Goal: Task Accomplishment & Management: Use online tool/utility

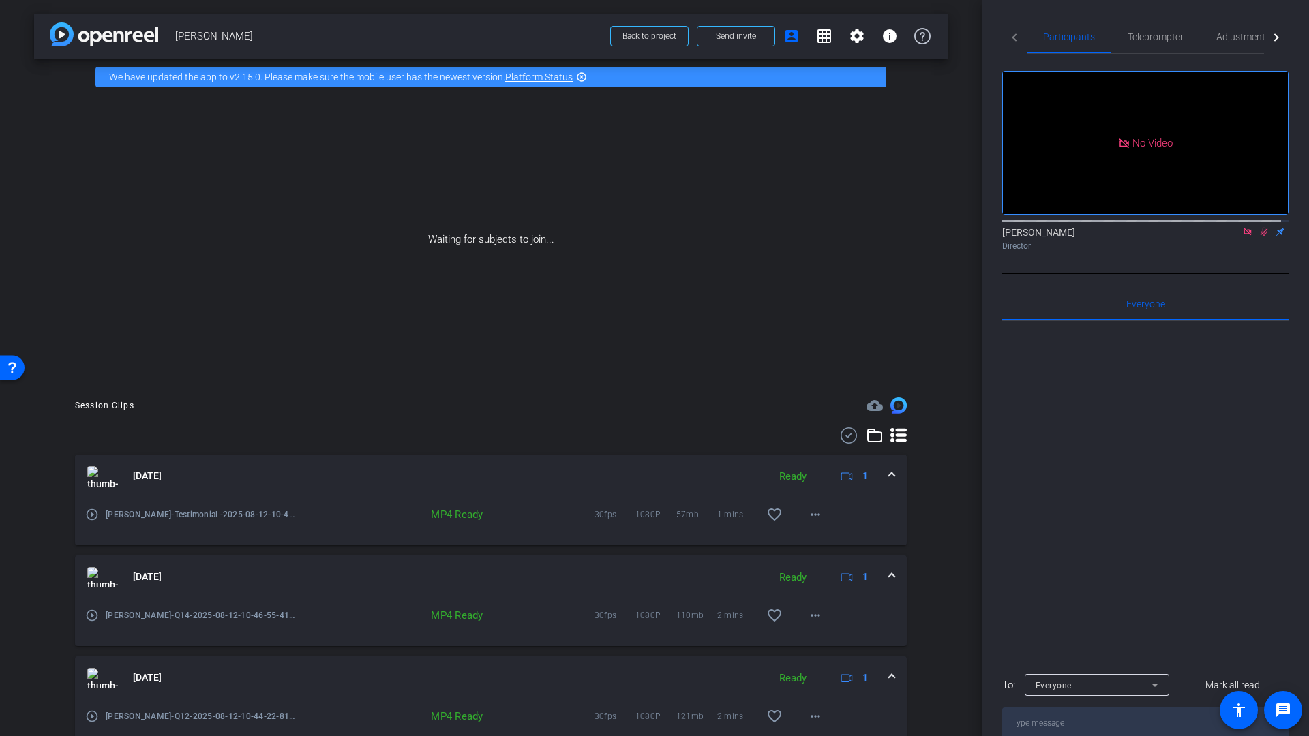
click at [93, 513] on mat-icon "play_circle_outline" at bounding box center [92, 515] width 14 height 14
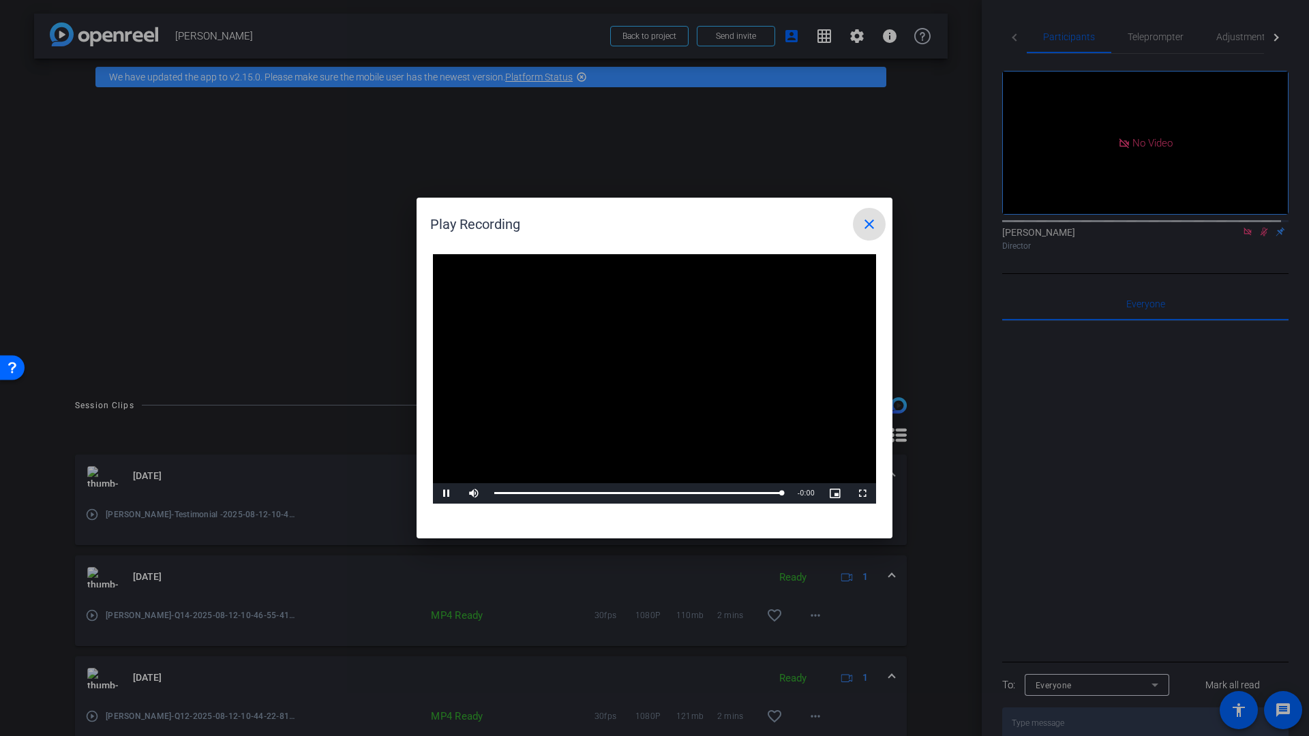
click at [864, 225] on mat-icon "close" at bounding box center [869, 224] width 16 height 16
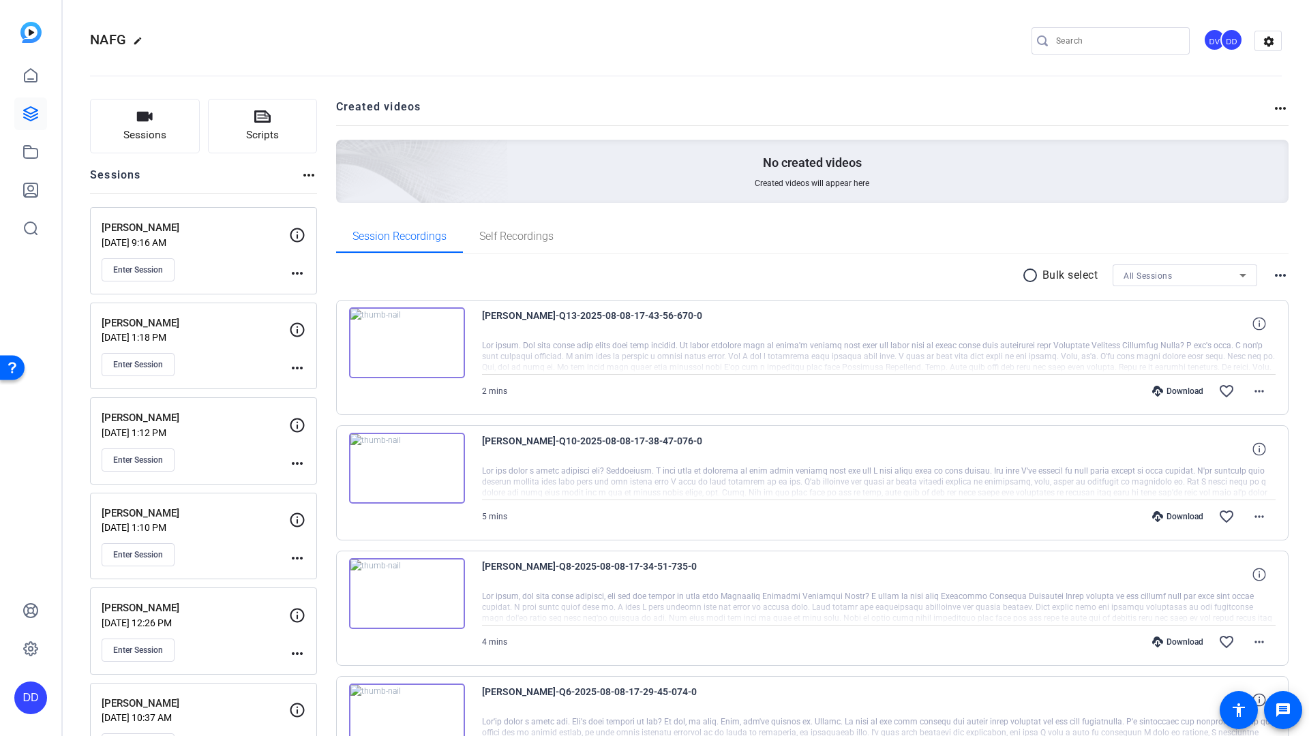
click at [155, 227] on p "Rory Thompson" at bounding box center [195, 228] width 187 height 16
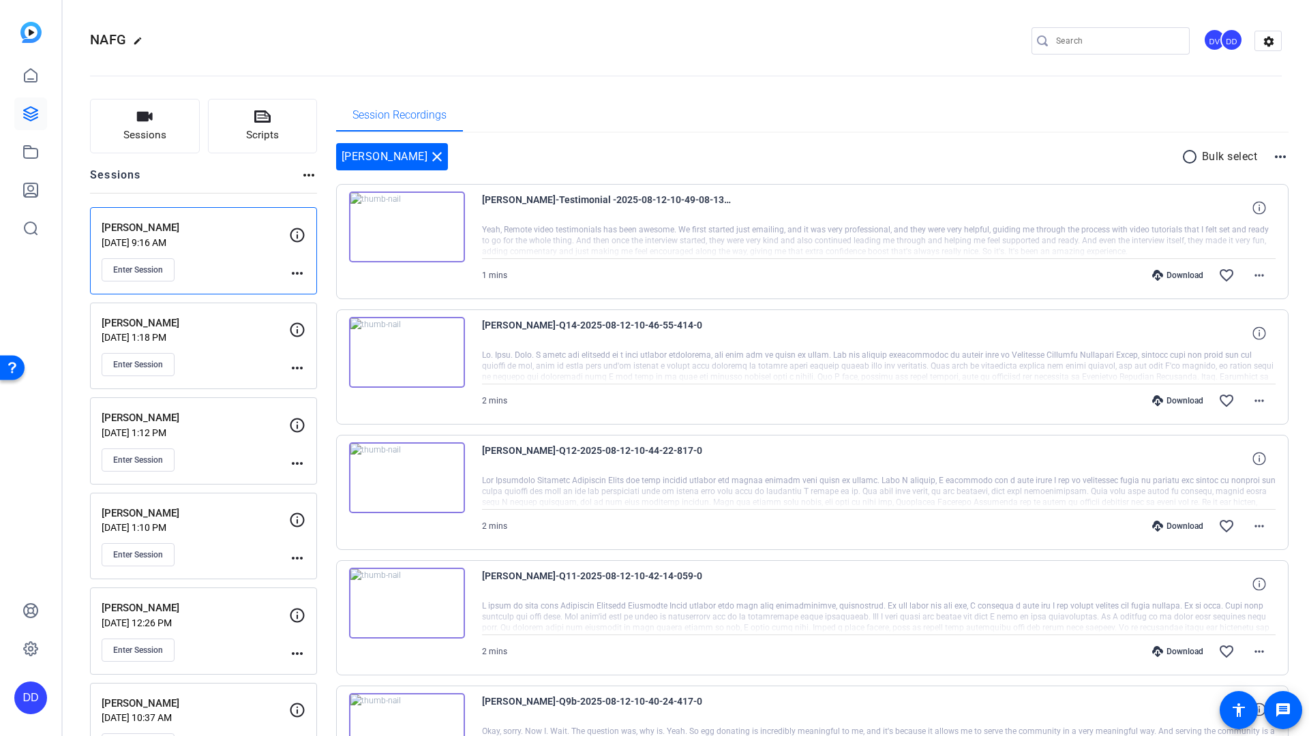
click at [148, 425] on p "Emily Long" at bounding box center [195, 418] width 187 height 16
click at [154, 609] on p "Unsha Ahmed" at bounding box center [195, 609] width 187 height 16
click at [145, 706] on p "Laura Watson" at bounding box center [195, 704] width 187 height 16
click at [160, 332] on p "Jul 31, 2025 @ 1:18 PM" at bounding box center [195, 337] width 187 height 11
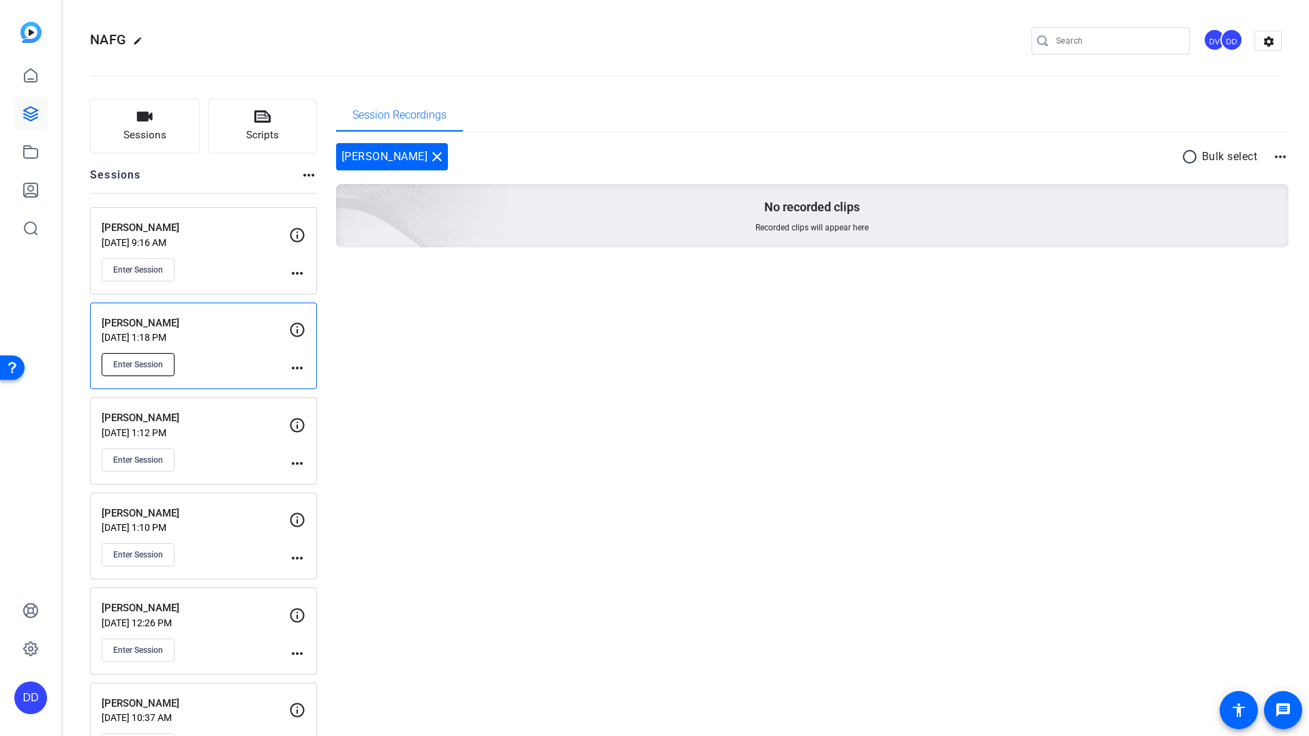
click at [145, 366] on span "Enter Session" at bounding box center [138, 364] width 50 height 11
click at [137, 366] on span "Enter Session" at bounding box center [138, 364] width 50 height 11
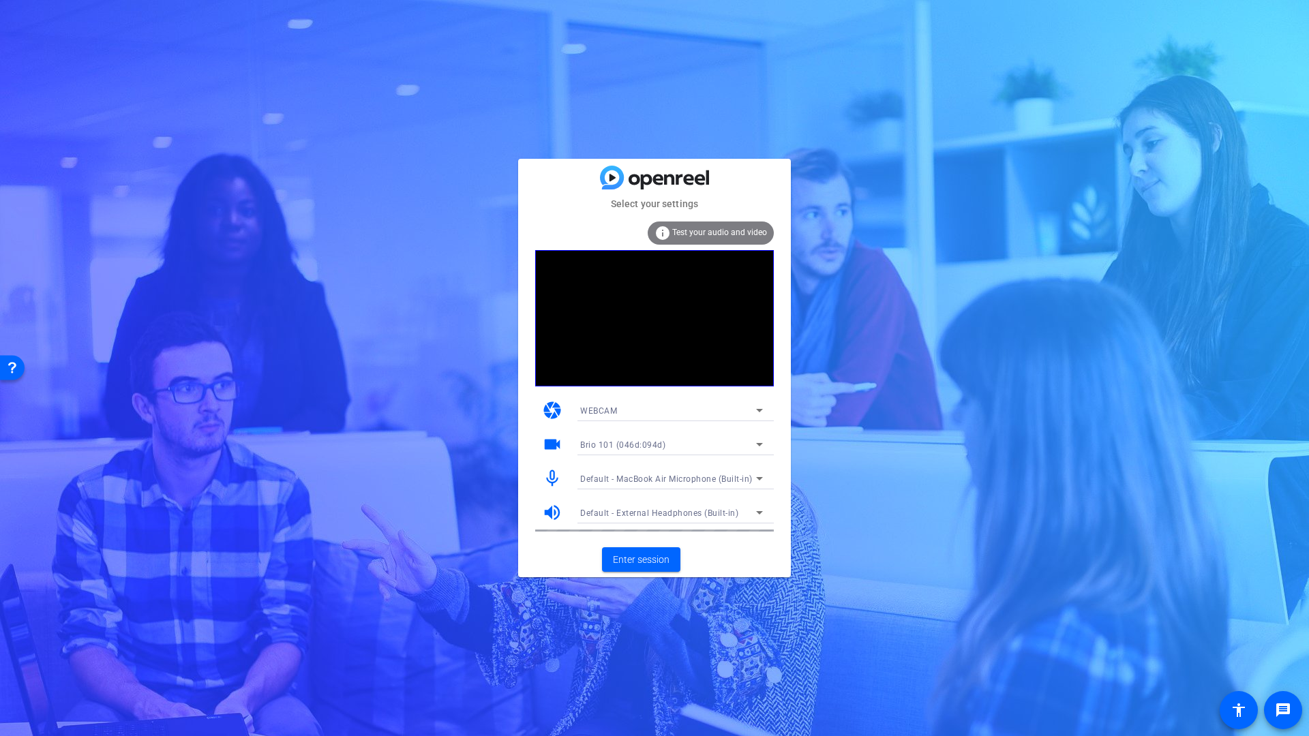
click at [657, 480] on span "Default - MacBook Air Microphone (Built-in)" at bounding box center [666, 479] width 172 height 10
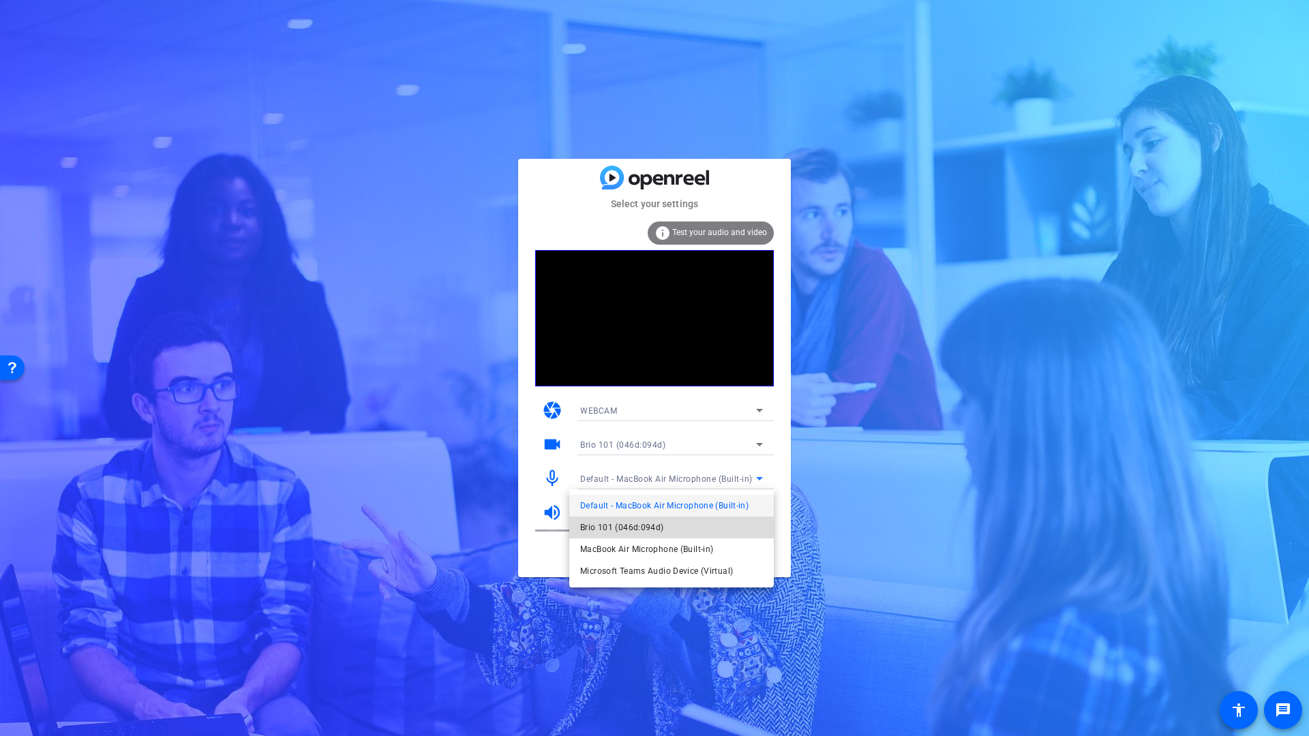
click at [628, 528] on span "Brio 101 (046d:094d)" at bounding box center [622, 527] width 84 height 16
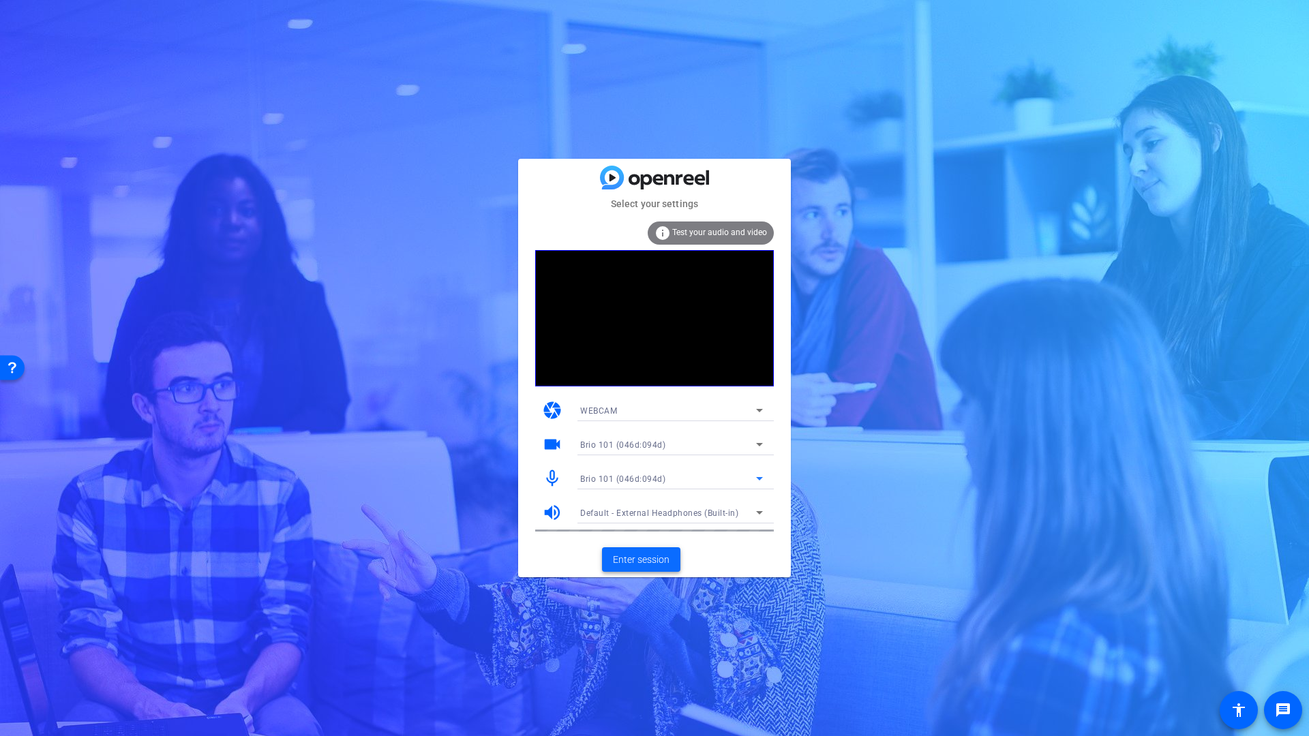
click at [640, 563] on span "Enter session" at bounding box center [641, 560] width 57 height 14
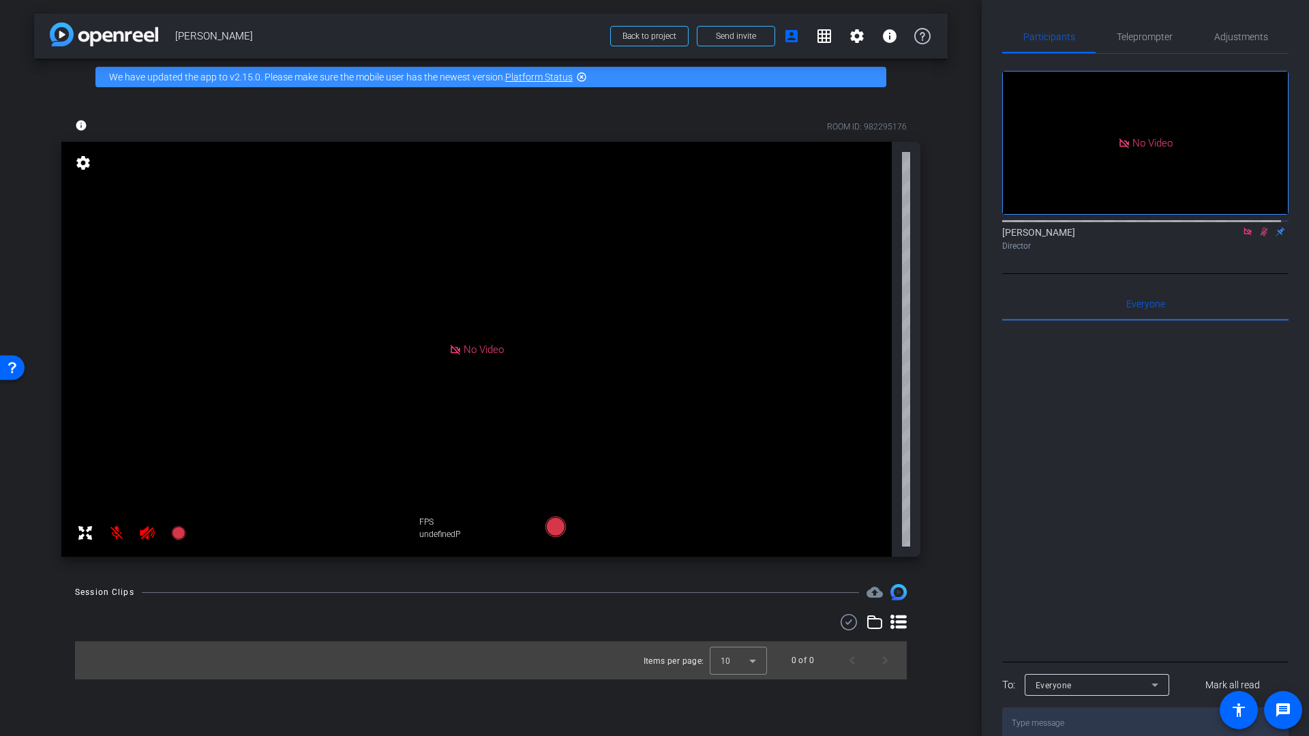
click at [1258, 237] on icon at bounding box center [1263, 232] width 11 height 10
click at [1242, 237] on icon at bounding box center [1247, 232] width 11 height 10
click at [1245, 237] on icon at bounding box center [1247, 232] width 5 height 9
click at [81, 126] on mat-icon "info" at bounding box center [81, 125] width 12 height 12
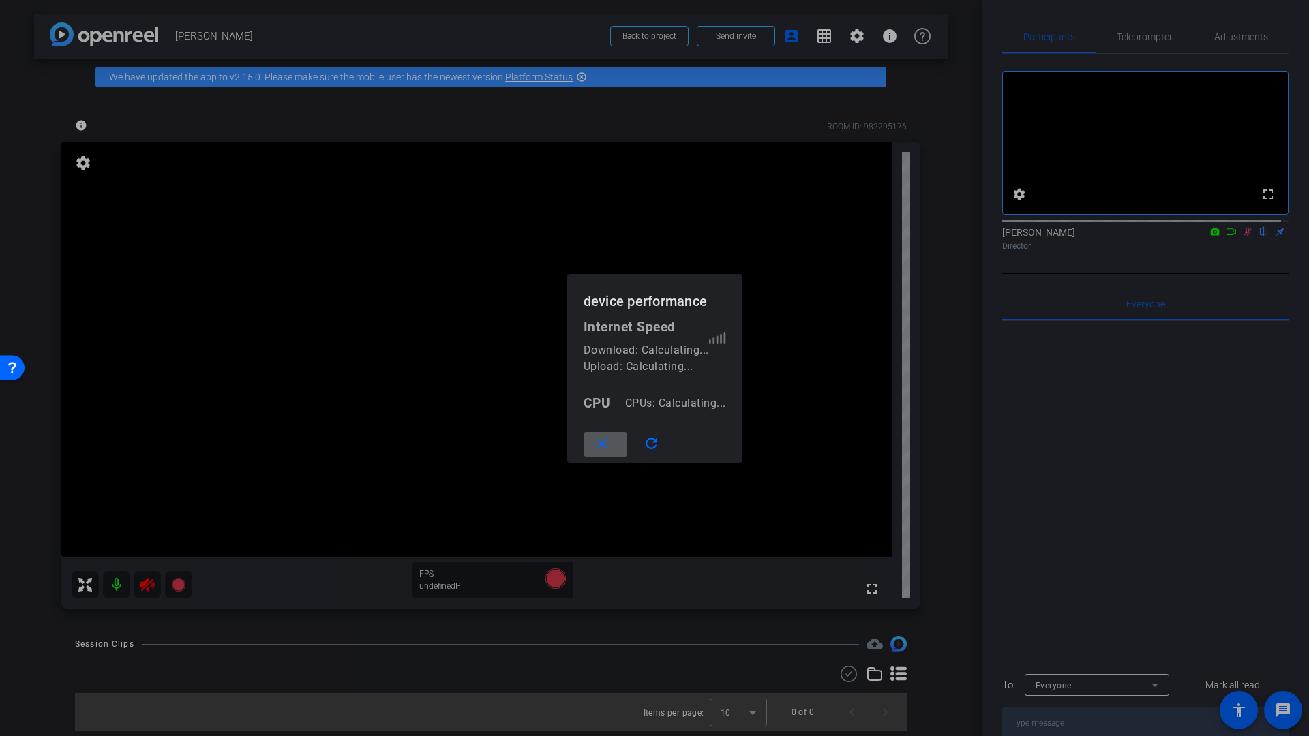
click at [1240, 248] on div at bounding box center [654, 368] width 1309 height 736
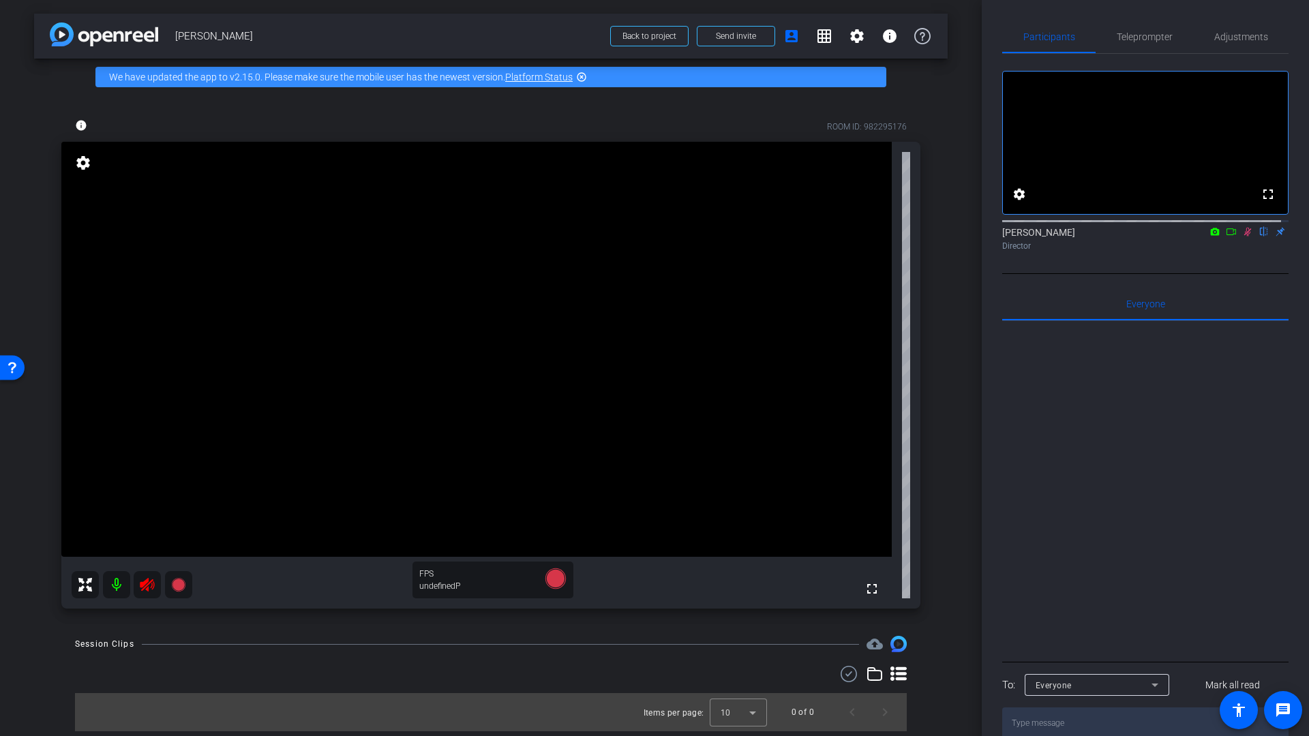
click at [1242, 237] on icon at bounding box center [1247, 232] width 11 height 10
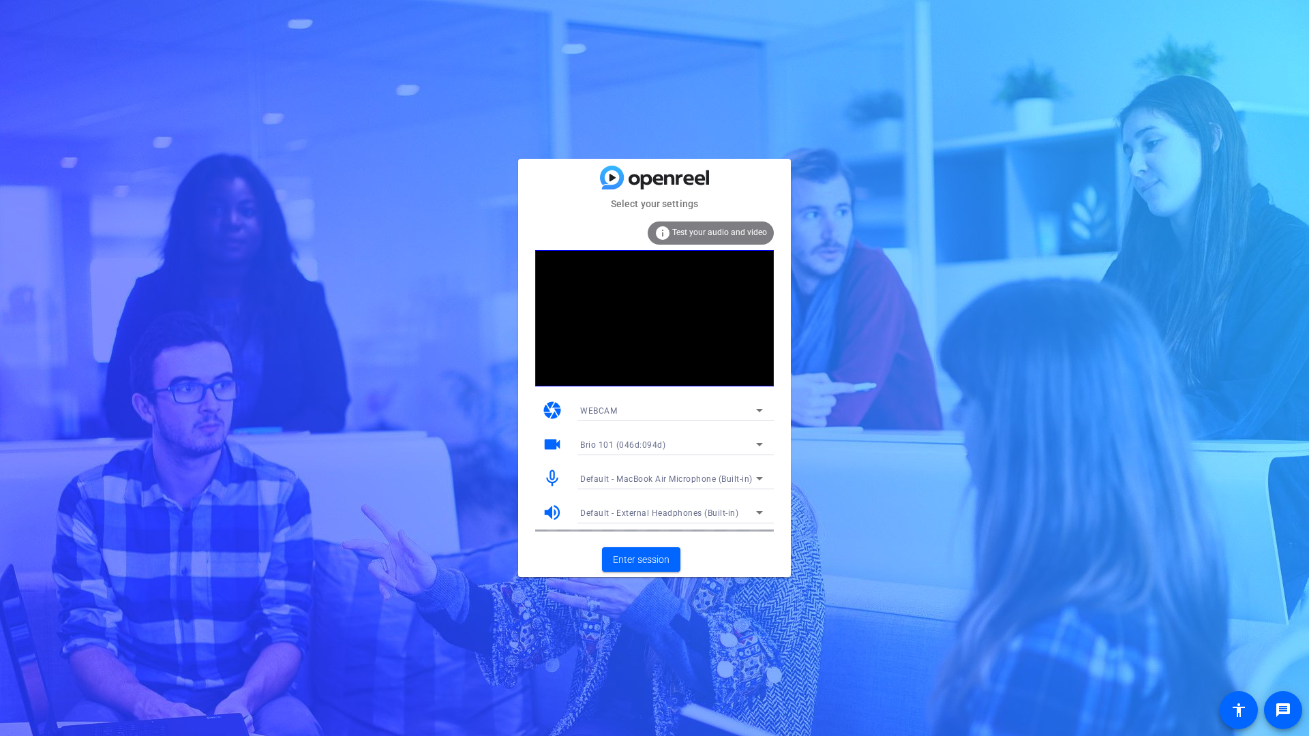
click at [641, 479] on span "Default - MacBook Air Microphone (Built-in)" at bounding box center [666, 479] width 172 height 10
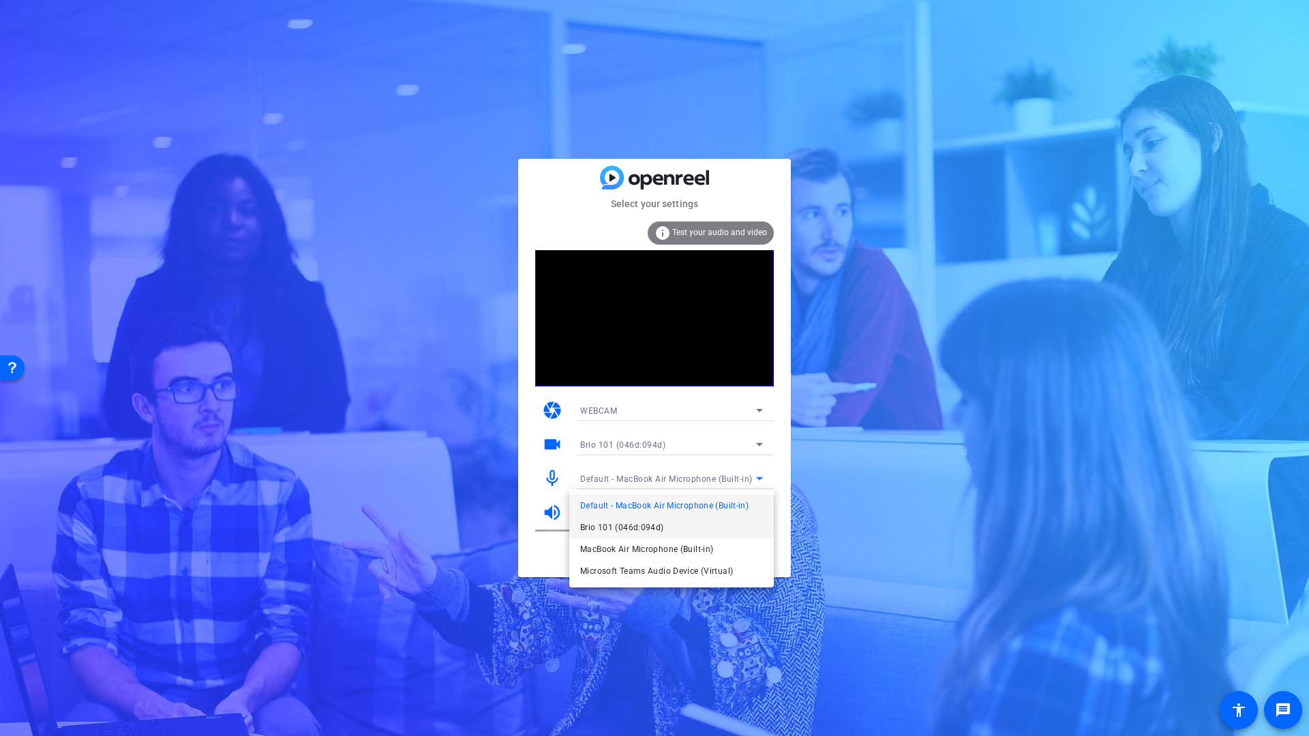
click at [637, 526] on span "Brio 101 (046d:094d)" at bounding box center [622, 527] width 84 height 16
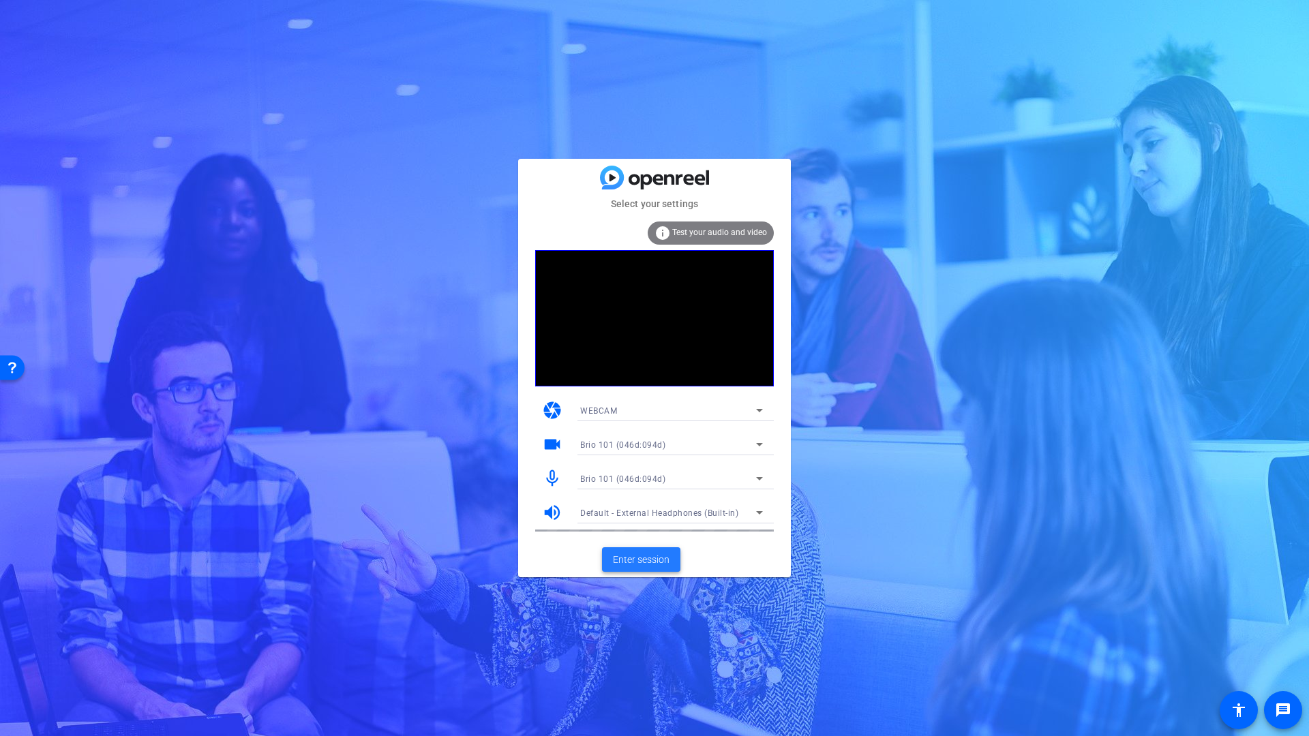
click at [644, 555] on span "Enter session" at bounding box center [641, 560] width 57 height 14
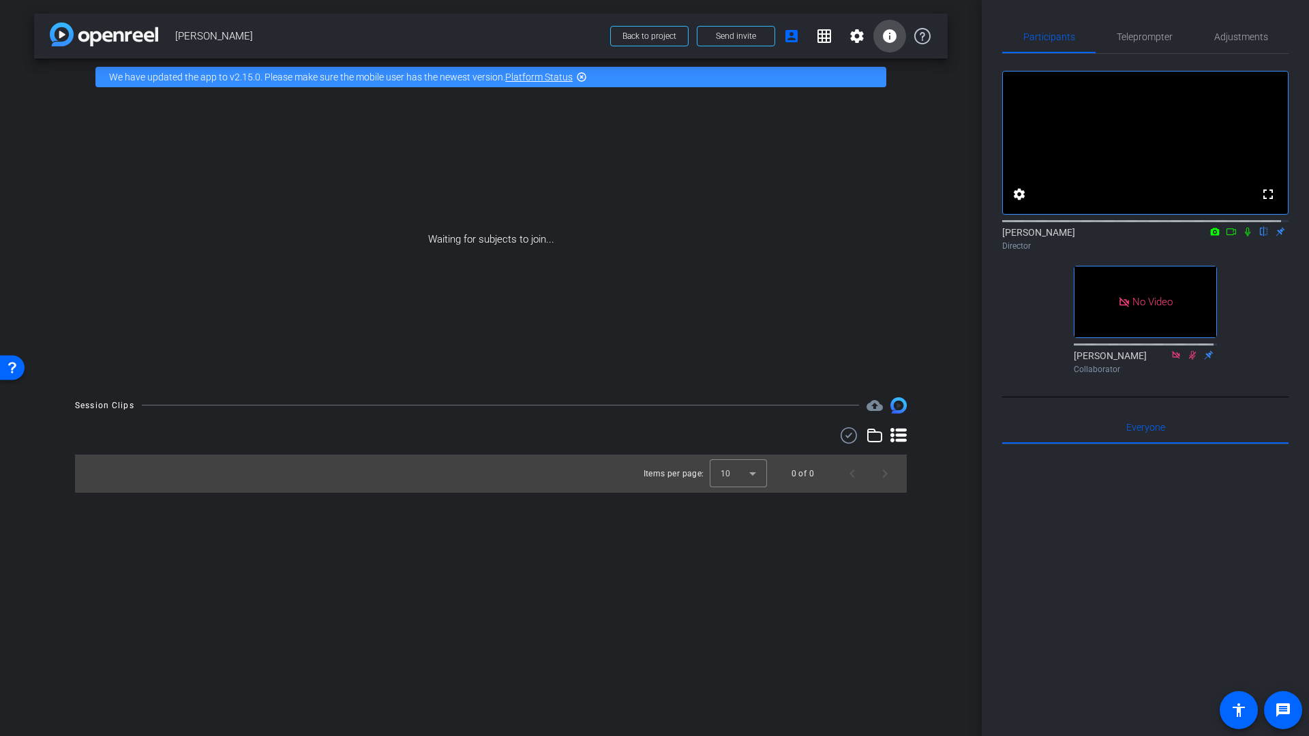
click at [889, 40] on mat-icon "info" at bounding box center [889, 36] width 16 height 16
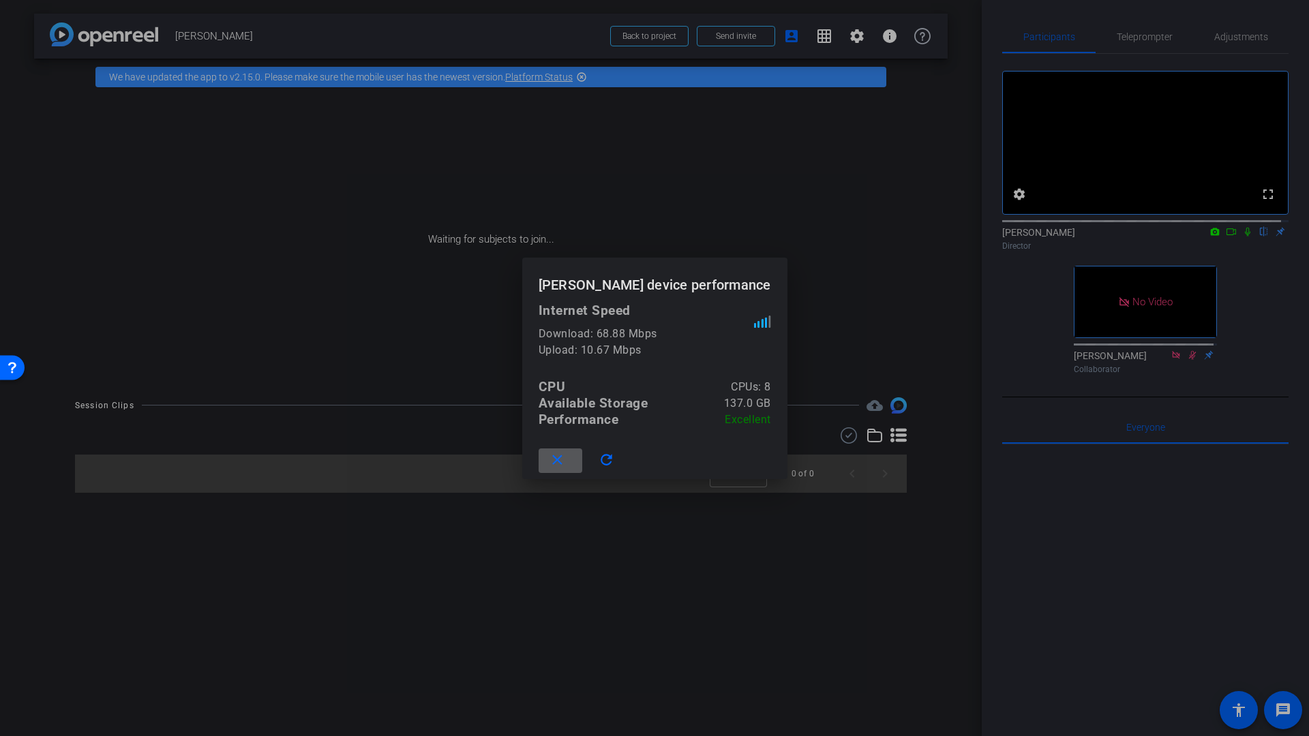
click at [1239, 246] on div at bounding box center [654, 368] width 1309 height 736
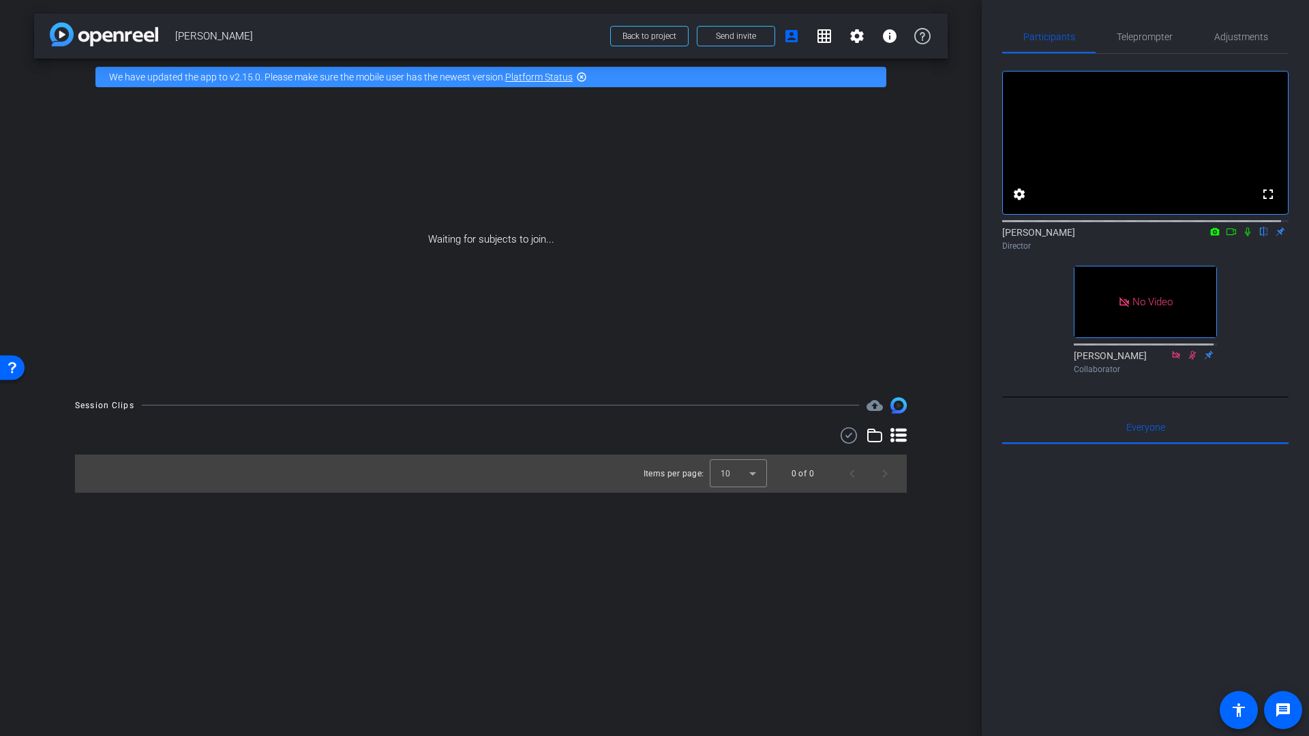
click at [1243, 237] on icon at bounding box center [1247, 232] width 11 height 10
click at [1242, 237] on icon at bounding box center [1247, 232] width 11 height 10
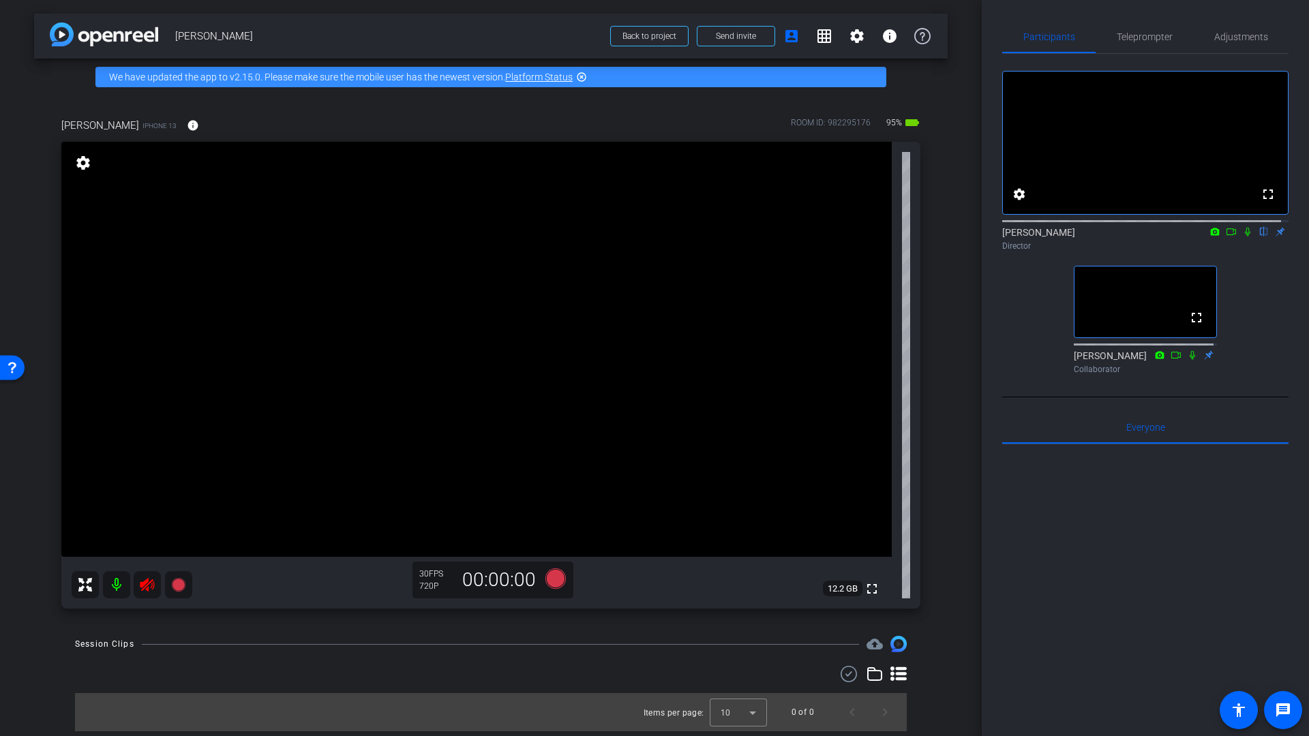
click at [144, 588] on icon at bounding box center [147, 585] width 14 height 14
click at [187, 125] on mat-icon "info" at bounding box center [193, 125] width 12 height 12
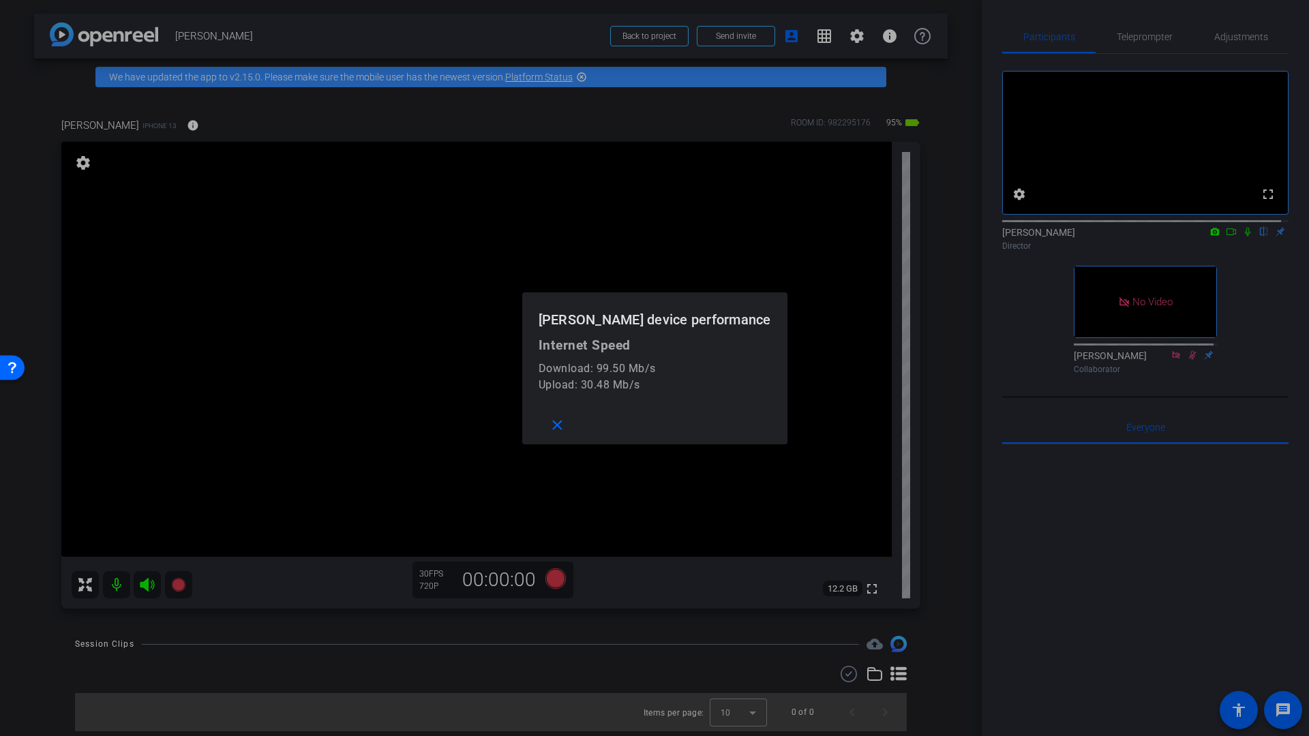
click at [956, 235] on div at bounding box center [654, 368] width 1309 height 736
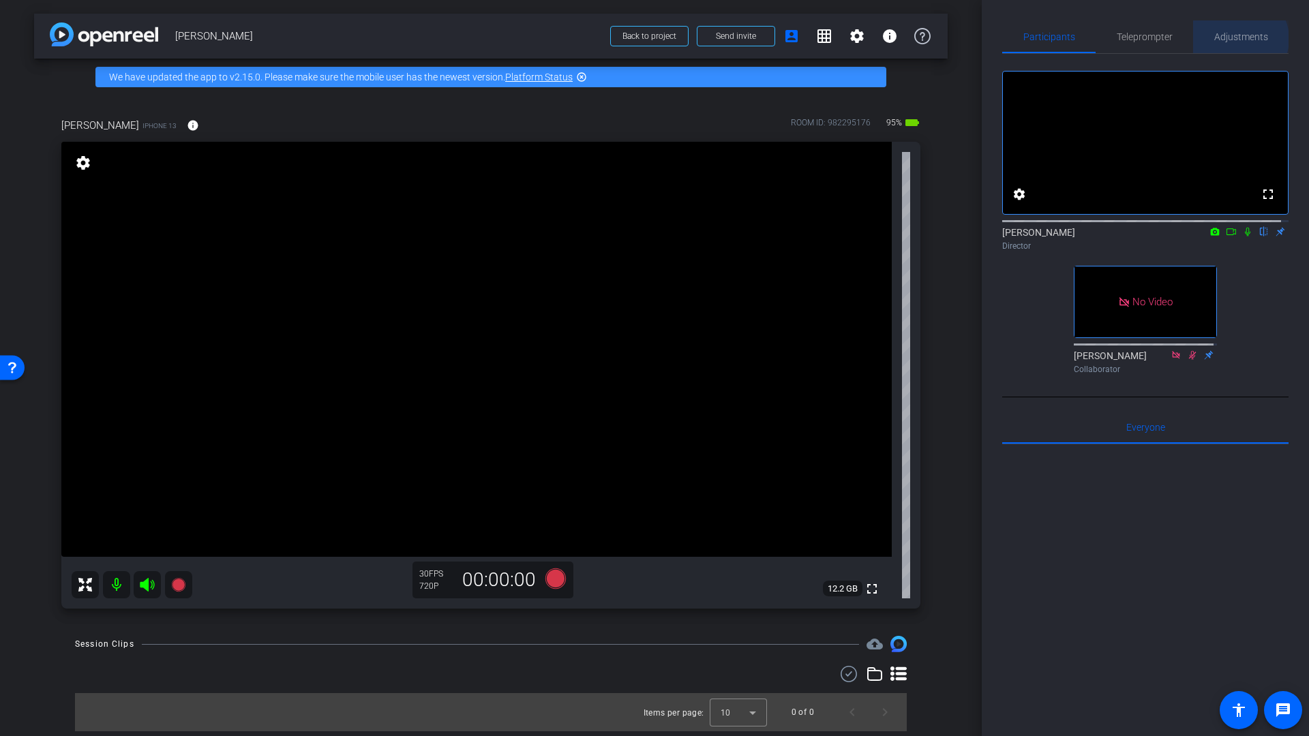
click at [1234, 39] on span "Adjustments" at bounding box center [1241, 37] width 54 height 10
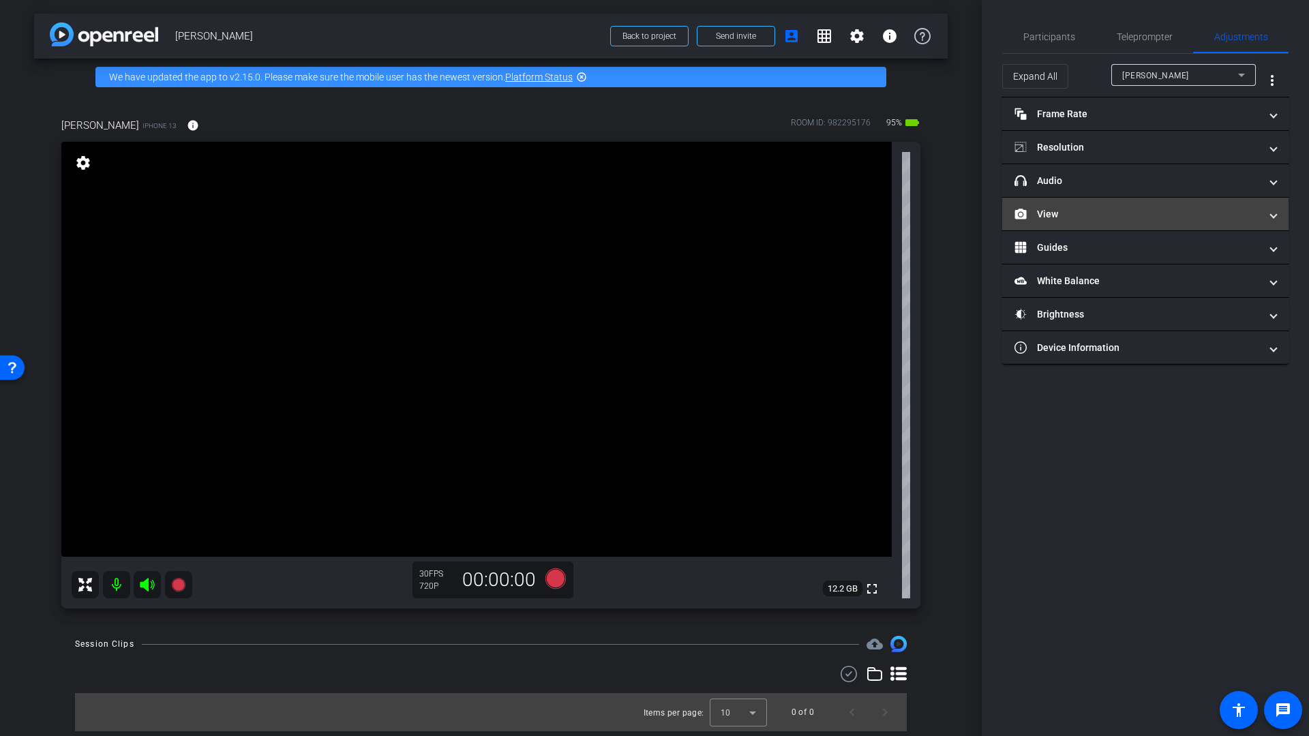
click at [1075, 217] on mat-panel-title "View" at bounding box center [1136, 214] width 245 height 14
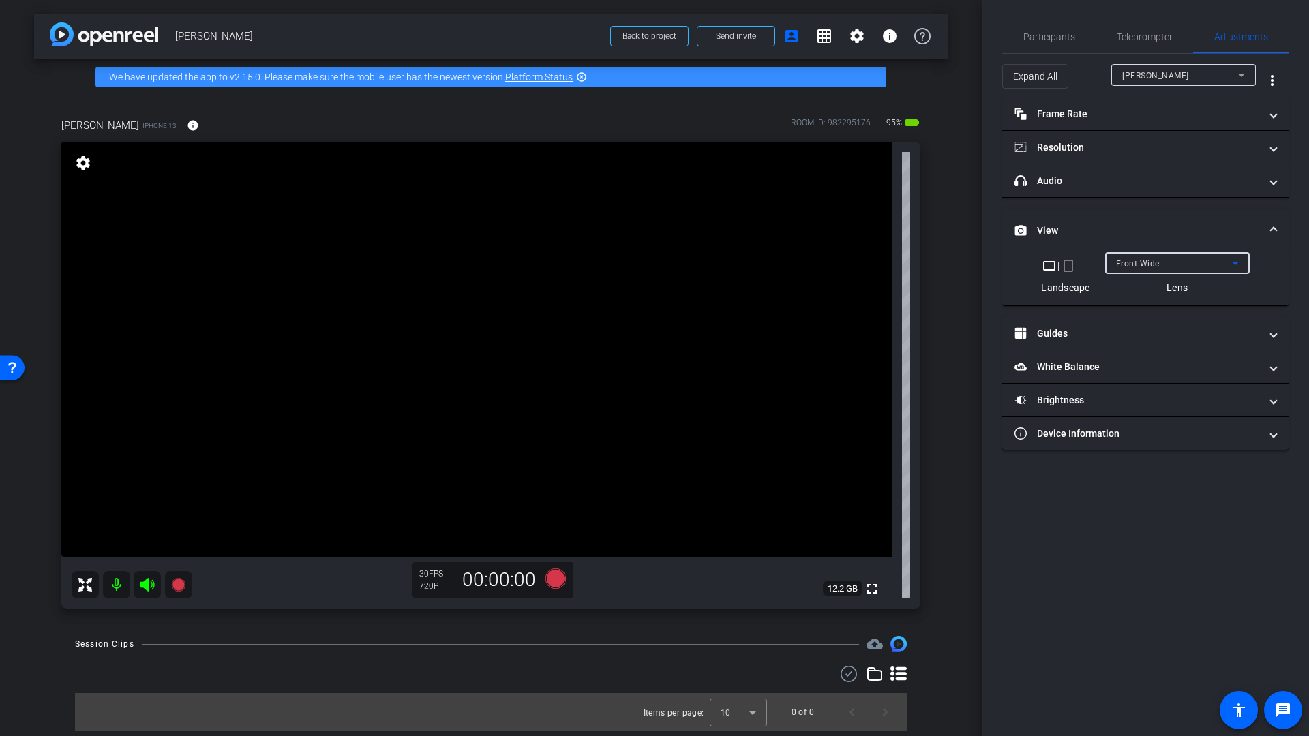
click at [1139, 269] on div "Front Wide" at bounding box center [1174, 263] width 116 height 17
click at [1147, 290] on span "Back Wide" at bounding box center [1138, 290] width 44 height 16
click at [1149, 267] on span "Back Wide" at bounding box center [1137, 264] width 42 height 10
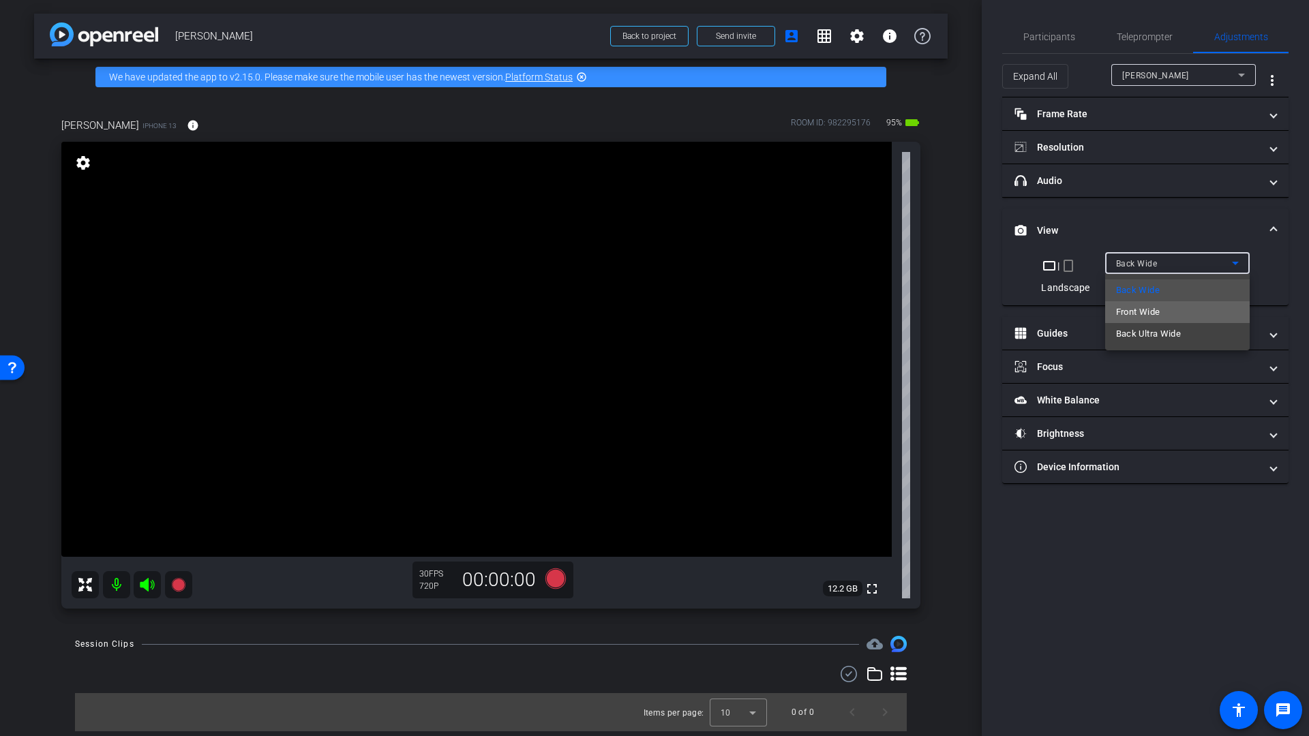
click at [1148, 311] on span "Front Wide" at bounding box center [1138, 312] width 44 height 16
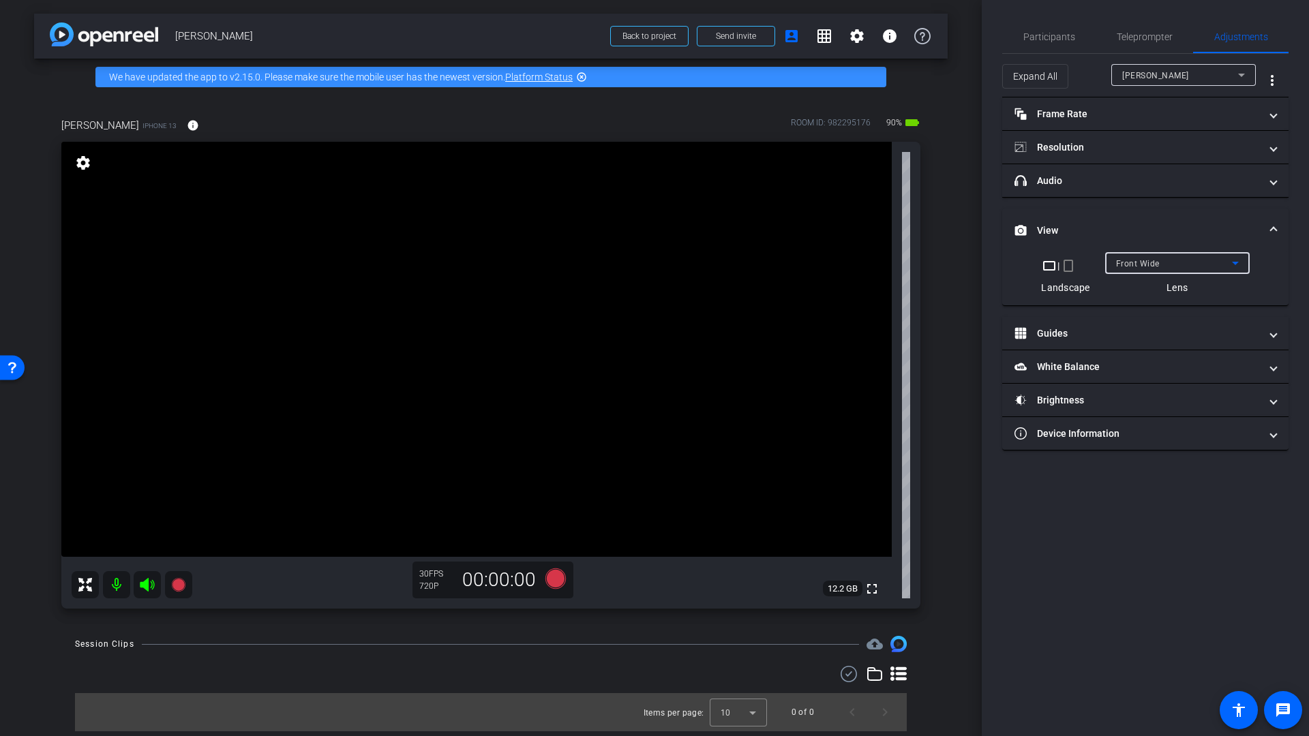
click at [1186, 265] on div "Front Wide" at bounding box center [1174, 263] width 116 height 17
click at [1138, 292] on span "Back Wide" at bounding box center [1138, 290] width 44 height 16
click at [1142, 264] on span "Back Wide" at bounding box center [1137, 264] width 42 height 10
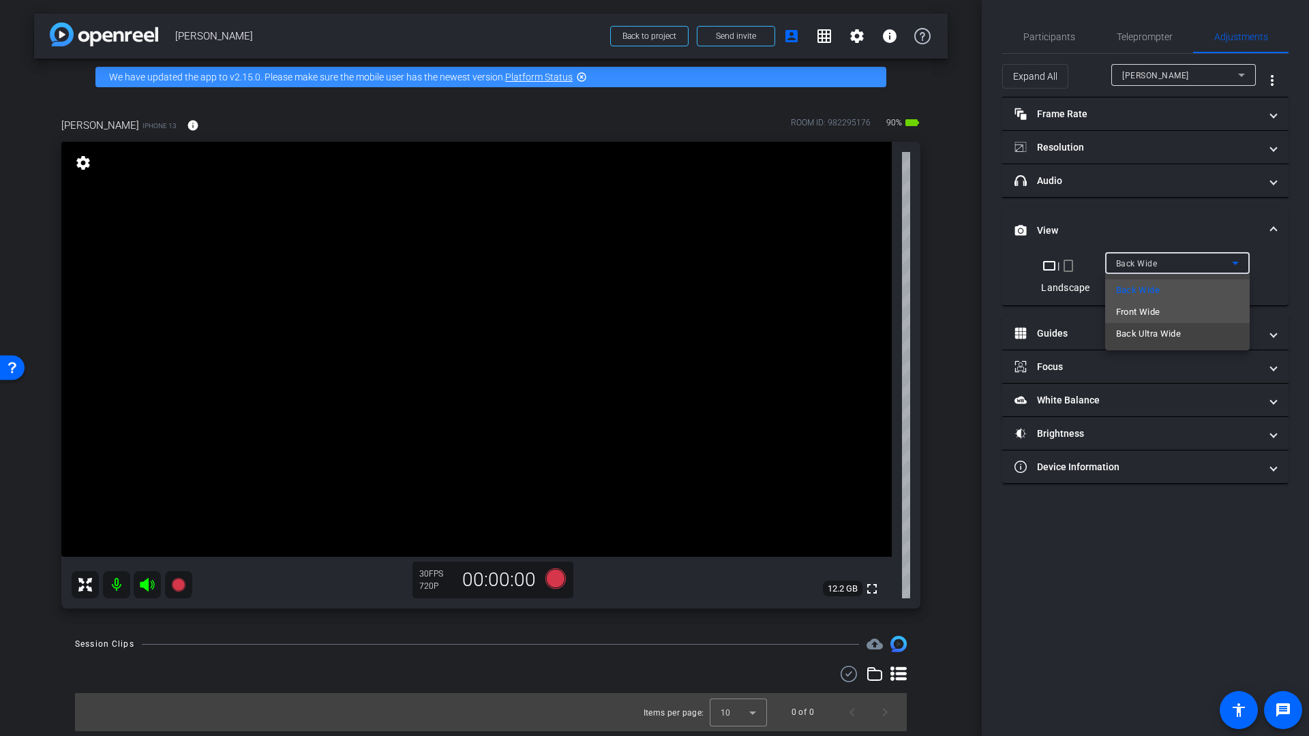
click at [1142, 312] on span "Front Wide" at bounding box center [1138, 312] width 44 height 16
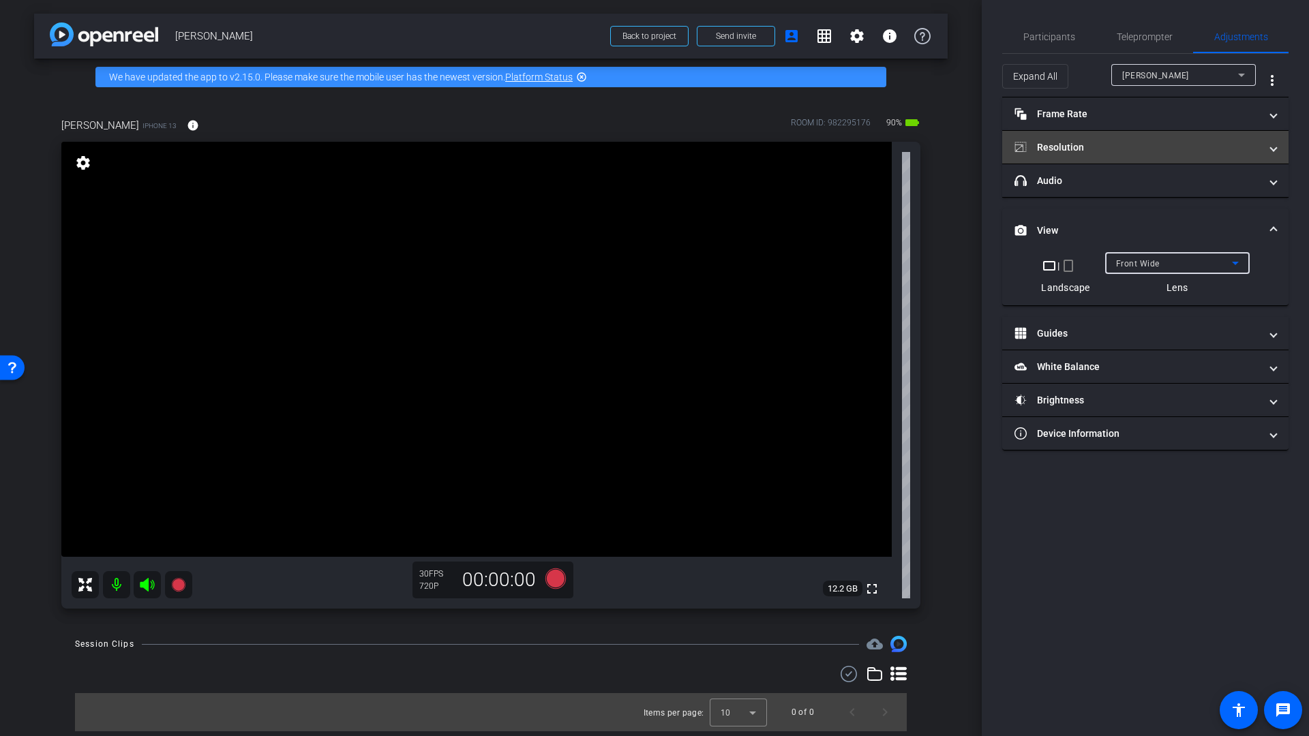
click at [1089, 151] on mat-panel-title "Resolution" at bounding box center [1136, 147] width 245 height 14
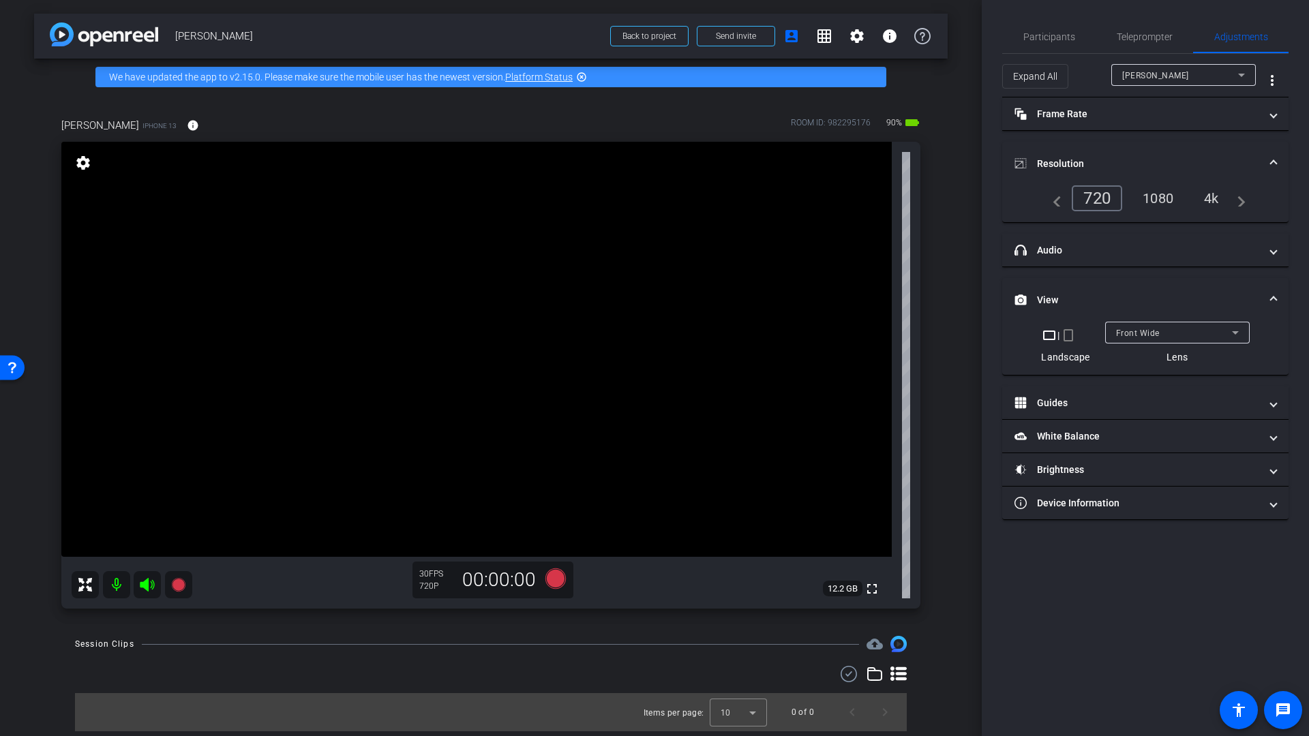
click at [1169, 201] on div "1080" at bounding box center [1157, 198] width 51 height 23
click at [1046, 35] on span "Participants" at bounding box center [1049, 37] width 52 height 10
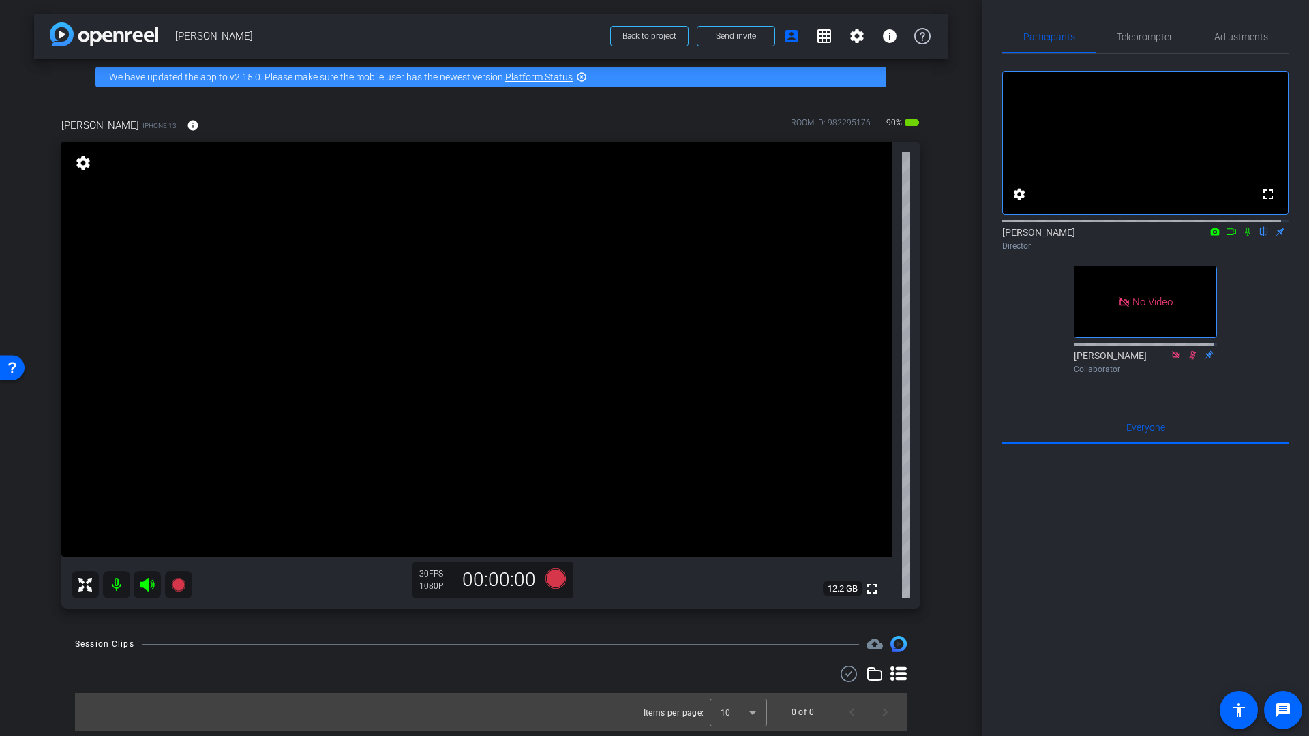
click at [1226, 237] on icon at bounding box center [1231, 232] width 11 height 10
click at [1246, 38] on span "Adjustments" at bounding box center [1241, 37] width 54 height 10
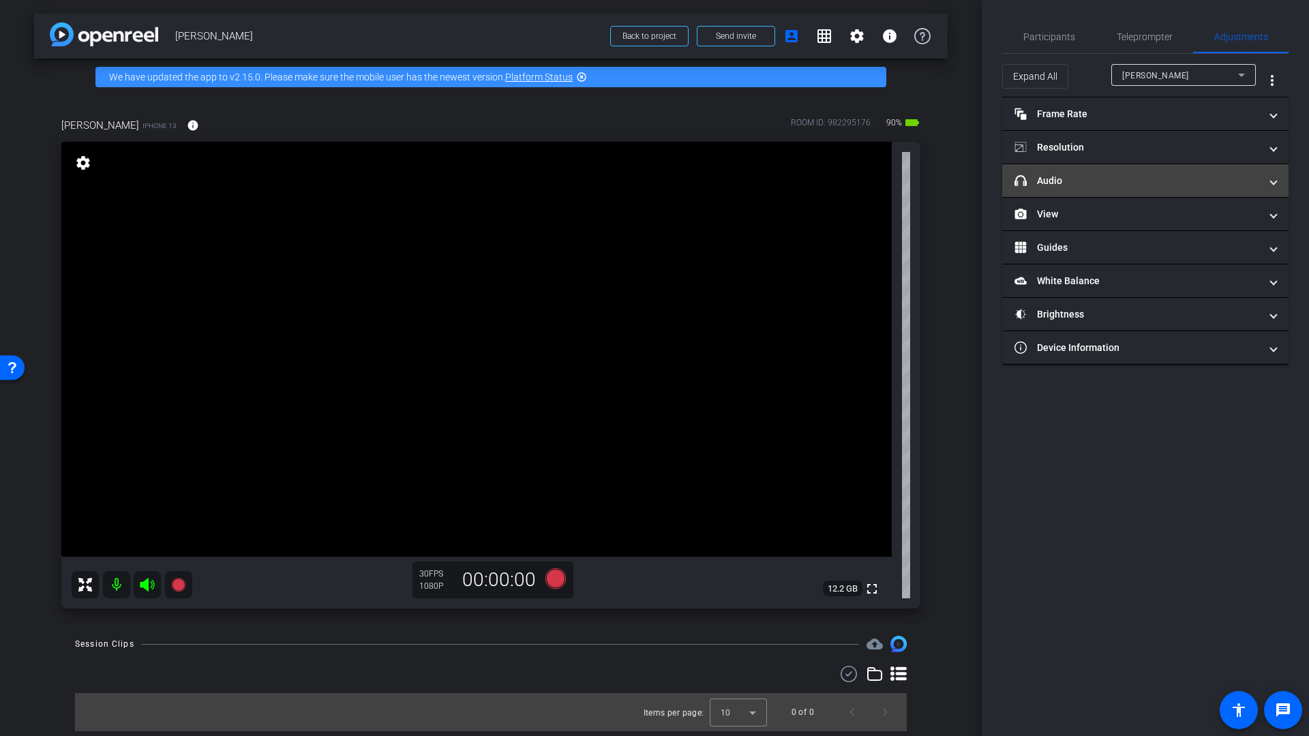
click at [1079, 183] on mat-panel-title "headphone icon Audio" at bounding box center [1136, 181] width 245 height 14
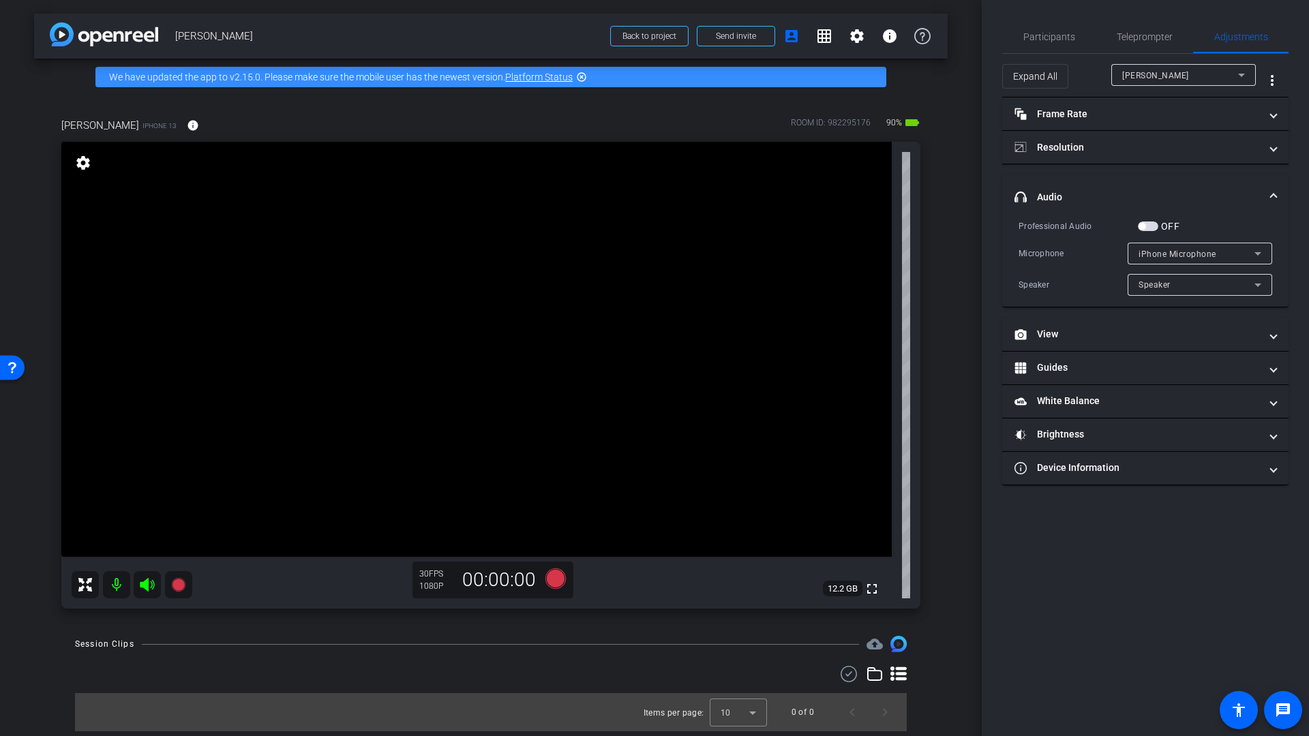
click at [1149, 226] on span "button" at bounding box center [1148, 227] width 20 height 10
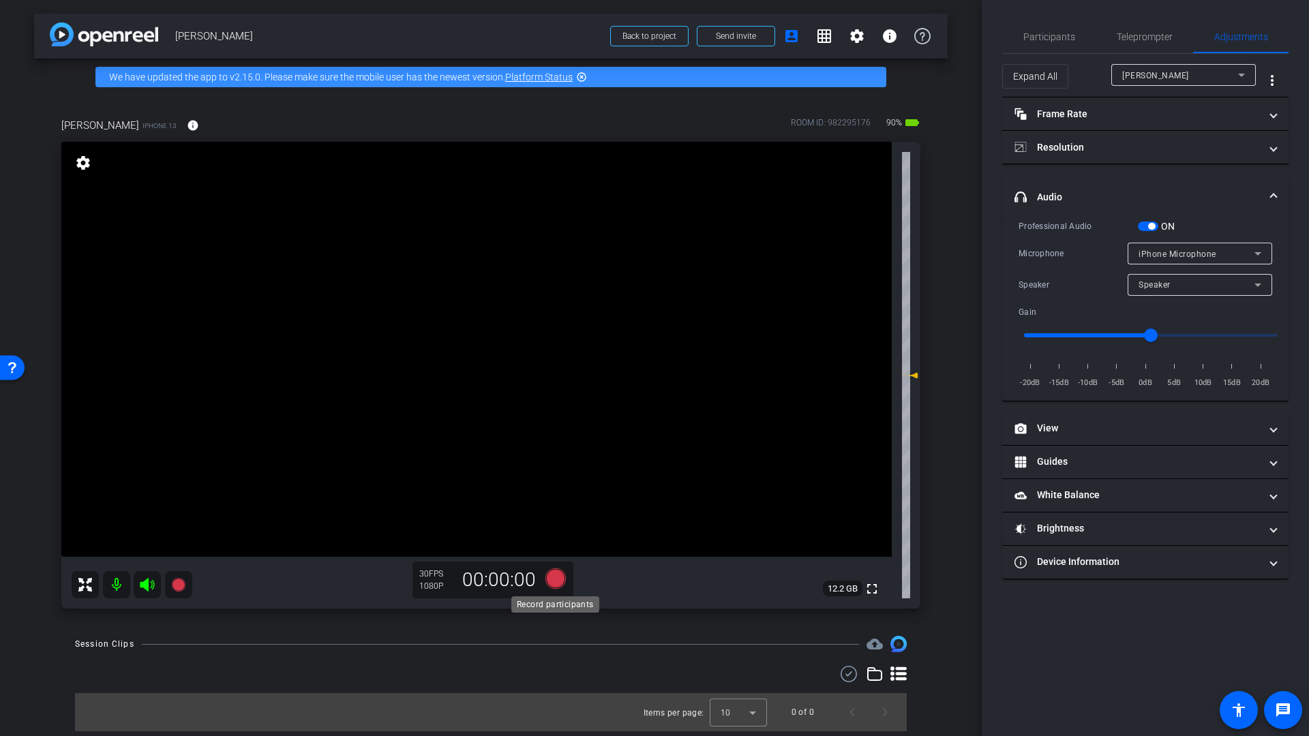
click at [557, 579] on icon at bounding box center [555, 579] width 20 height 20
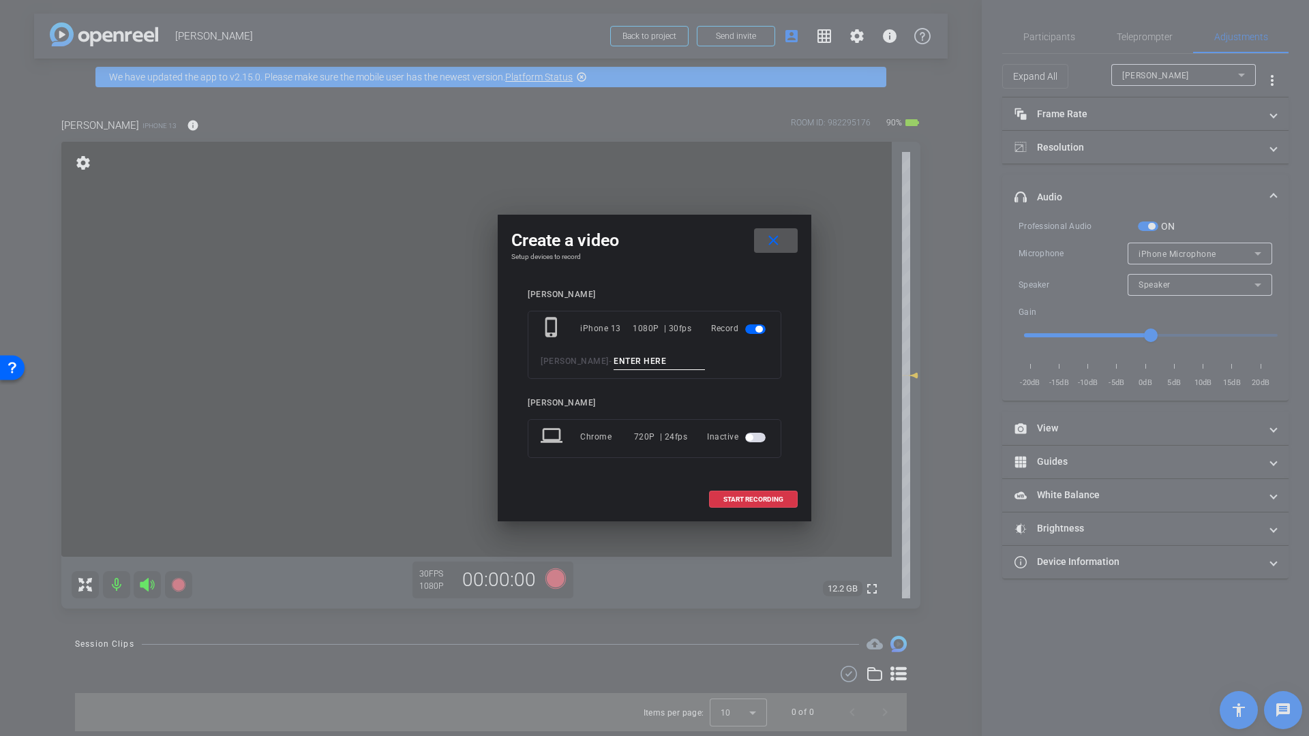
click at [605, 348] on div "phone_iphone iPhone 13 1080P | 30fps Record dana -" at bounding box center [655, 345] width 254 height 68
click at [614, 359] on input at bounding box center [659, 361] width 91 height 17
type input "Mic Check LAv"
click at [745, 498] on span "START RECORDING" at bounding box center [753, 499] width 60 height 7
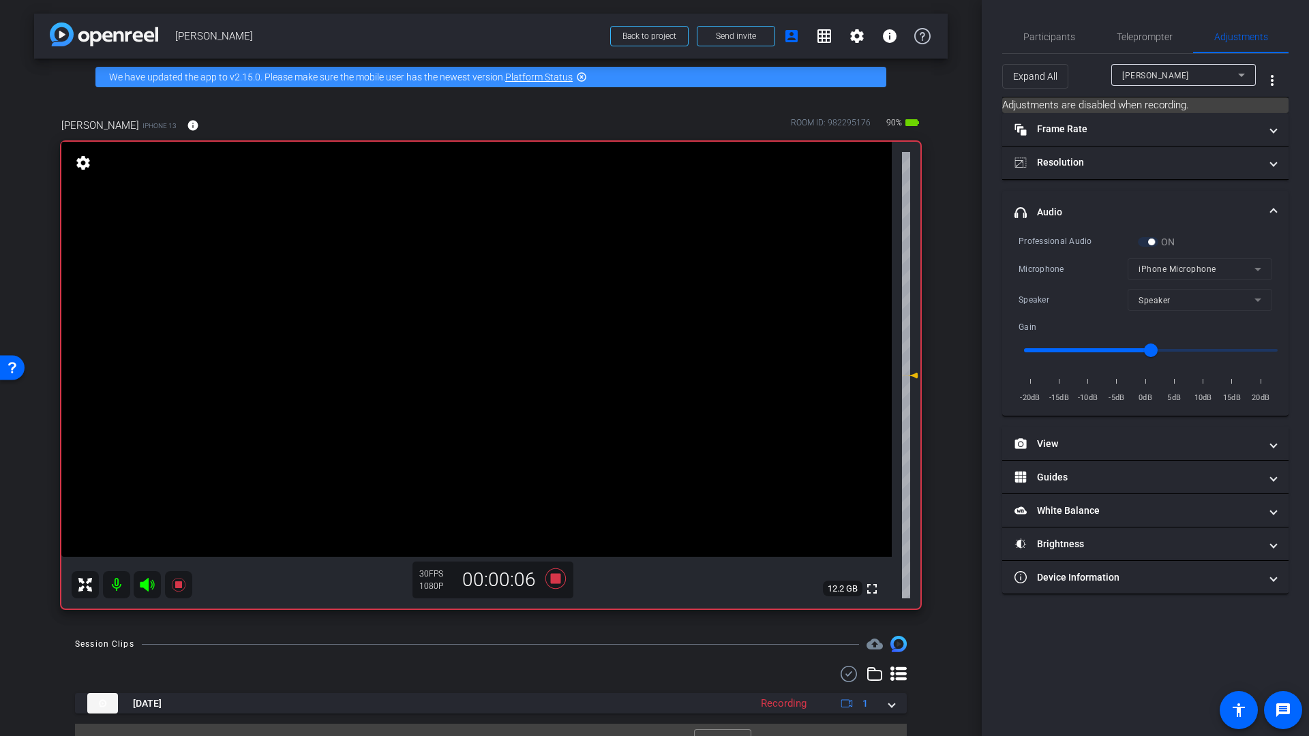
click at [1168, 275] on mat-form-field "iPhone Microphone" at bounding box center [1200, 269] width 145 height 22
click at [1185, 270] on mat-form-field "iPhone Microphone" at bounding box center [1200, 269] width 145 height 22
click at [552, 576] on icon at bounding box center [555, 579] width 20 height 20
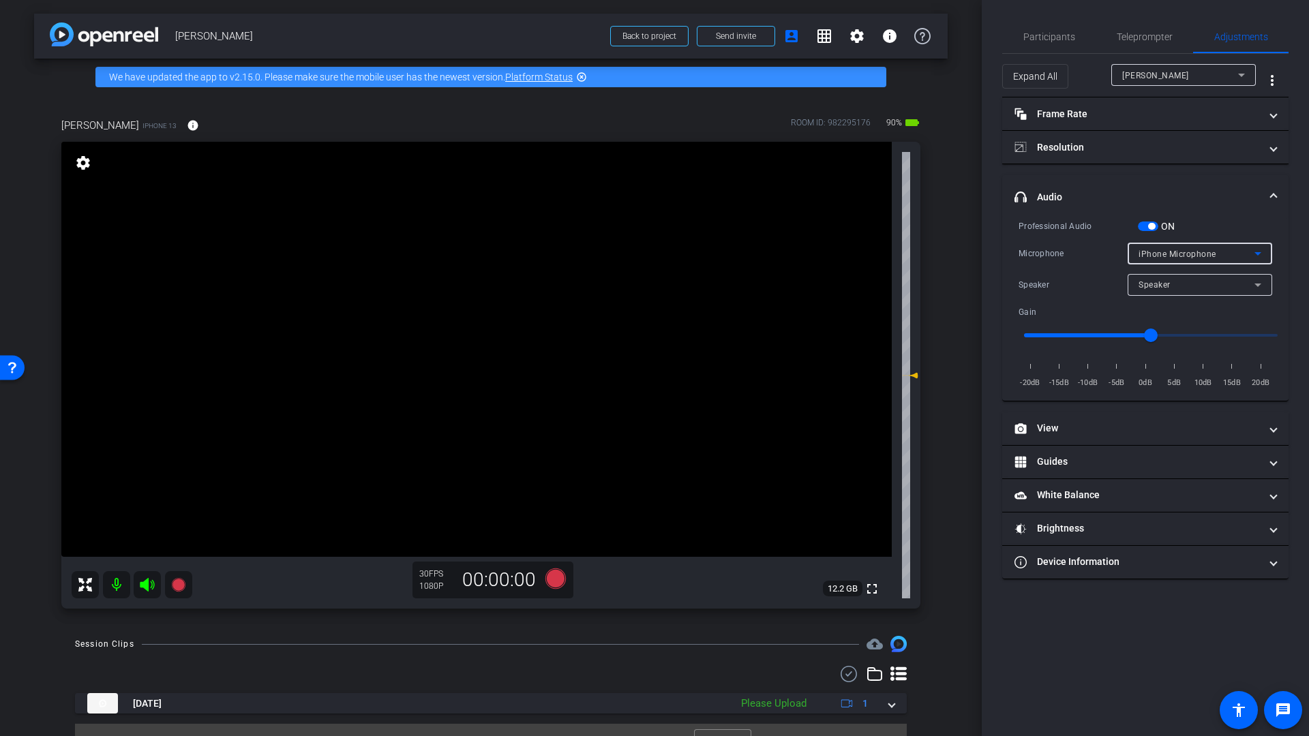
click at [1176, 258] on span "iPhone Microphone" at bounding box center [1177, 255] width 78 height 10
click at [1175, 304] on span "USBAudio1.0" at bounding box center [1164, 303] width 52 height 16
click at [556, 577] on icon at bounding box center [555, 579] width 20 height 20
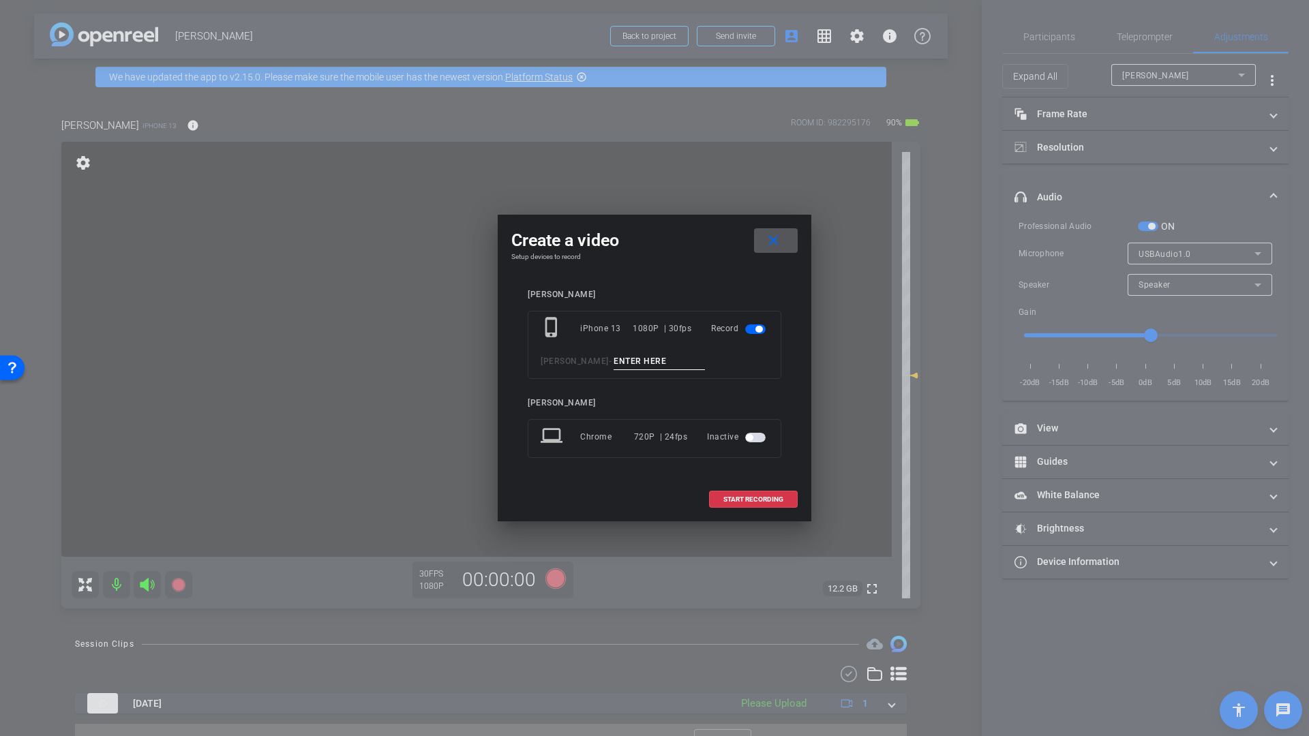
click at [614, 358] on input at bounding box center [659, 361] width 91 height 17
type input "Mic Check 2 Lav"
click at [753, 500] on span "START RECORDING" at bounding box center [753, 499] width 60 height 7
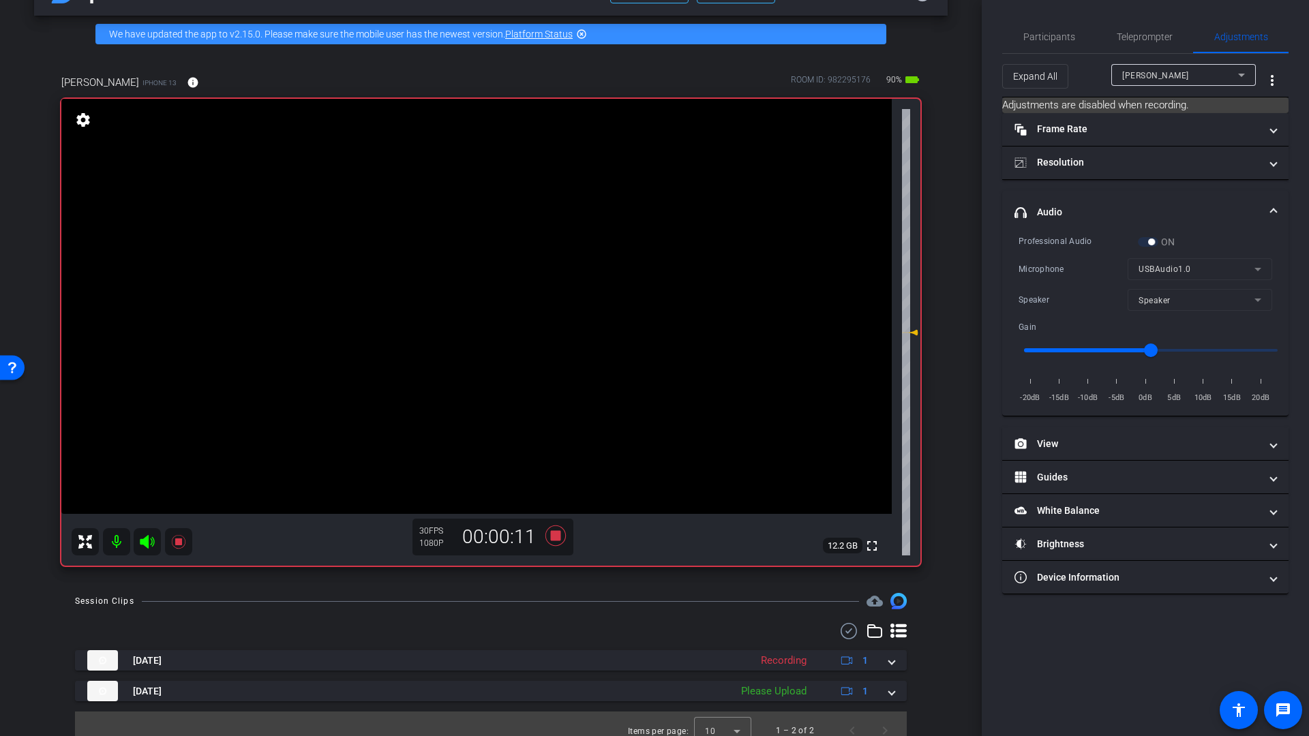
scroll to position [57, 0]
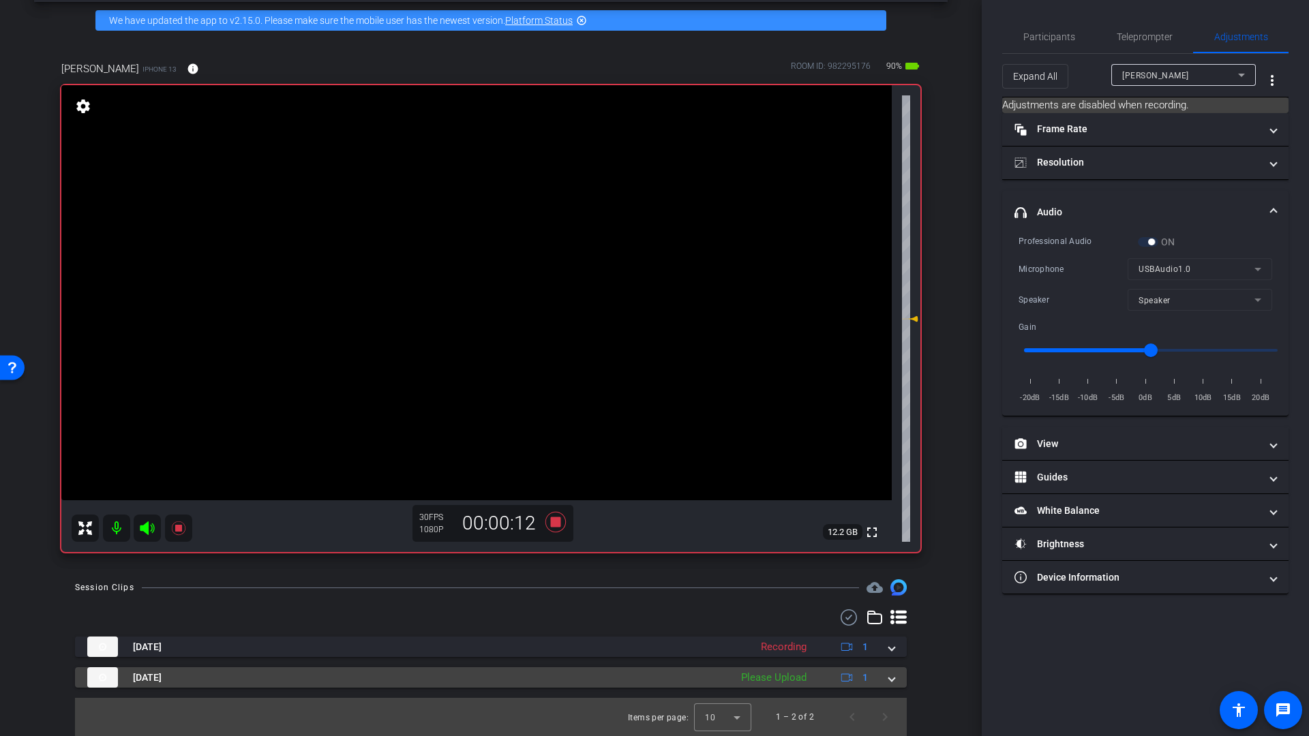
click at [877, 678] on div "Aug 12, 2025 Please Upload 1" at bounding box center [488, 677] width 802 height 20
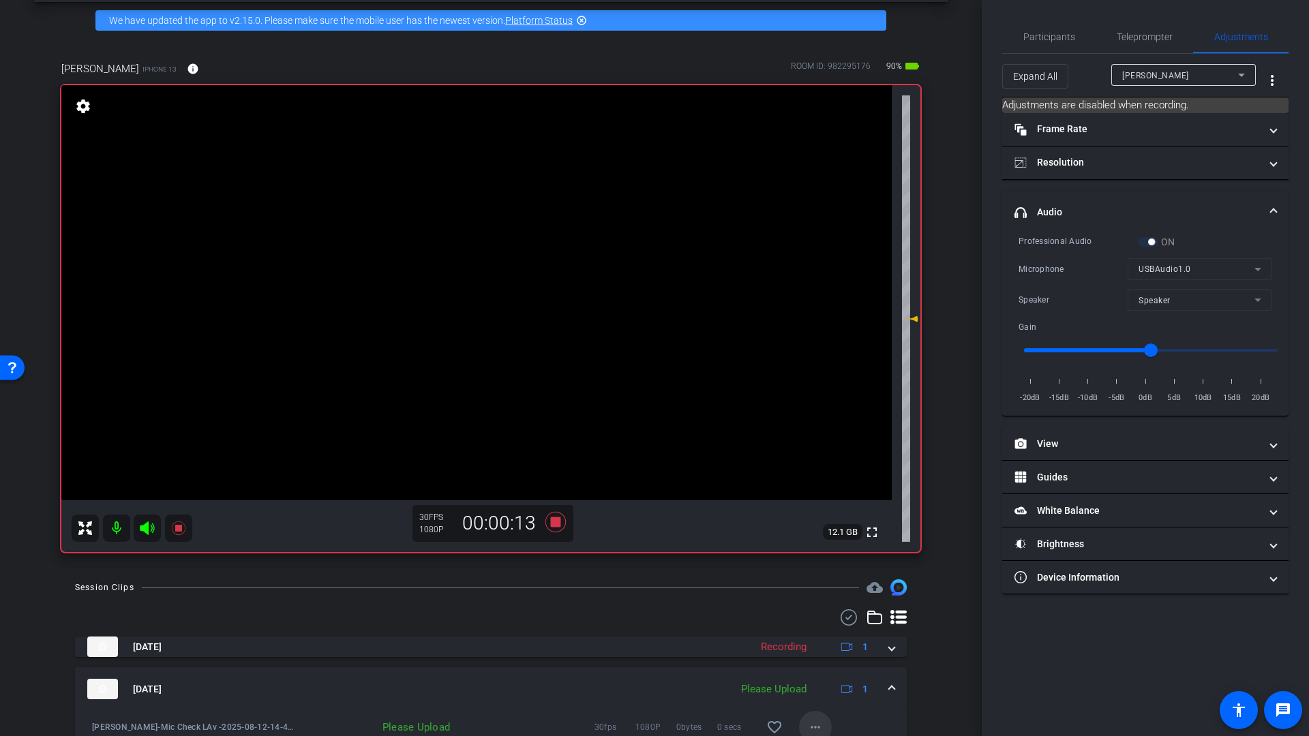
click at [807, 728] on mat-icon "more_horiz" at bounding box center [815, 727] width 16 height 16
click at [823, 667] on span "Upload" at bounding box center [830, 665] width 55 height 16
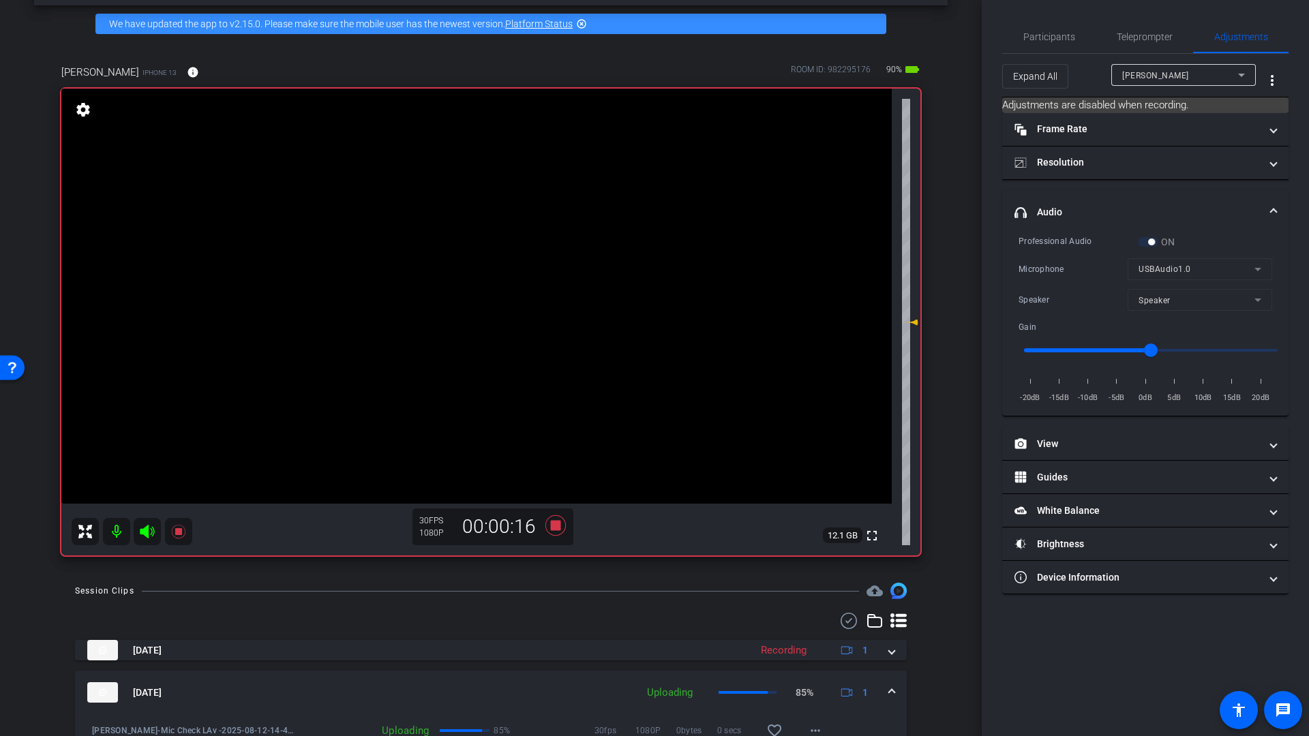
scroll to position [50, 0]
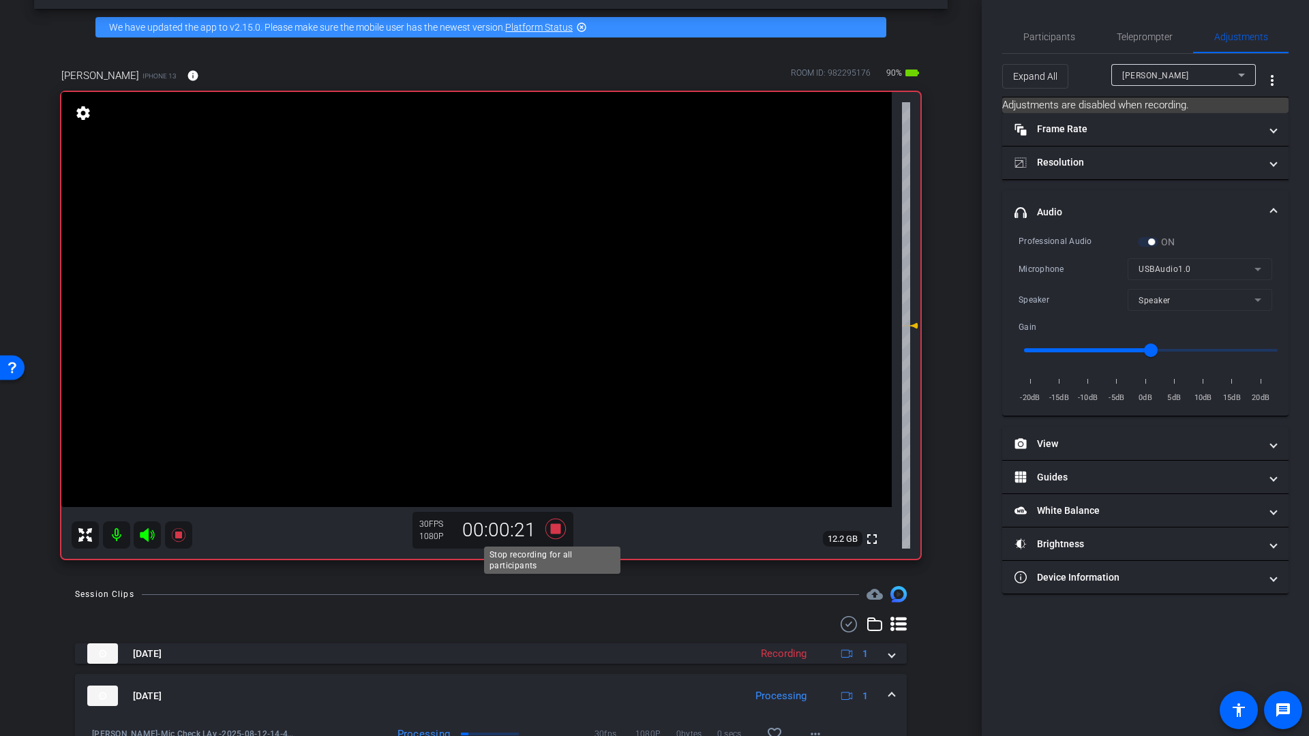
click at [553, 529] on icon at bounding box center [555, 529] width 20 height 20
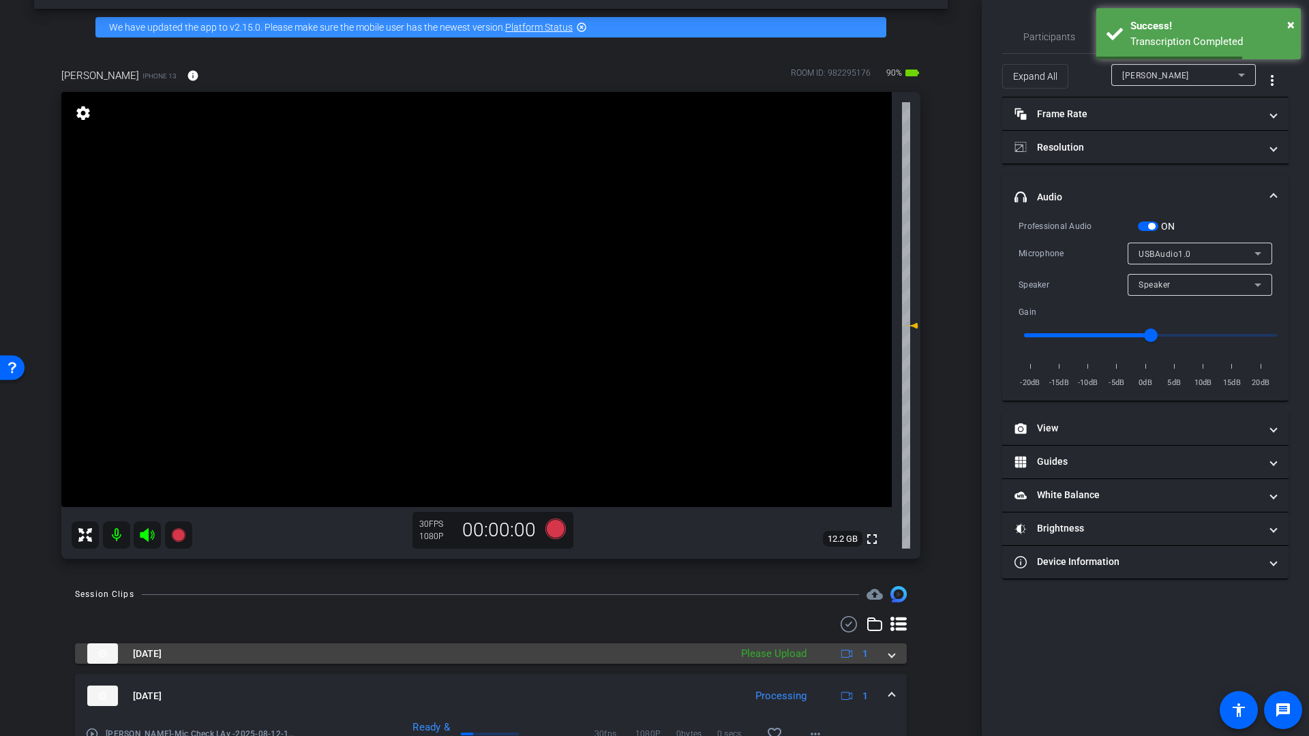
click at [889, 654] on span at bounding box center [891, 654] width 5 height 14
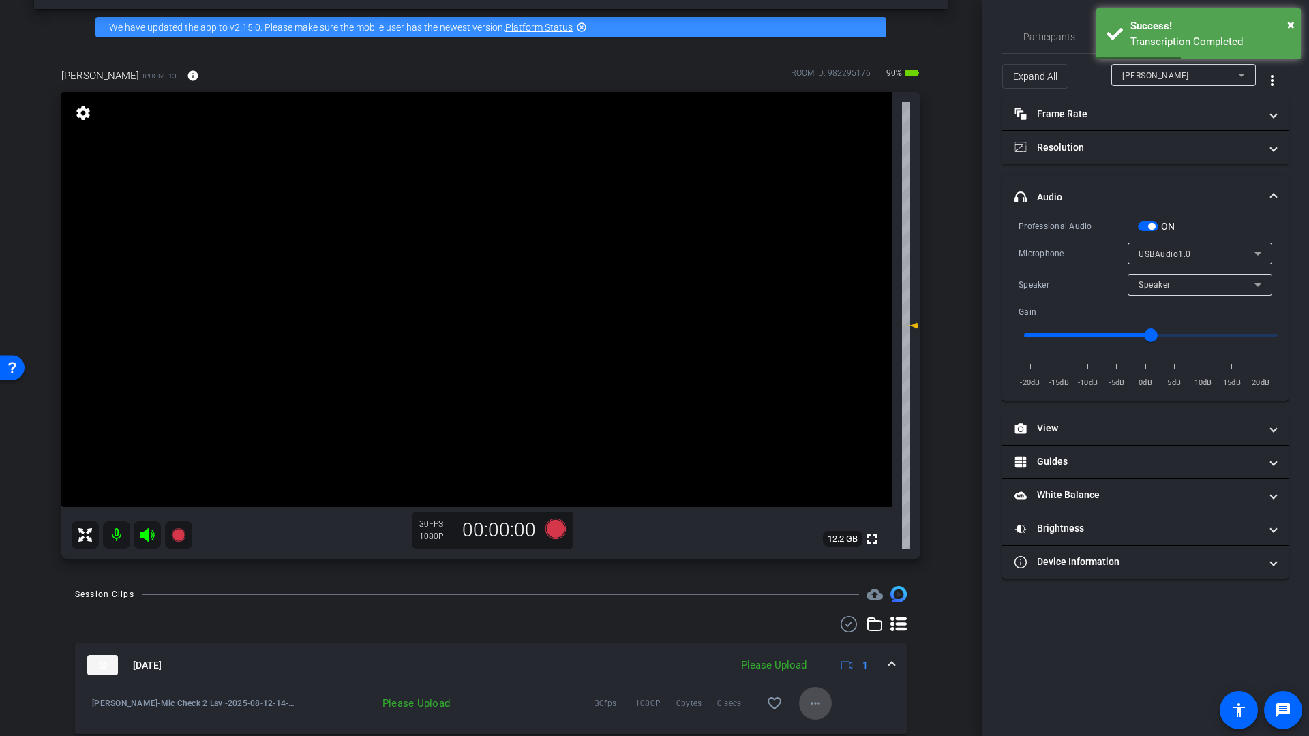
click at [810, 706] on mat-icon "more_horiz" at bounding box center [815, 703] width 16 height 16
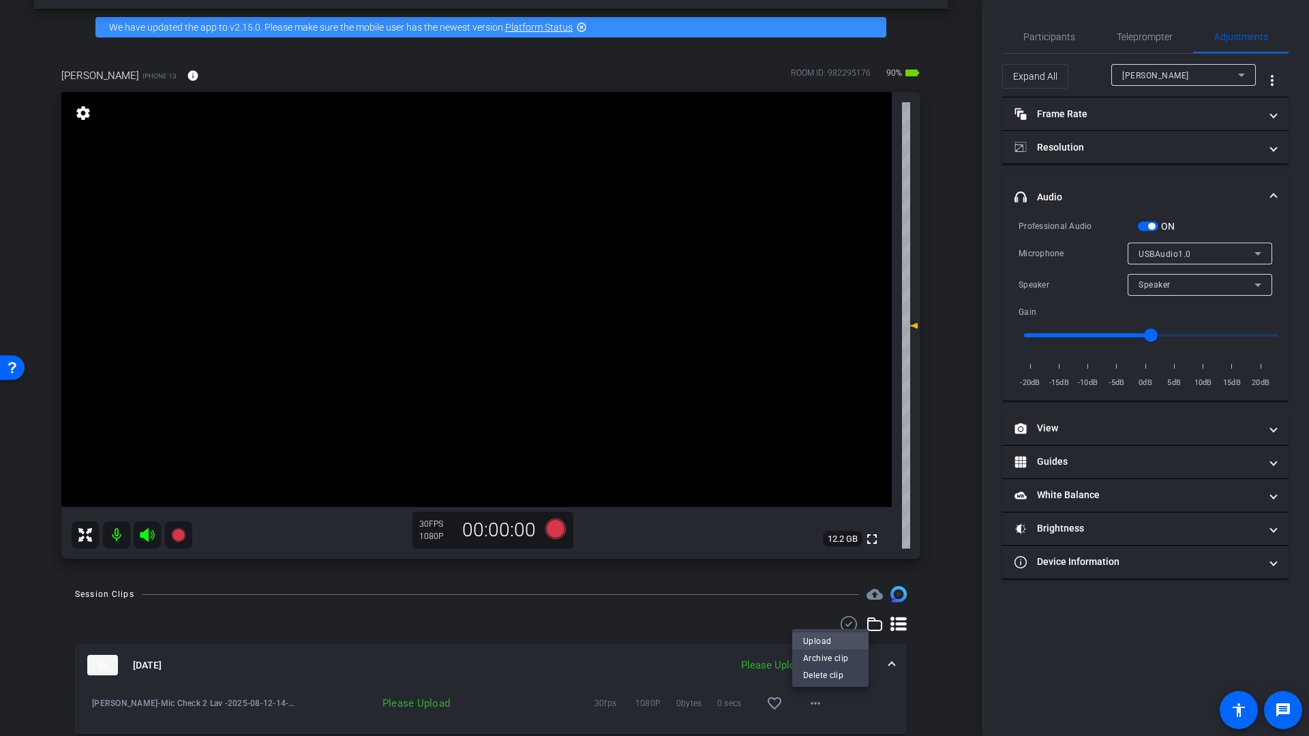
click at [821, 642] on span "Upload" at bounding box center [830, 641] width 55 height 16
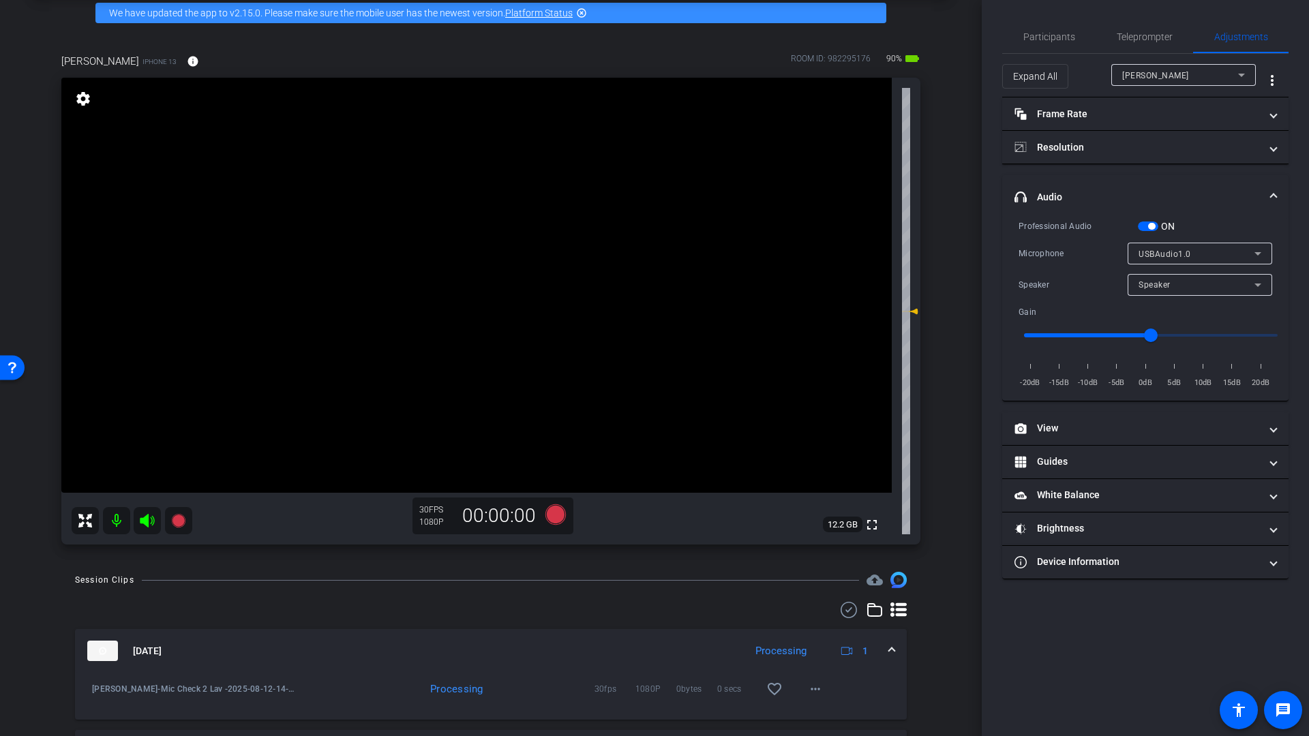
scroll to position [50, 0]
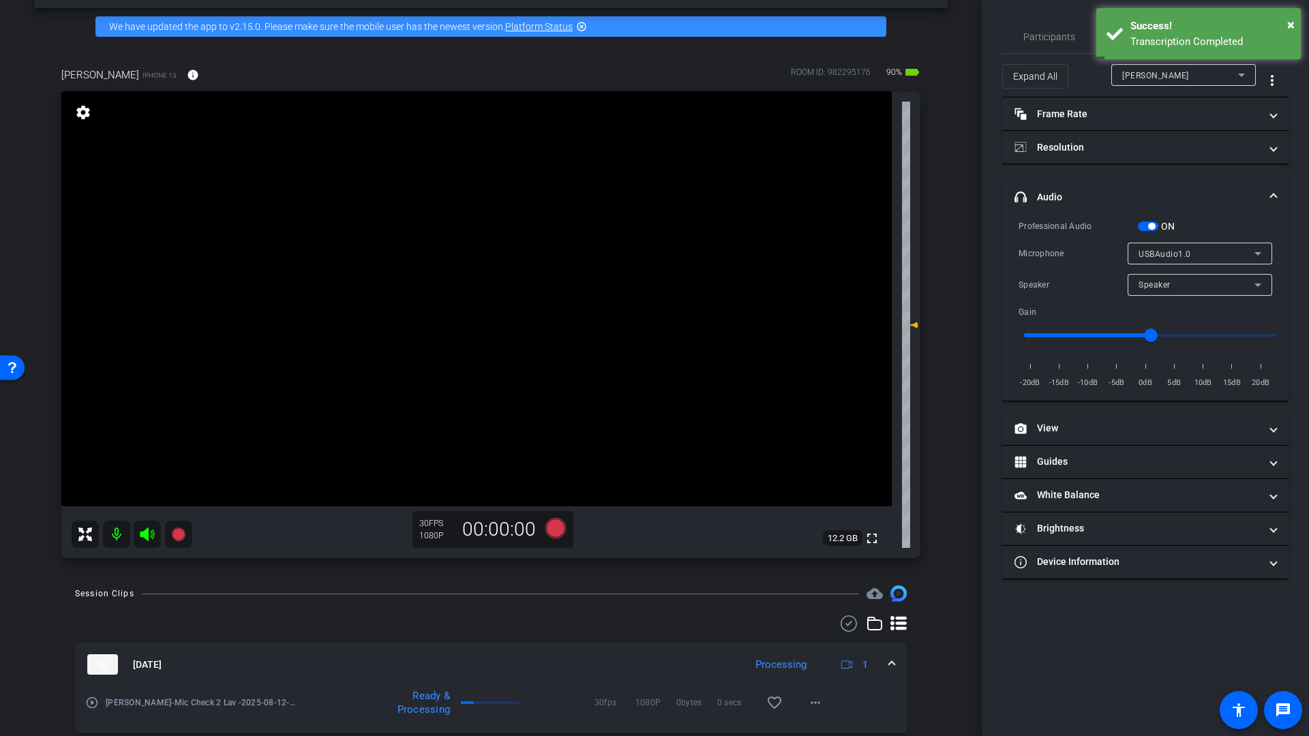
drag, startPoint x: 117, startPoint y: 534, endPoint x: 125, endPoint y: 535, distance: 9.0
click at [117, 534] on mat-icon at bounding box center [116, 534] width 27 height 27
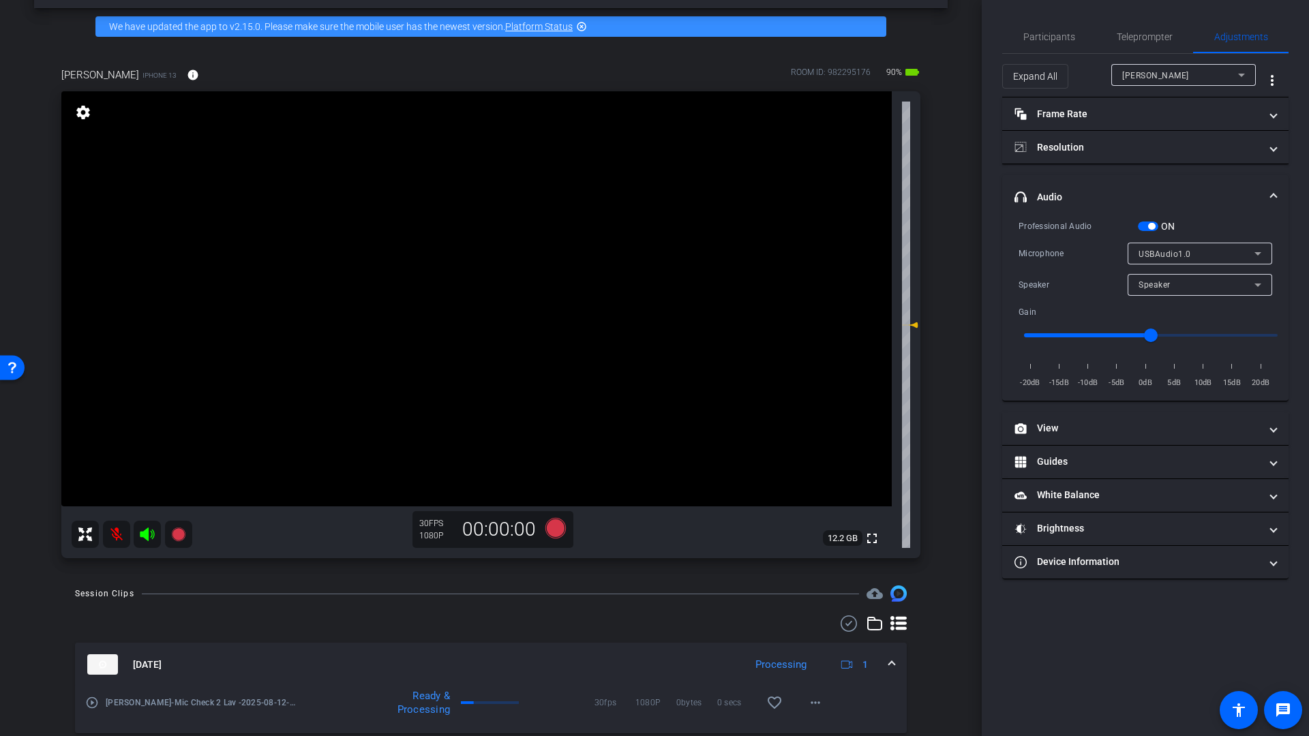
click at [146, 534] on icon at bounding box center [147, 535] width 14 height 14
click at [1068, 37] on span "Participants" at bounding box center [1049, 37] width 52 height 10
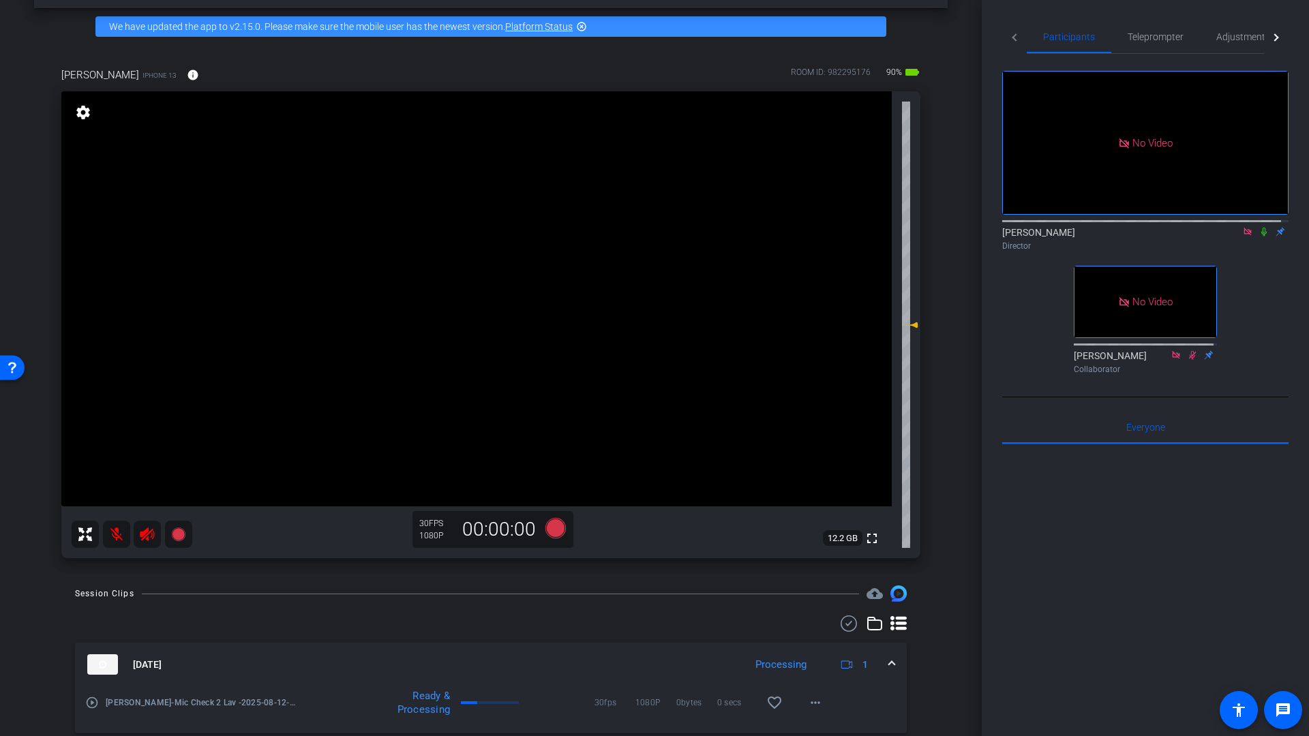
click at [1261, 230] on icon at bounding box center [1263, 232] width 5 height 9
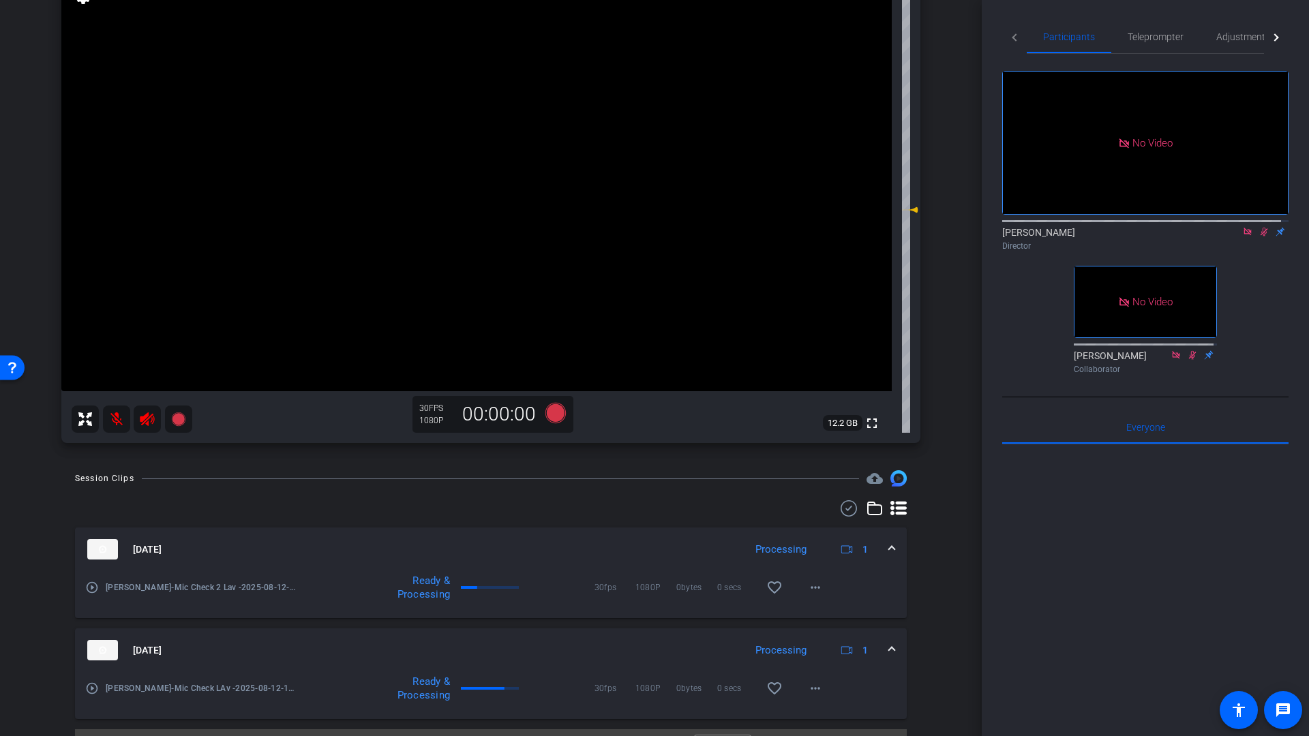
scroll to position [197, 0]
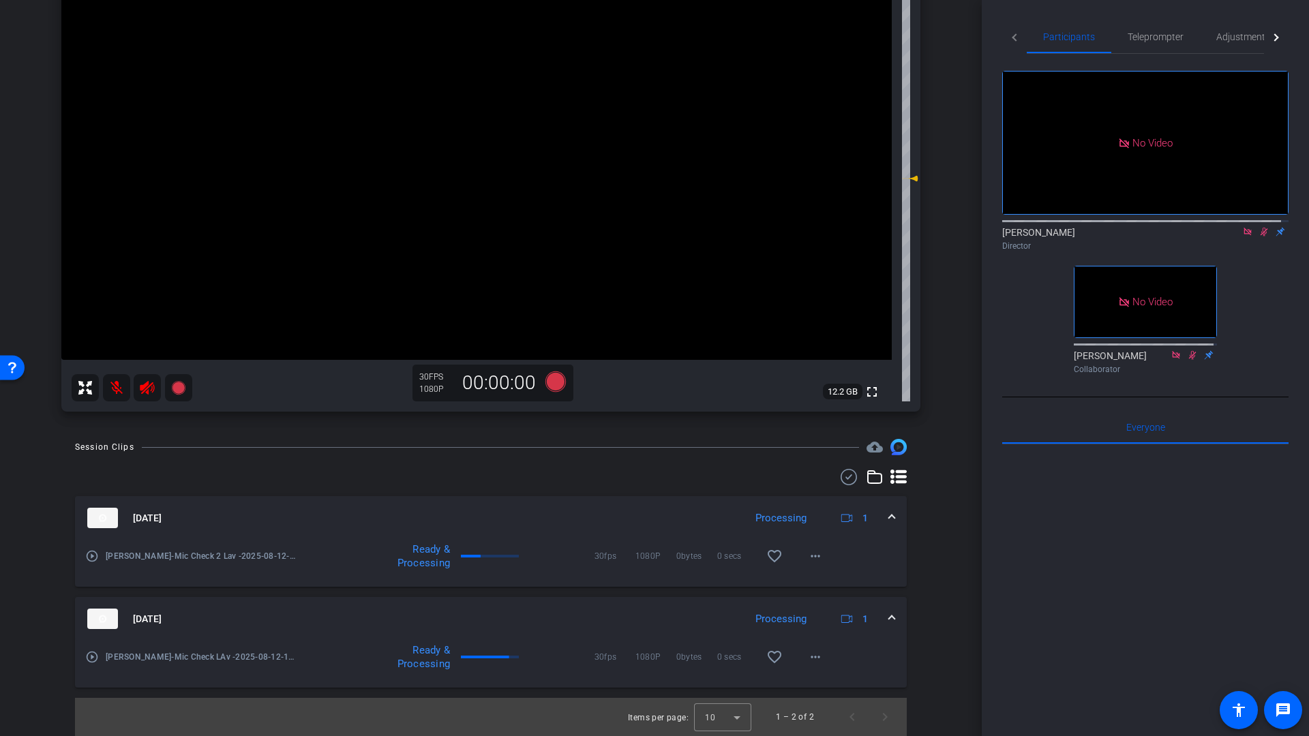
click at [91, 661] on mat-icon "play_circle_outline" at bounding box center [92, 657] width 14 height 14
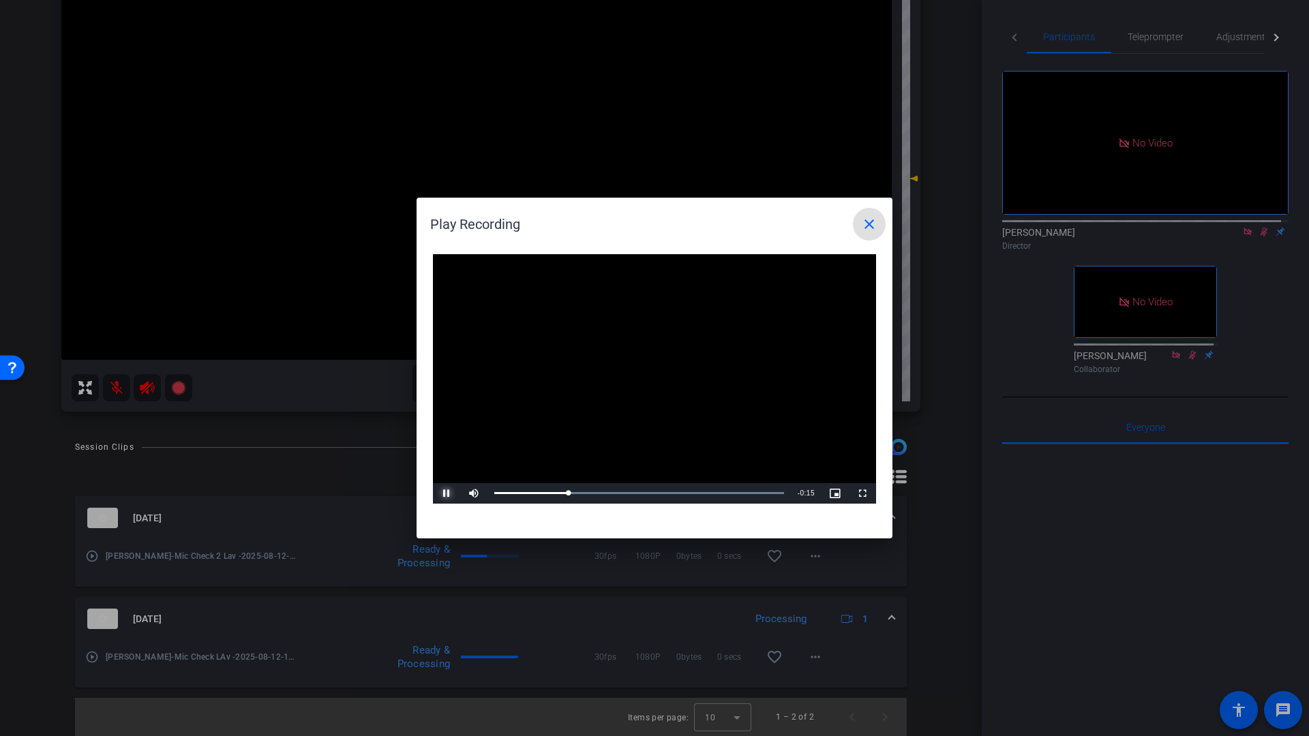
click at [447, 494] on span "Video Player" at bounding box center [446, 494] width 27 height 0
click at [866, 222] on mat-icon "close" at bounding box center [869, 224] width 16 height 16
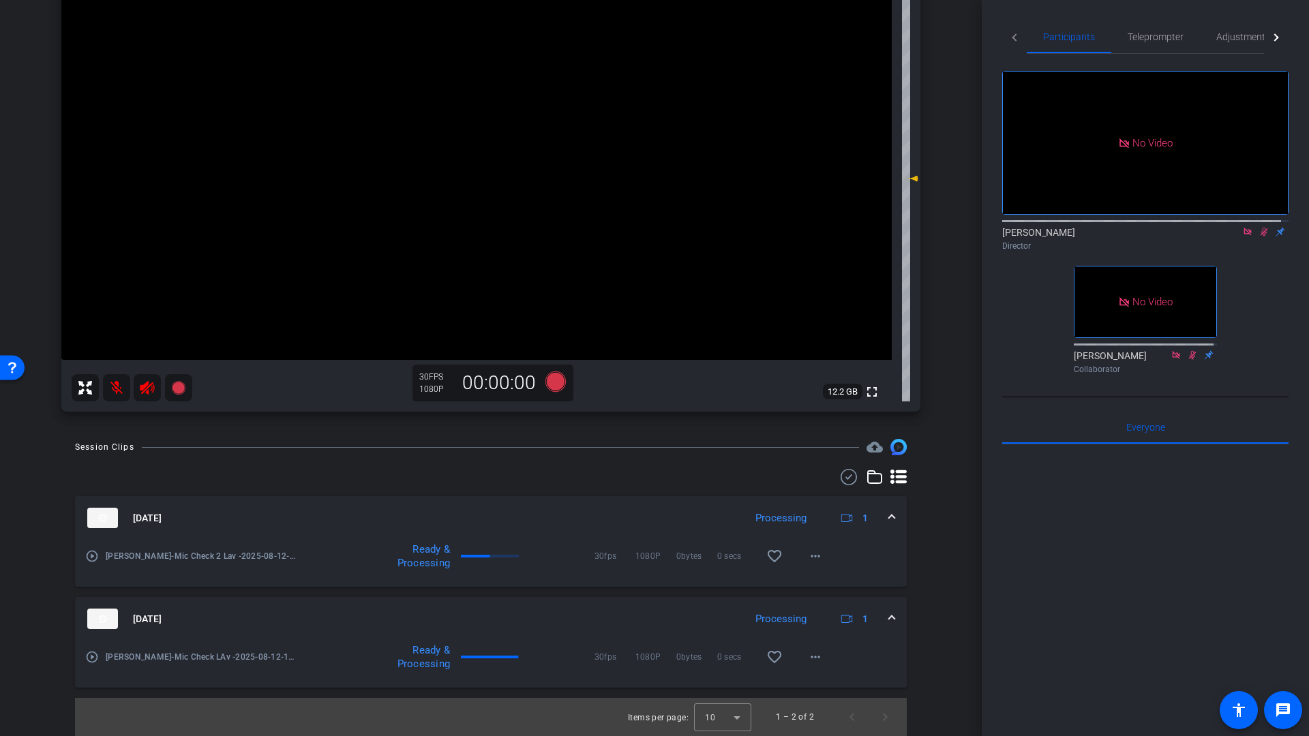
click at [95, 556] on mat-icon "play_circle_outline" at bounding box center [92, 556] width 14 height 14
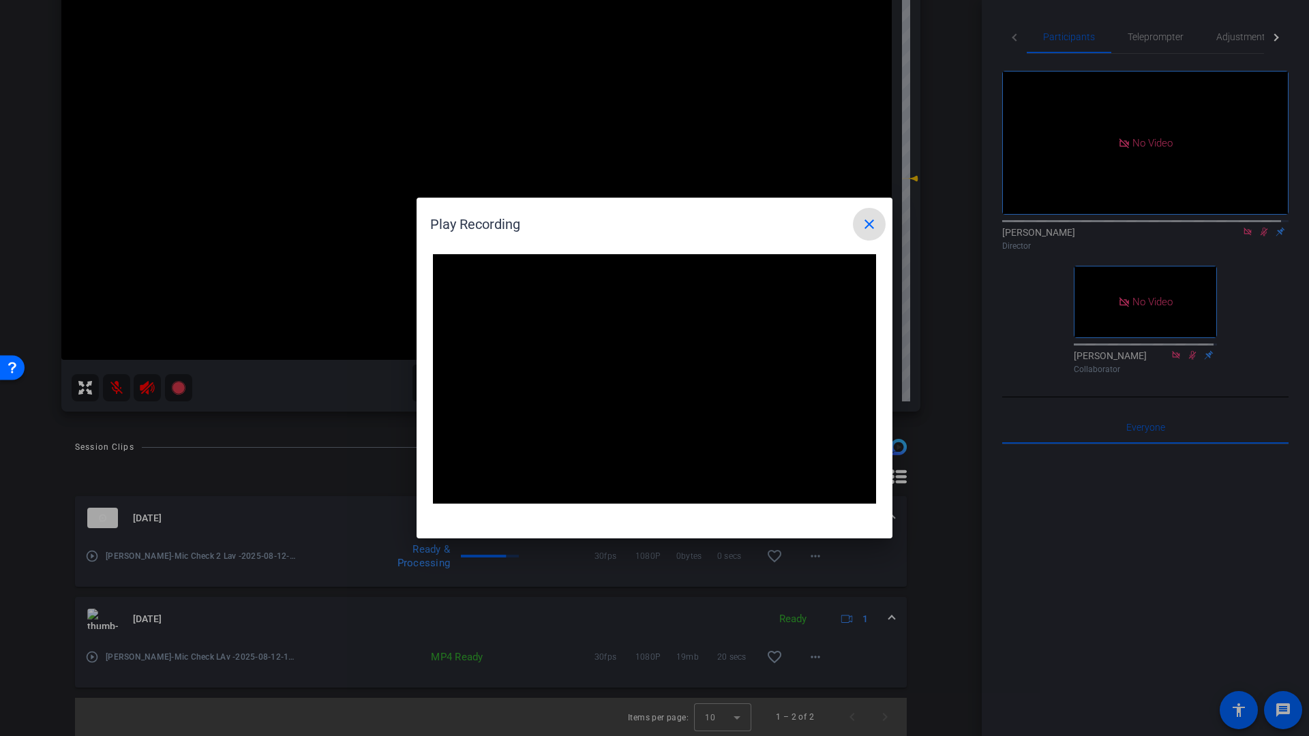
click at [872, 227] on mat-icon "close" at bounding box center [869, 224] width 16 height 16
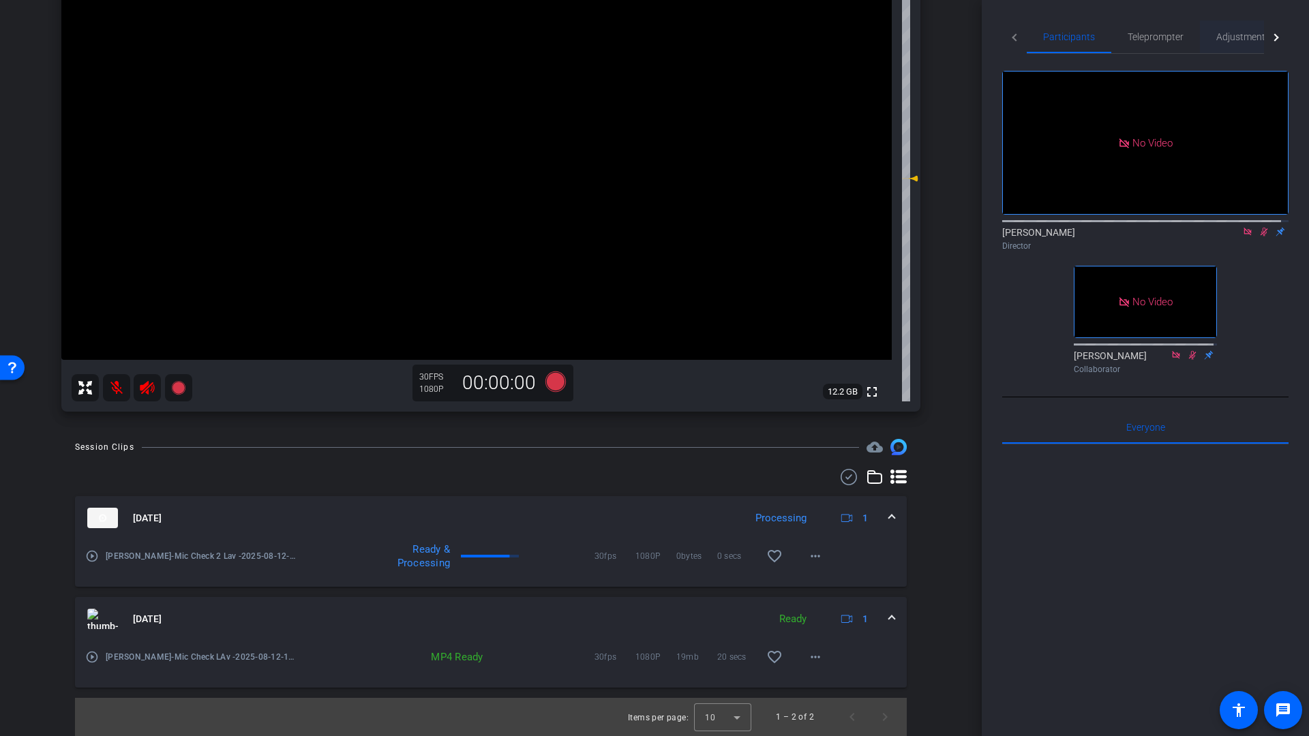
click at [1237, 36] on span "Adjustments" at bounding box center [1243, 37] width 54 height 10
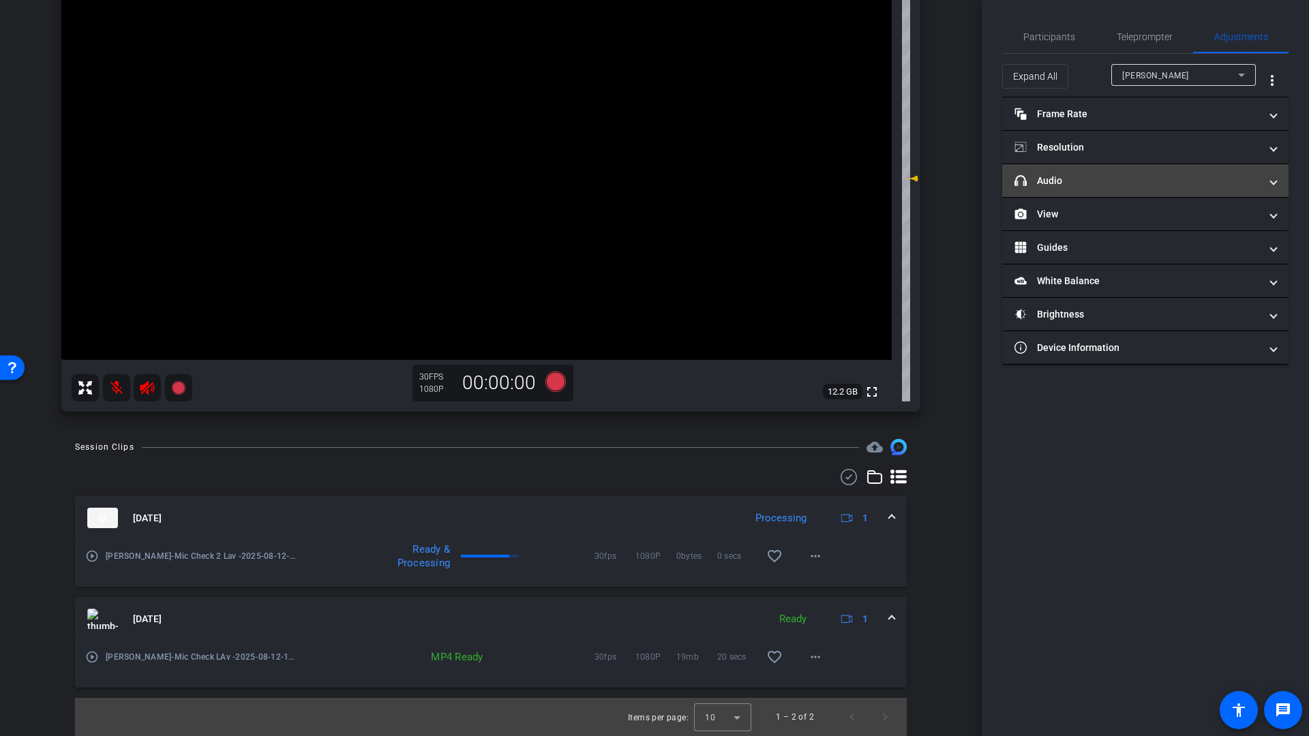
click at [1063, 180] on mat-panel-title "headphone icon Audio" at bounding box center [1136, 181] width 245 height 14
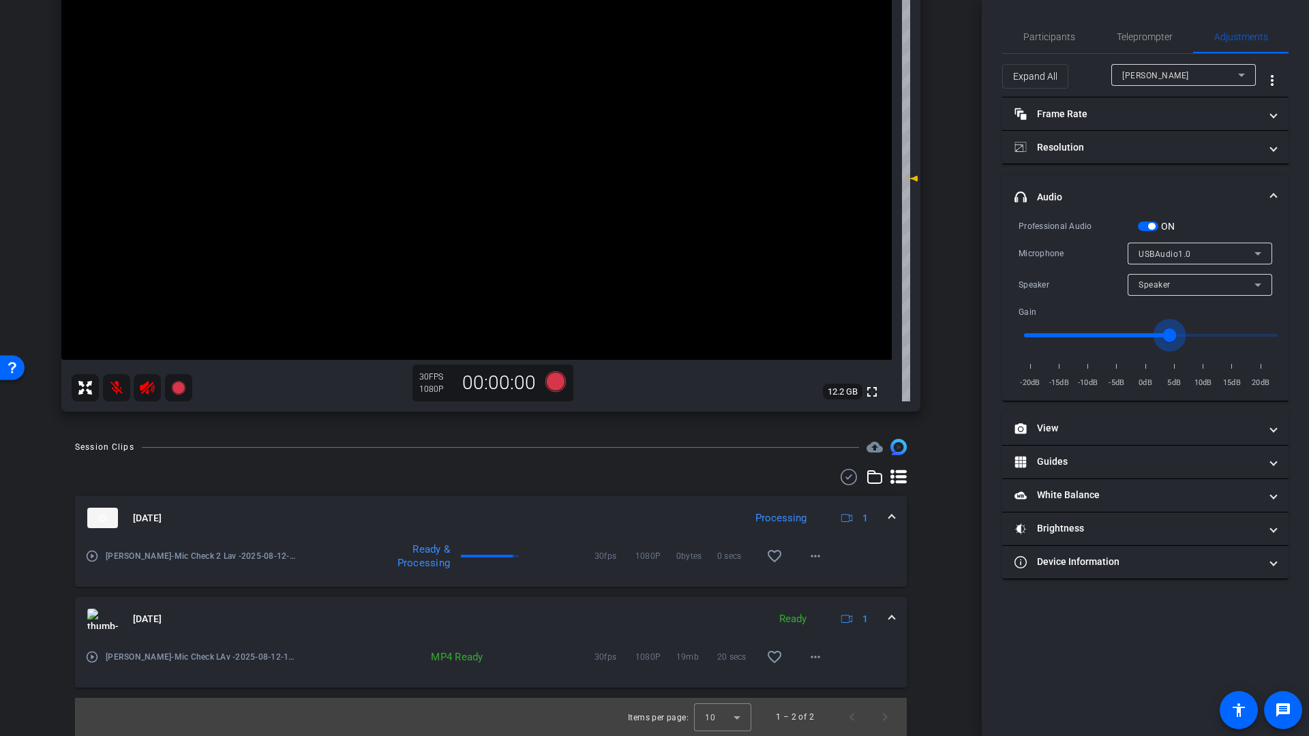
drag, startPoint x: 1153, startPoint y: 336, endPoint x: 1171, endPoint y: 336, distance: 17.7
type input "3"
click at [1171, 336] on input "range" at bounding box center [1151, 335] width 282 height 30
click at [117, 387] on mat-icon at bounding box center [116, 387] width 27 height 27
click at [150, 392] on icon at bounding box center [147, 388] width 16 height 16
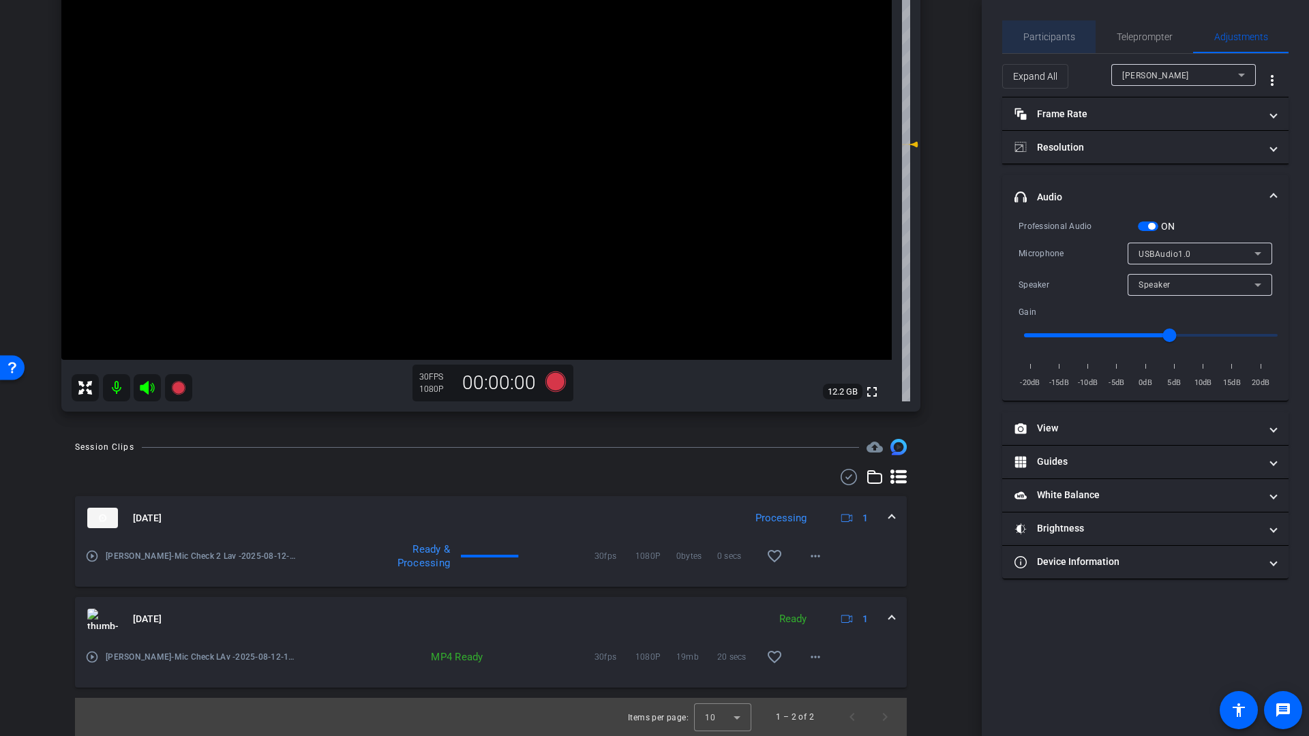
drag, startPoint x: 1053, startPoint y: 42, endPoint x: 1130, endPoint y: 65, distance: 80.6
click at [1053, 42] on span "Participants" at bounding box center [1049, 37] width 52 height 10
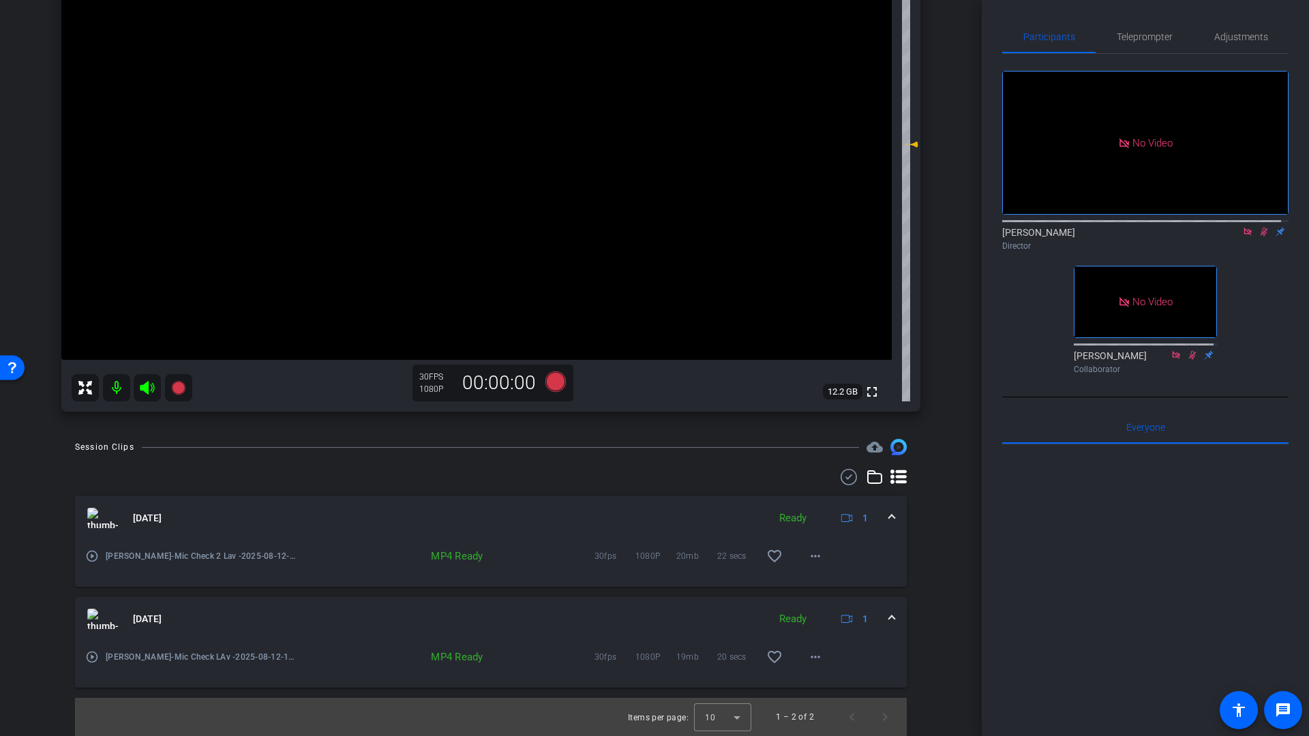
click at [1258, 228] on icon at bounding box center [1263, 232] width 11 height 10
drag, startPoint x: 1242, startPoint y: 227, endPoint x: 1280, endPoint y: 254, distance: 46.4
click at [1242, 227] on icon at bounding box center [1247, 232] width 11 height 10
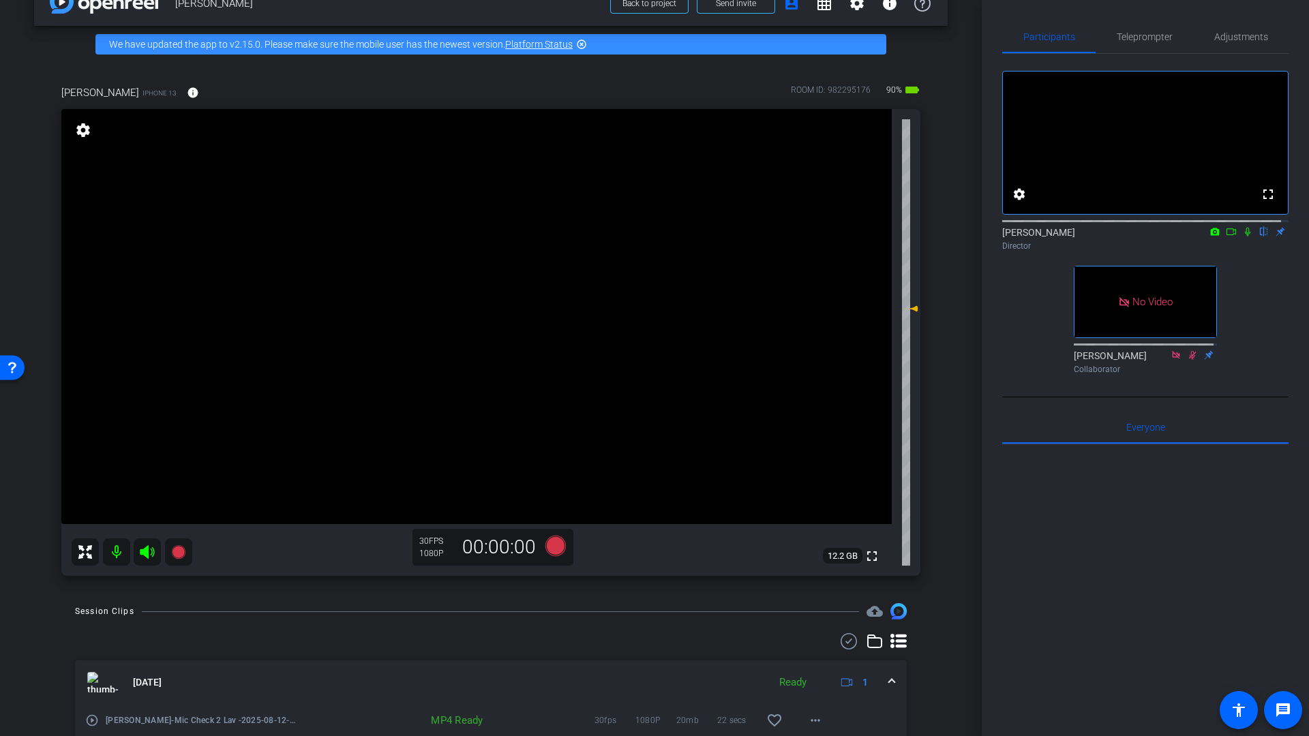
scroll to position [0, 0]
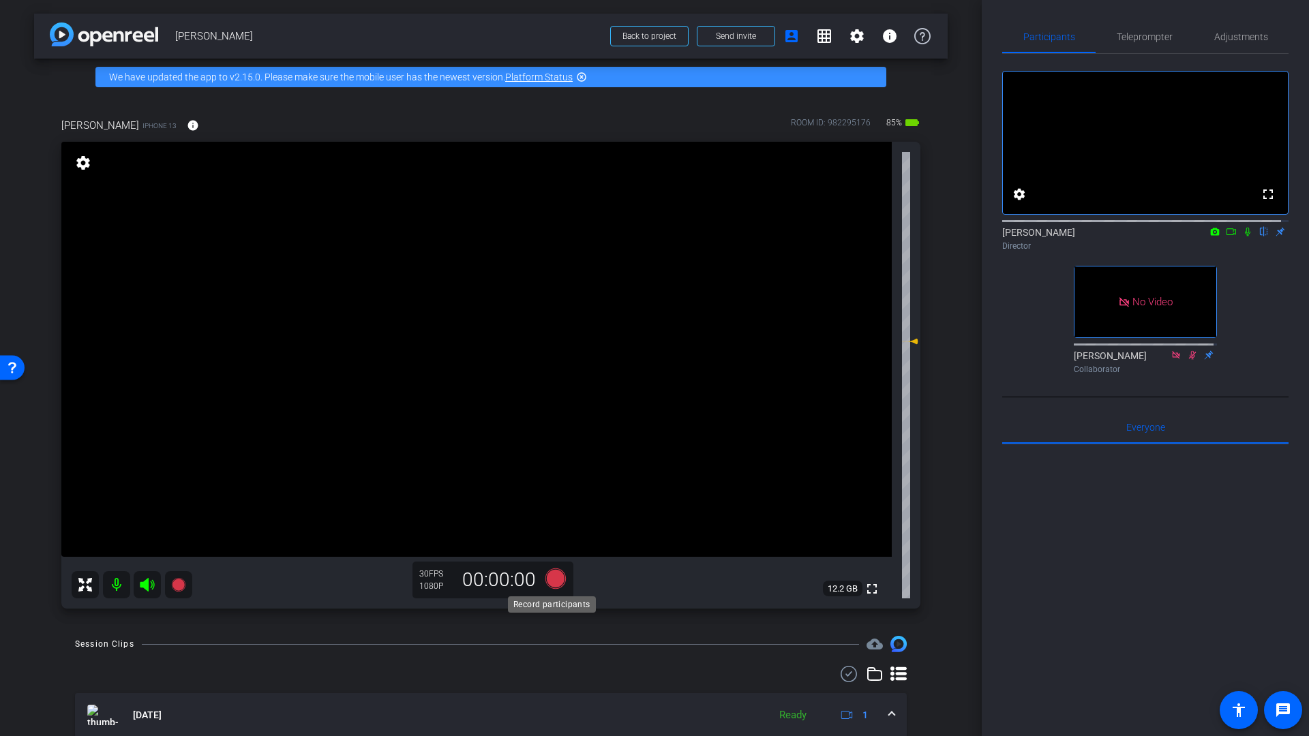
click at [554, 580] on icon at bounding box center [555, 579] width 20 height 20
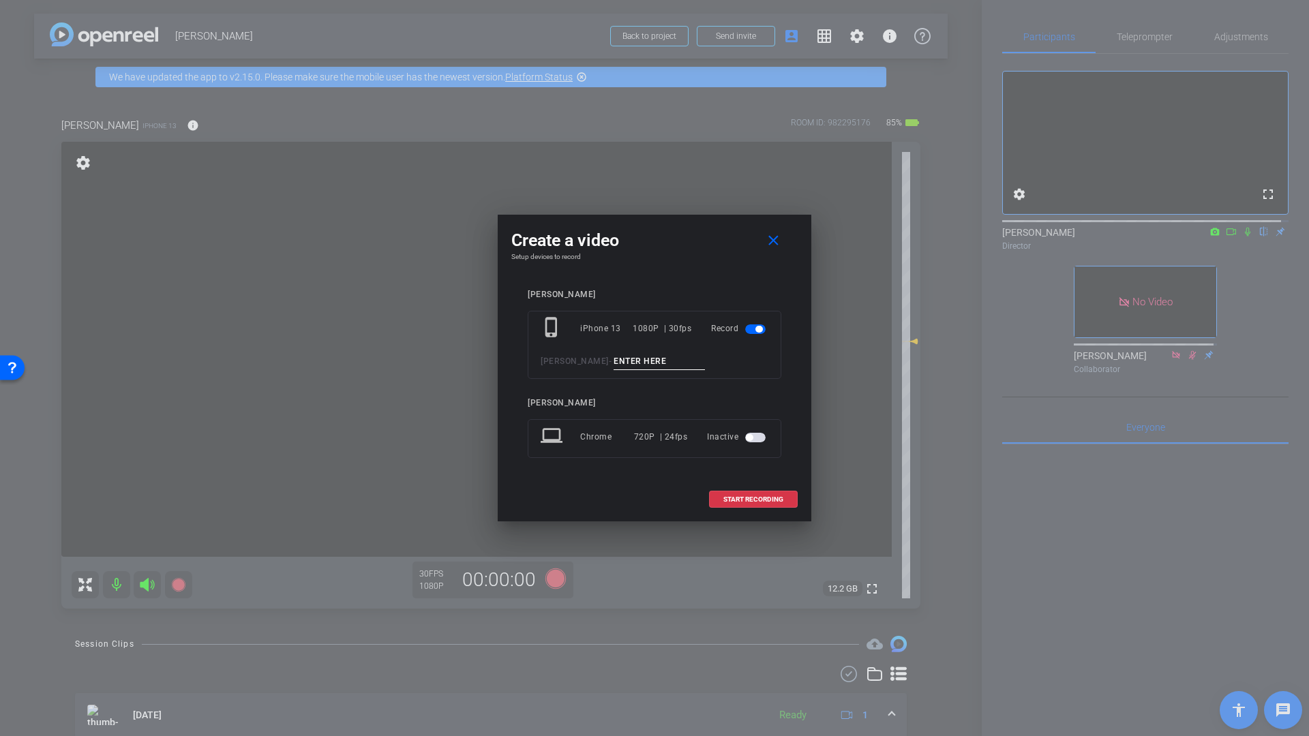
click at [614, 365] on input at bounding box center [659, 361] width 91 height 17
type input "Smile"
click at [738, 498] on span "START RECORDING" at bounding box center [753, 499] width 60 height 7
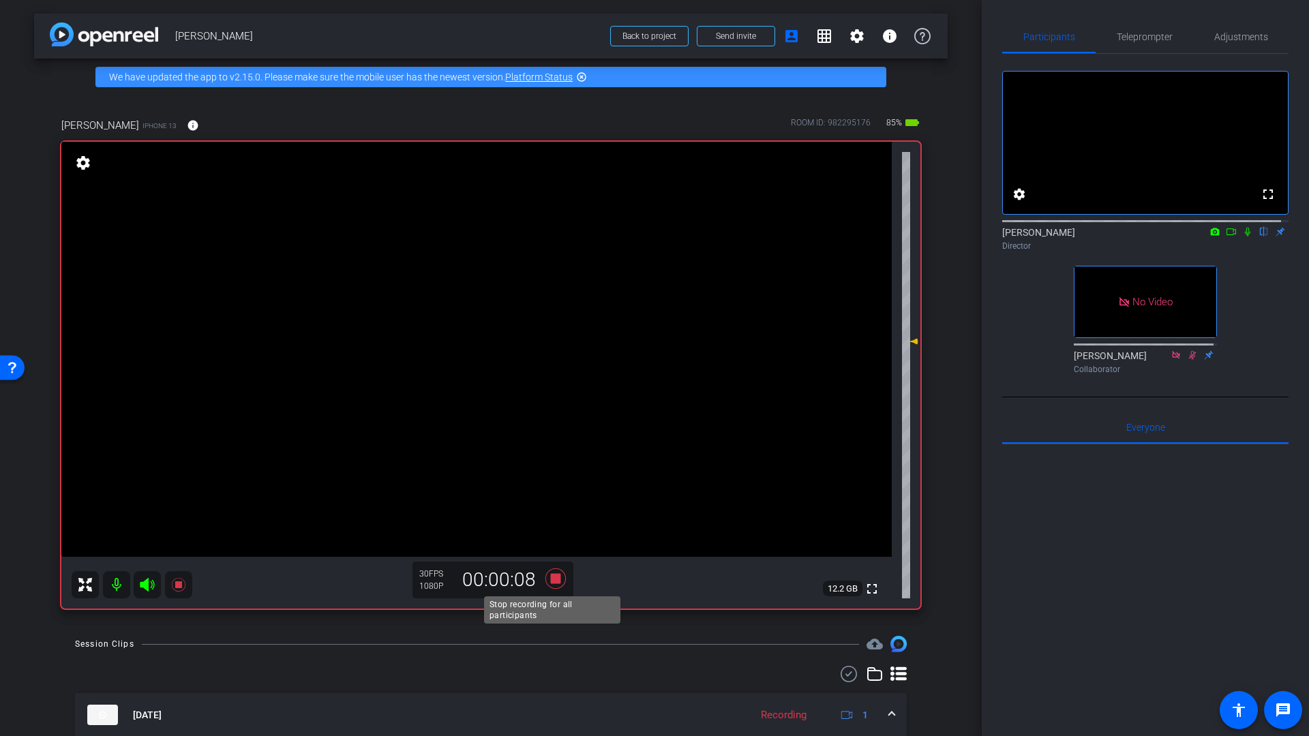
click at [553, 581] on icon at bounding box center [555, 579] width 20 height 20
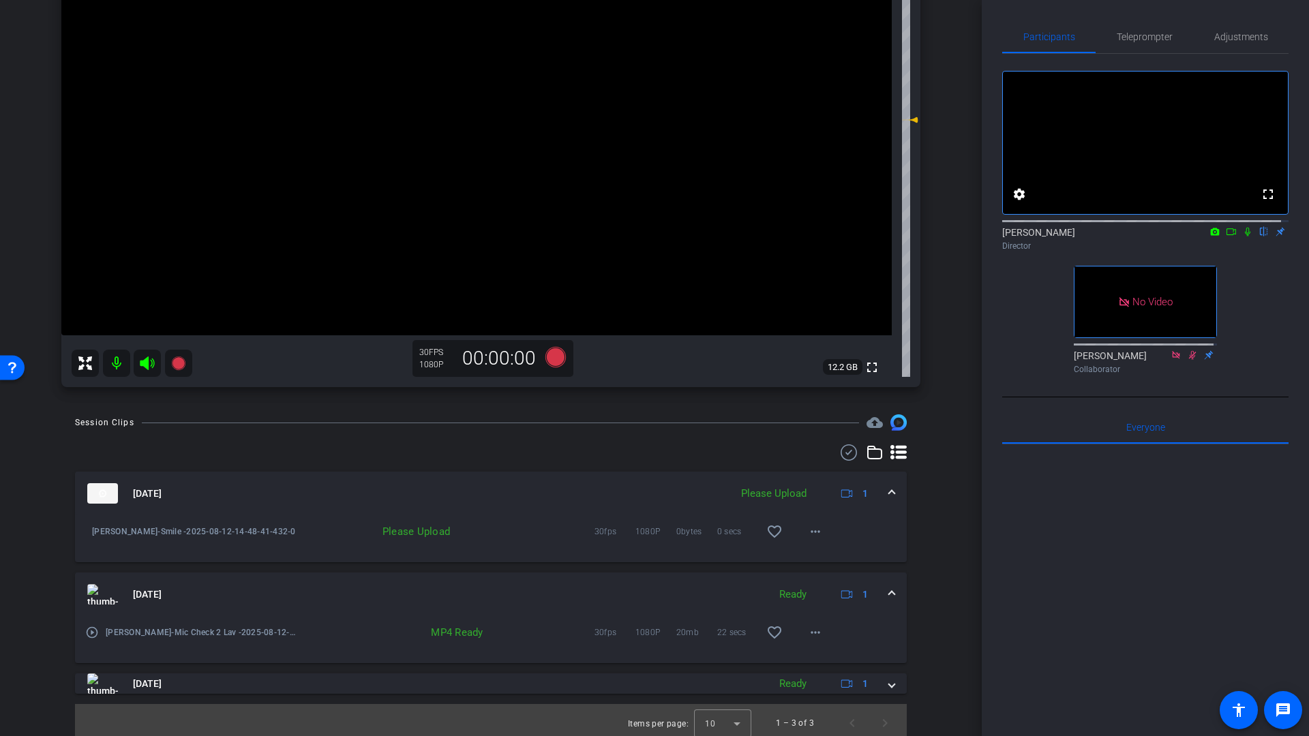
scroll to position [228, 0]
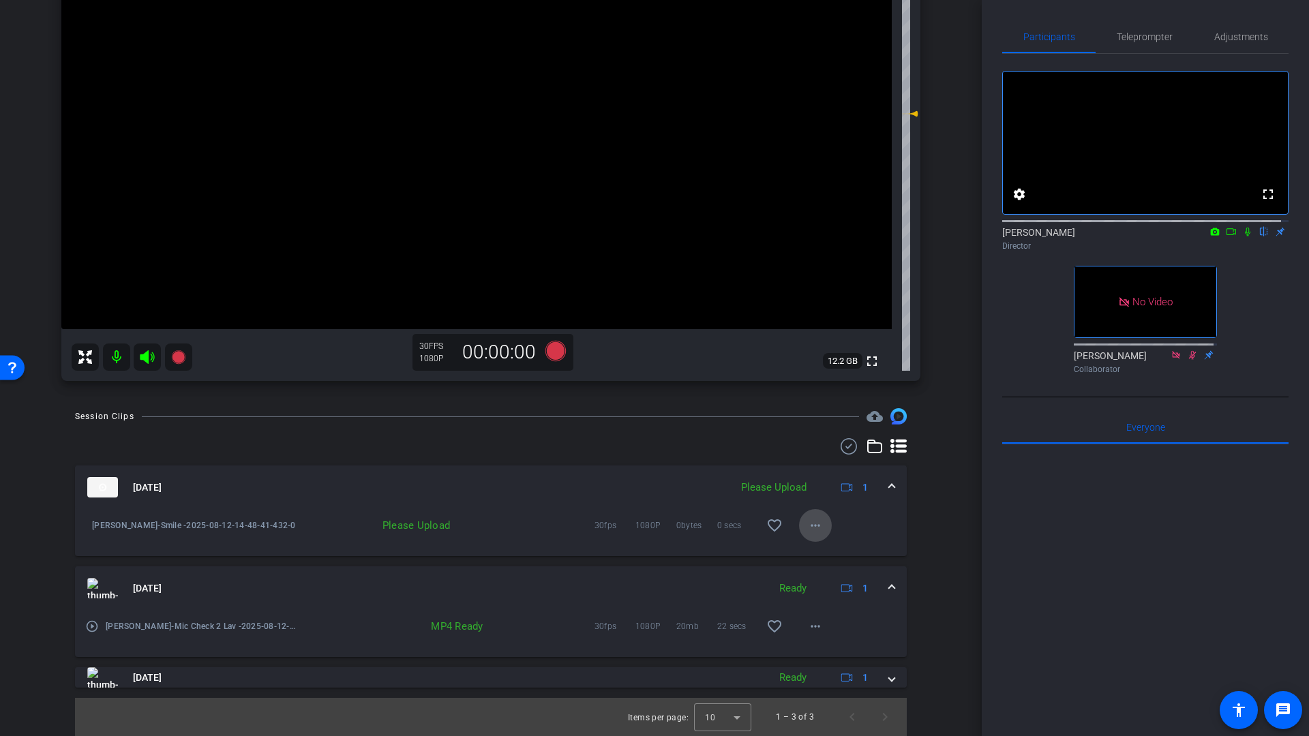
click at [811, 530] on mat-icon "more_horiz" at bounding box center [815, 525] width 16 height 16
click at [811, 555] on span "Upload" at bounding box center [830, 554] width 55 height 16
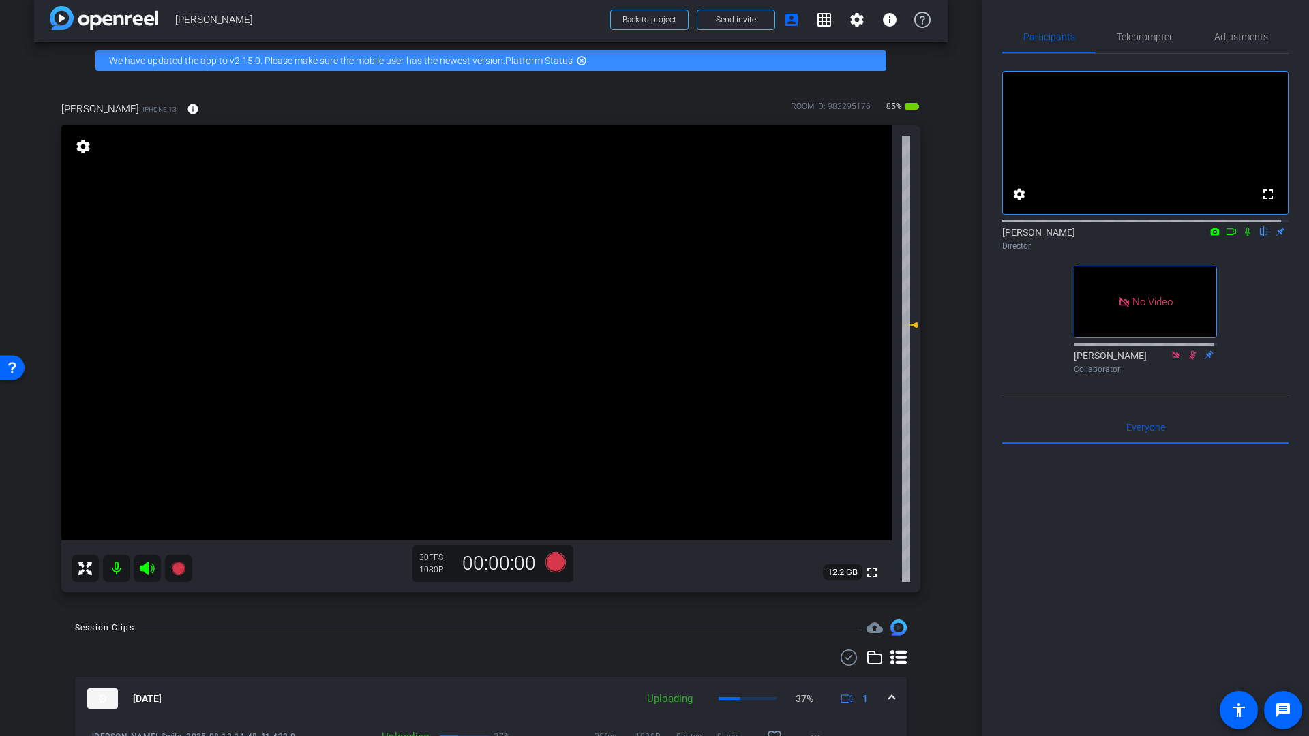
scroll to position [0, 0]
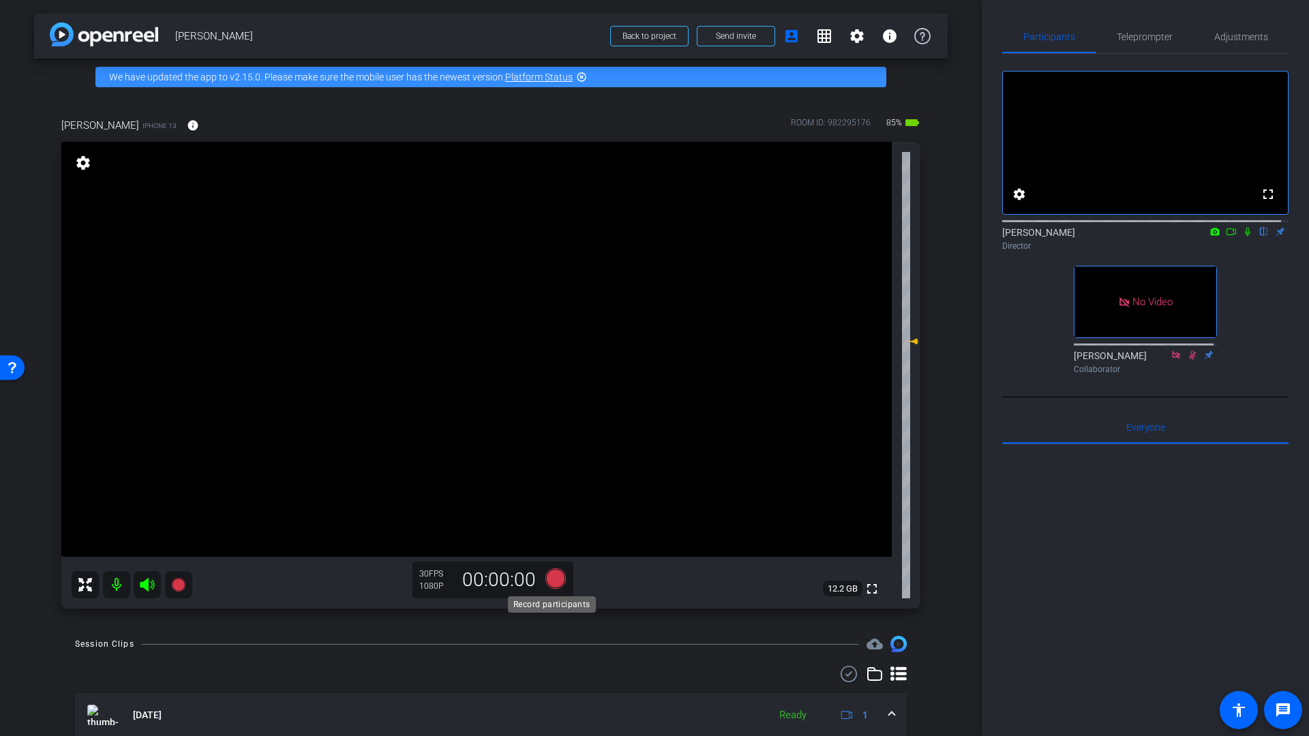
click at [554, 579] on icon at bounding box center [555, 579] width 20 height 20
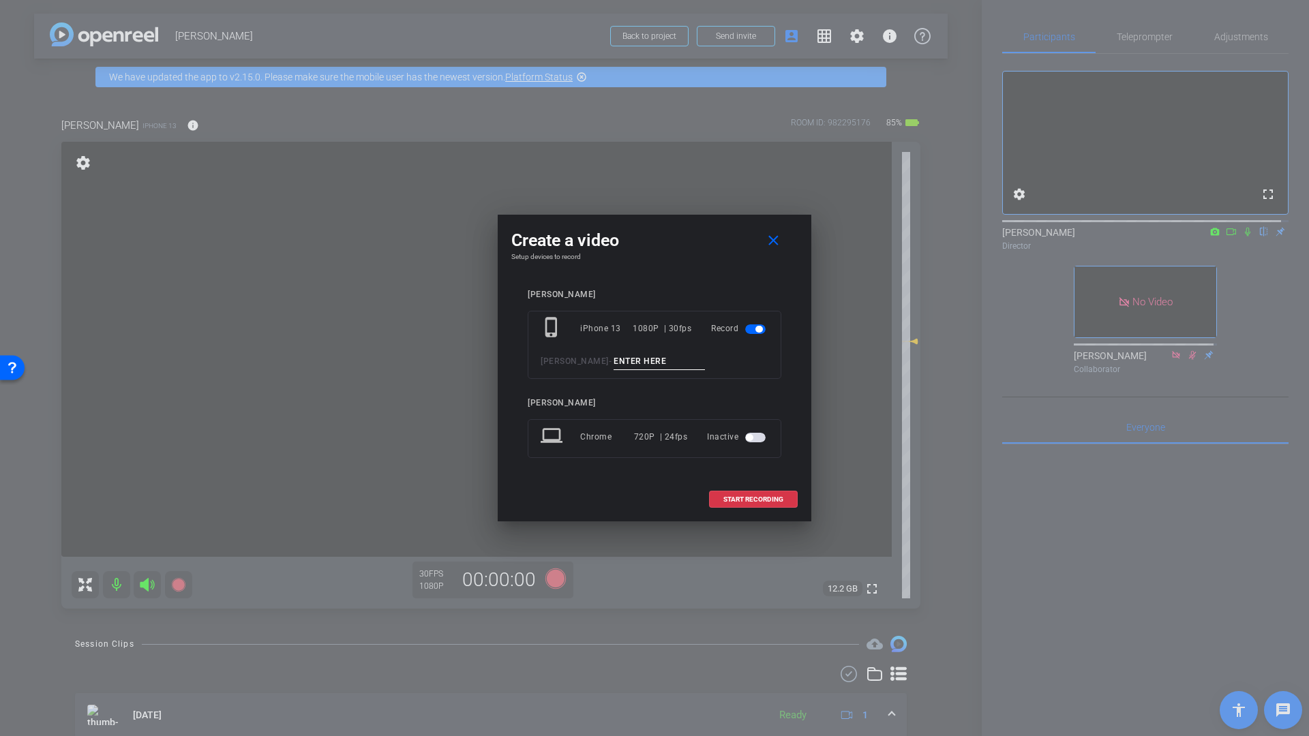
click at [614, 357] on input at bounding box center [659, 361] width 91 height 17
type input "Q1"
click at [751, 498] on span "START RECORDING" at bounding box center [753, 499] width 60 height 7
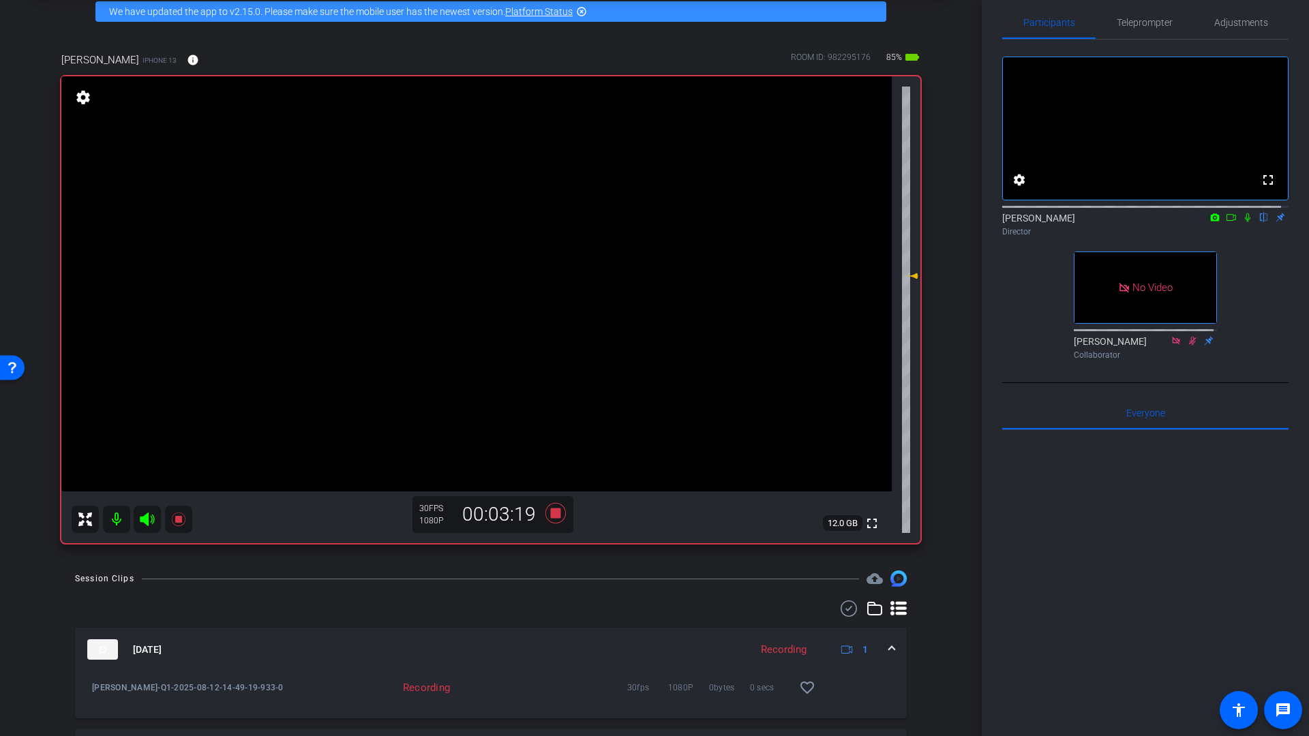
scroll to position [37, 0]
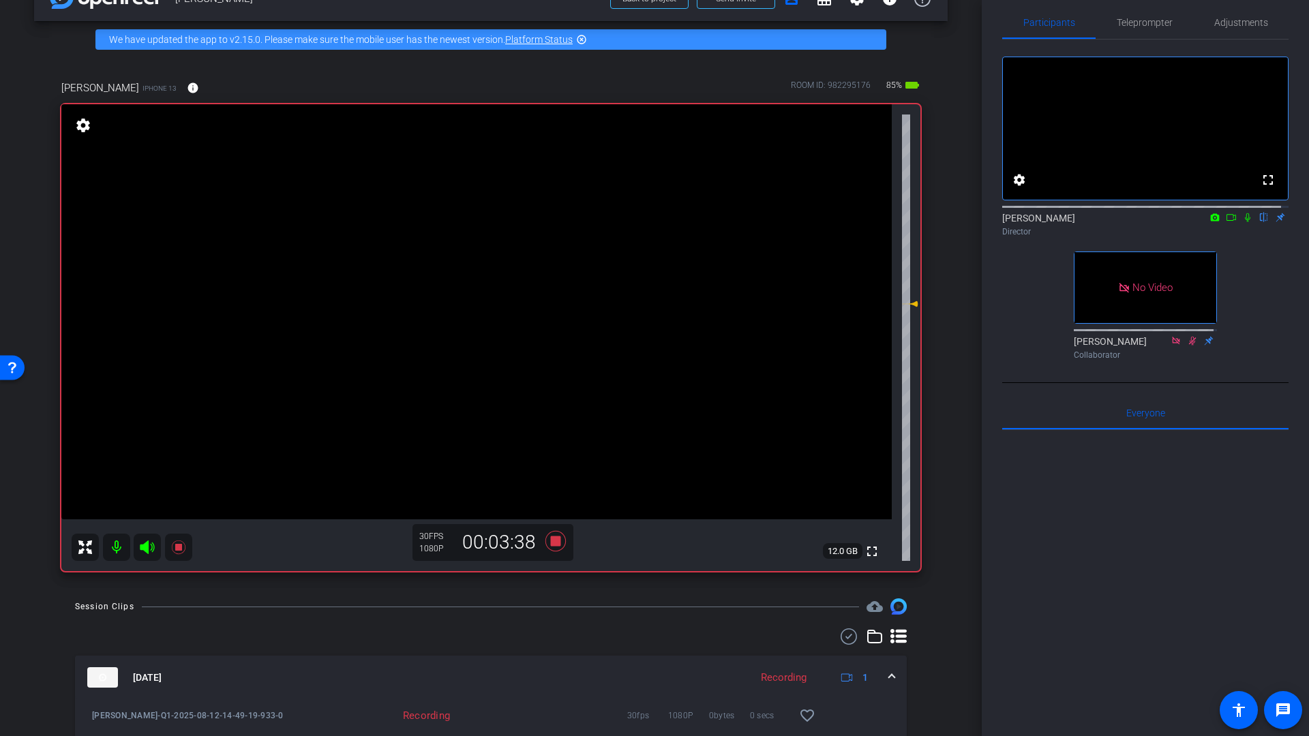
click at [1226, 222] on icon at bounding box center [1231, 218] width 11 height 10
click at [550, 539] on icon at bounding box center [555, 541] width 20 height 20
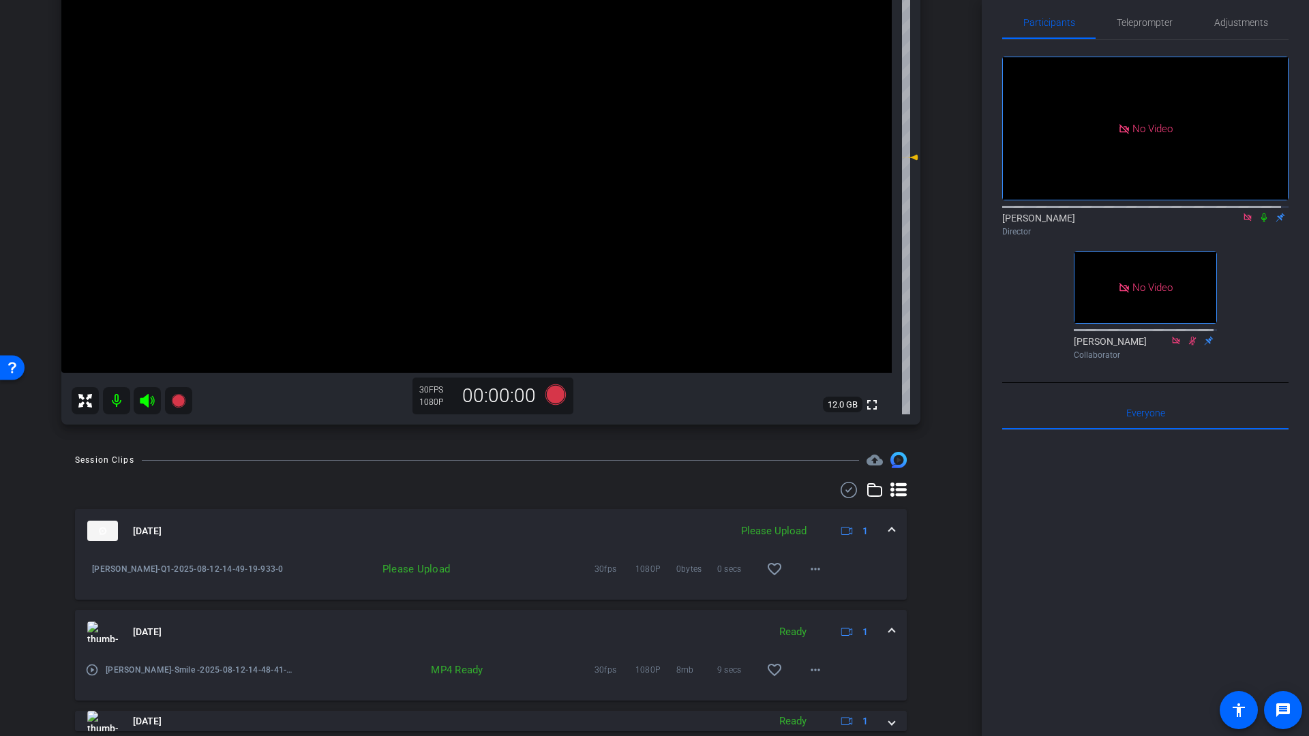
scroll to position [258, 0]
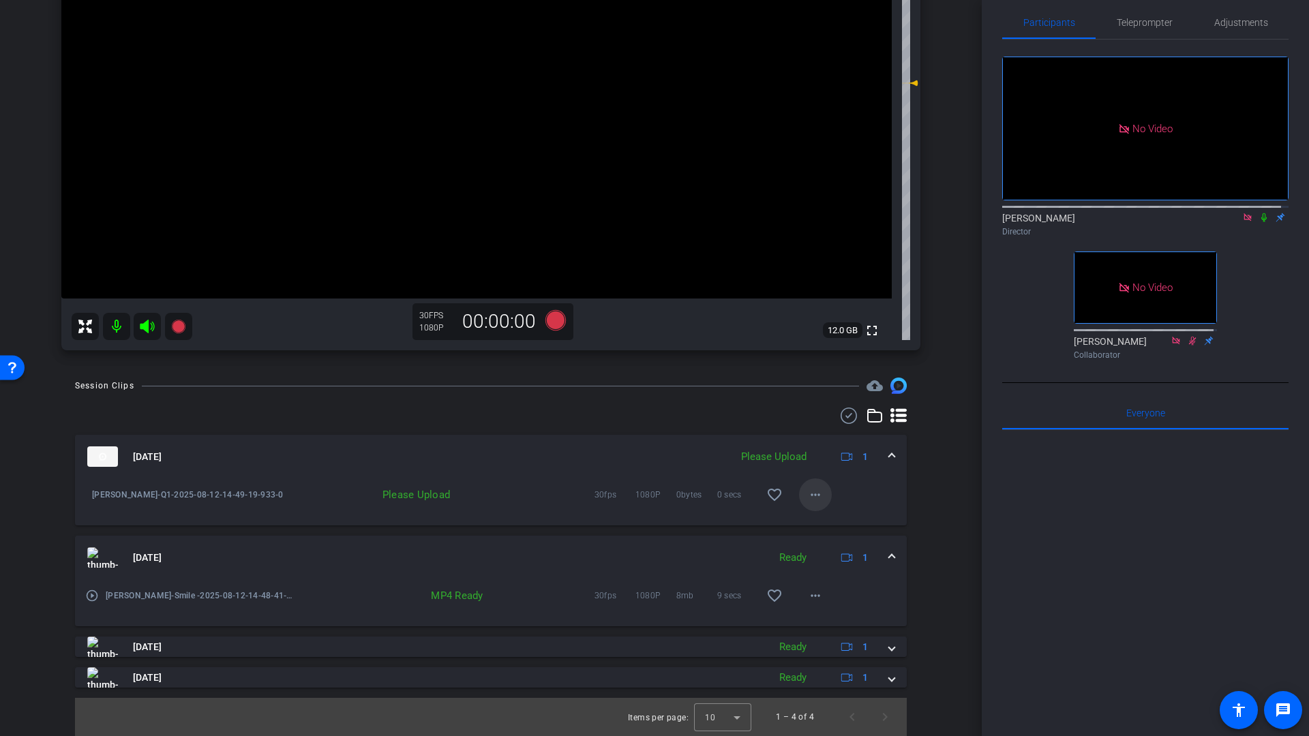
click at [810, 500] on mat-icon "more_horiz" at bounding box center [815, 495] width 16 height 16
click at [815, 526] on span "Upload" at bounding box center [830, 523] width 55 height 16
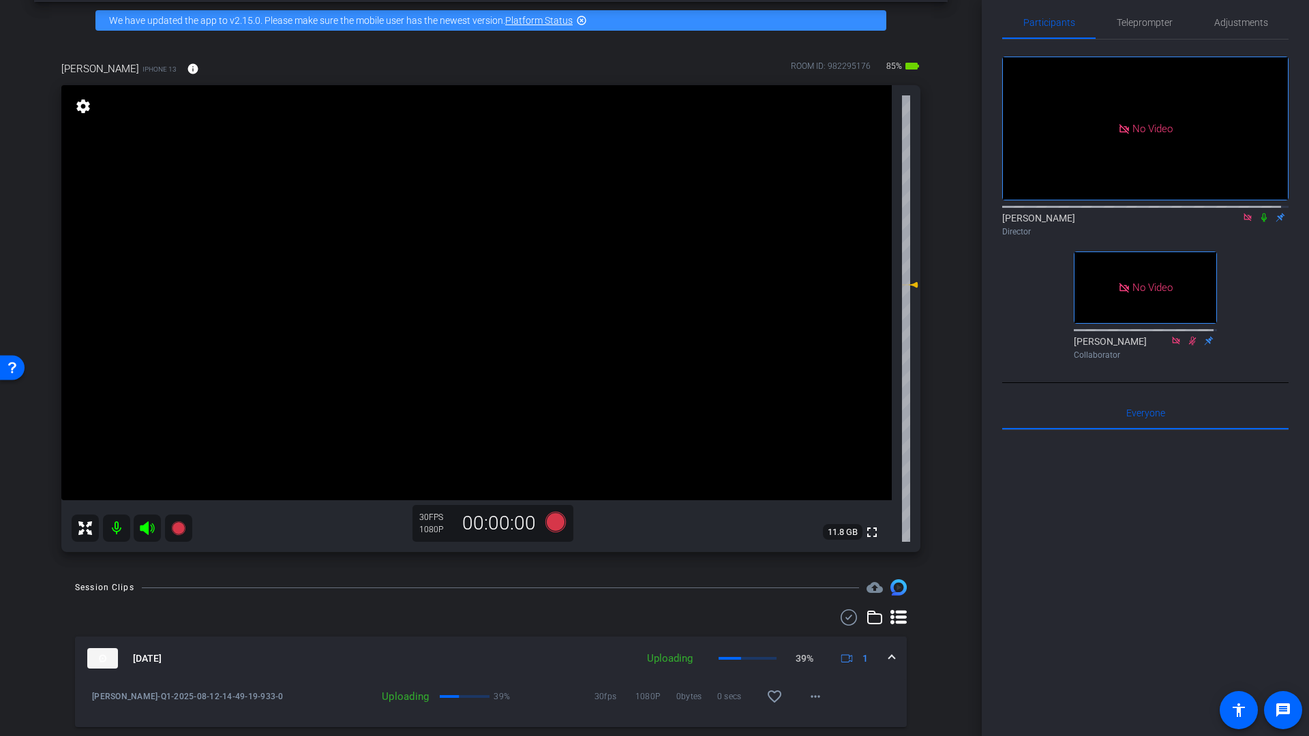
scroll to position [55, 0]
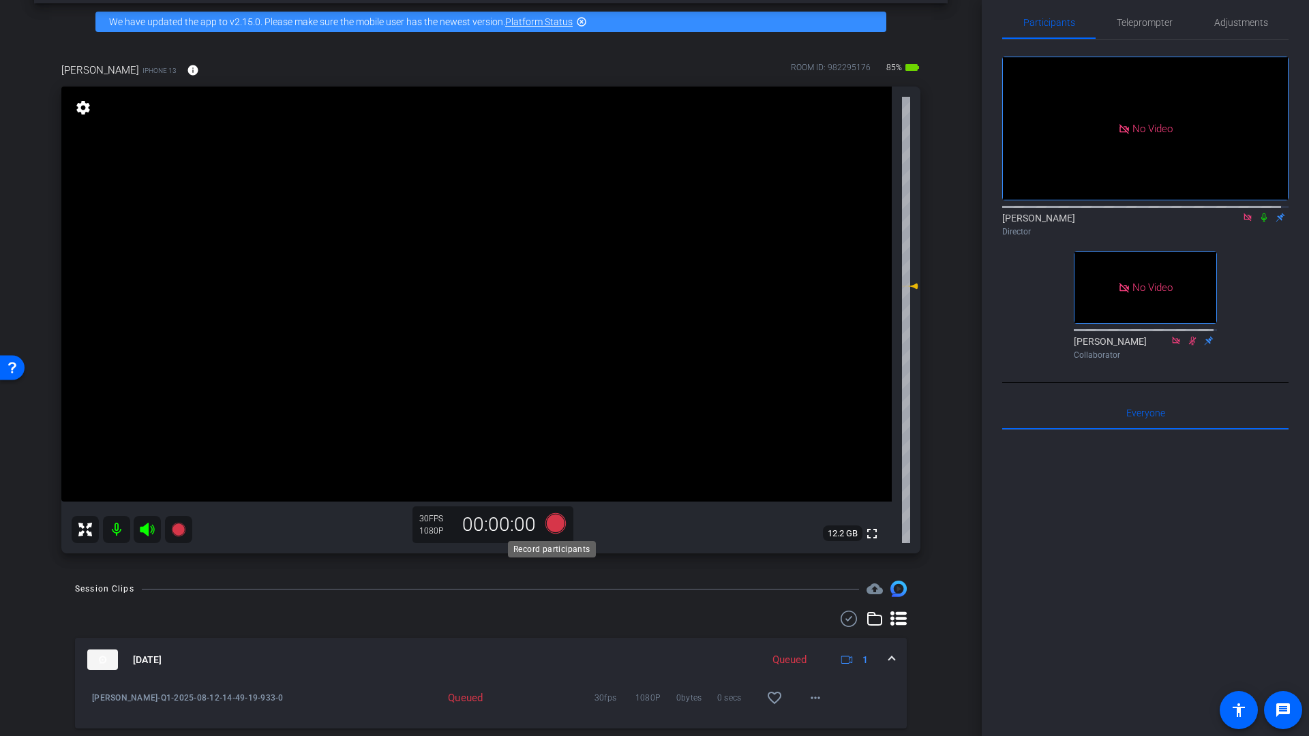
click at [554, 527] on icon at bounding box center [555, 523] width 20 height 20
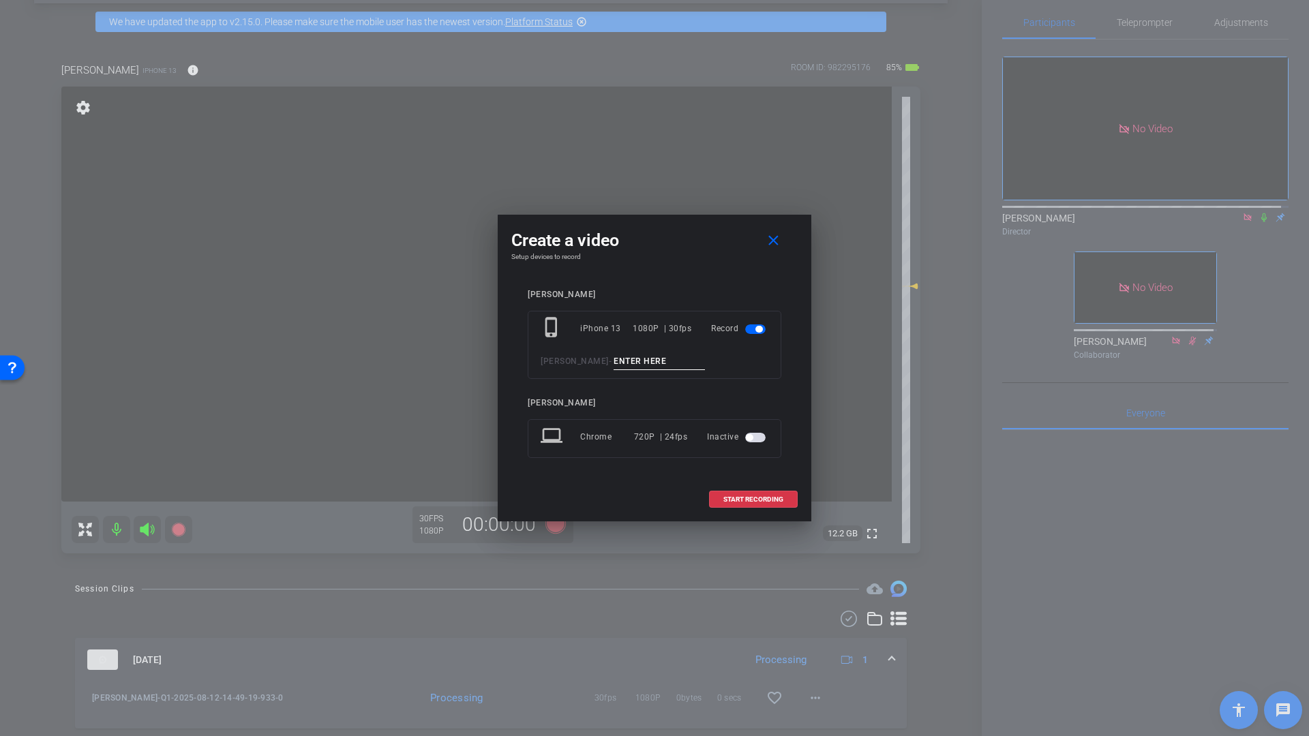
click at [614, 365] on input at bounding box center [659, 361] width 91 height 17
type input "Q3"
click at [749, 501] on span "START RECORDING" at bounding box center [753, 499] width 60 height 7
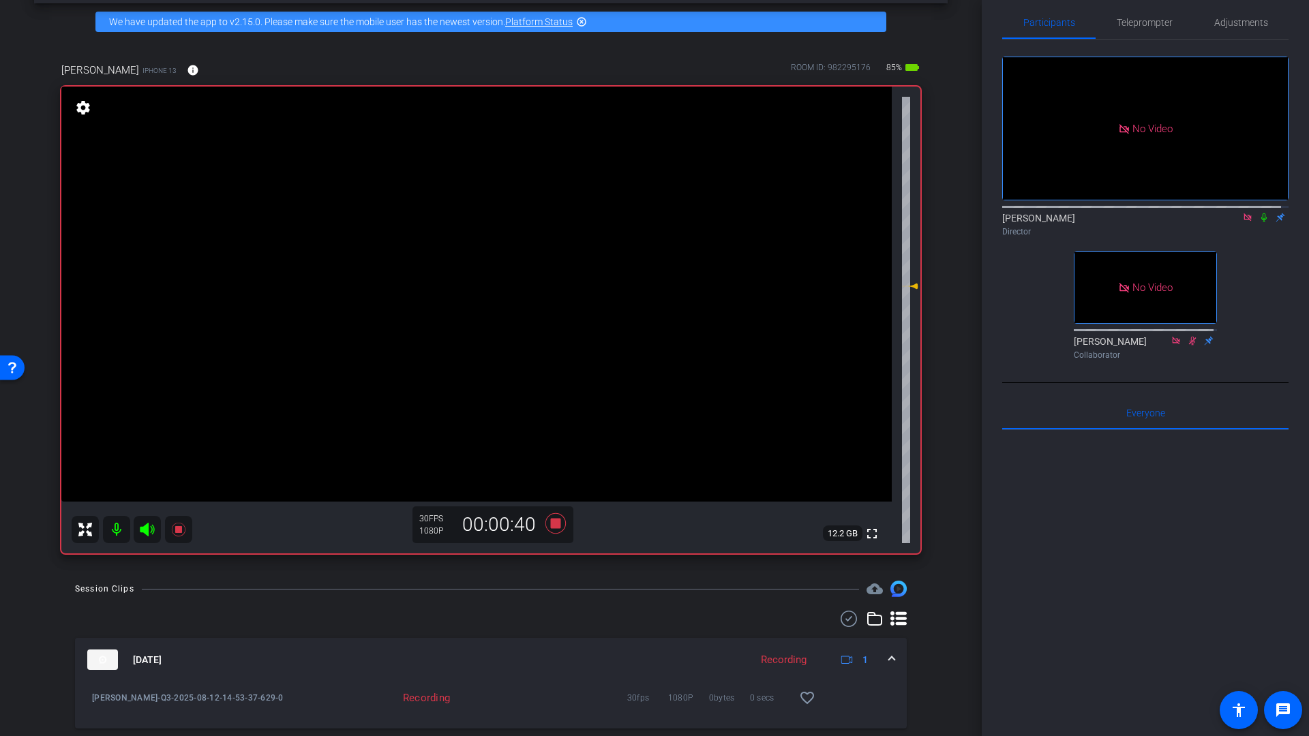
click at [1260, 222] on icon at bounding box center [1263, 218] width 11 height 10
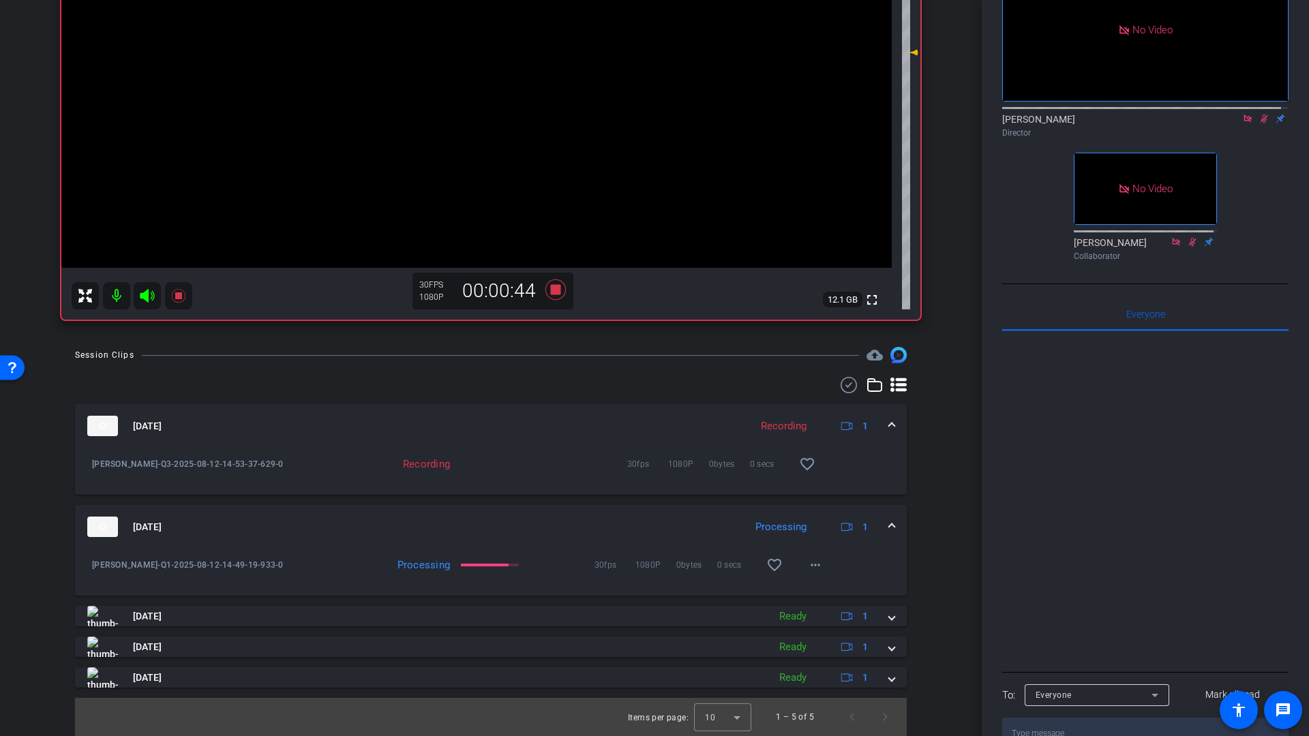
scroll to position [0, 0]
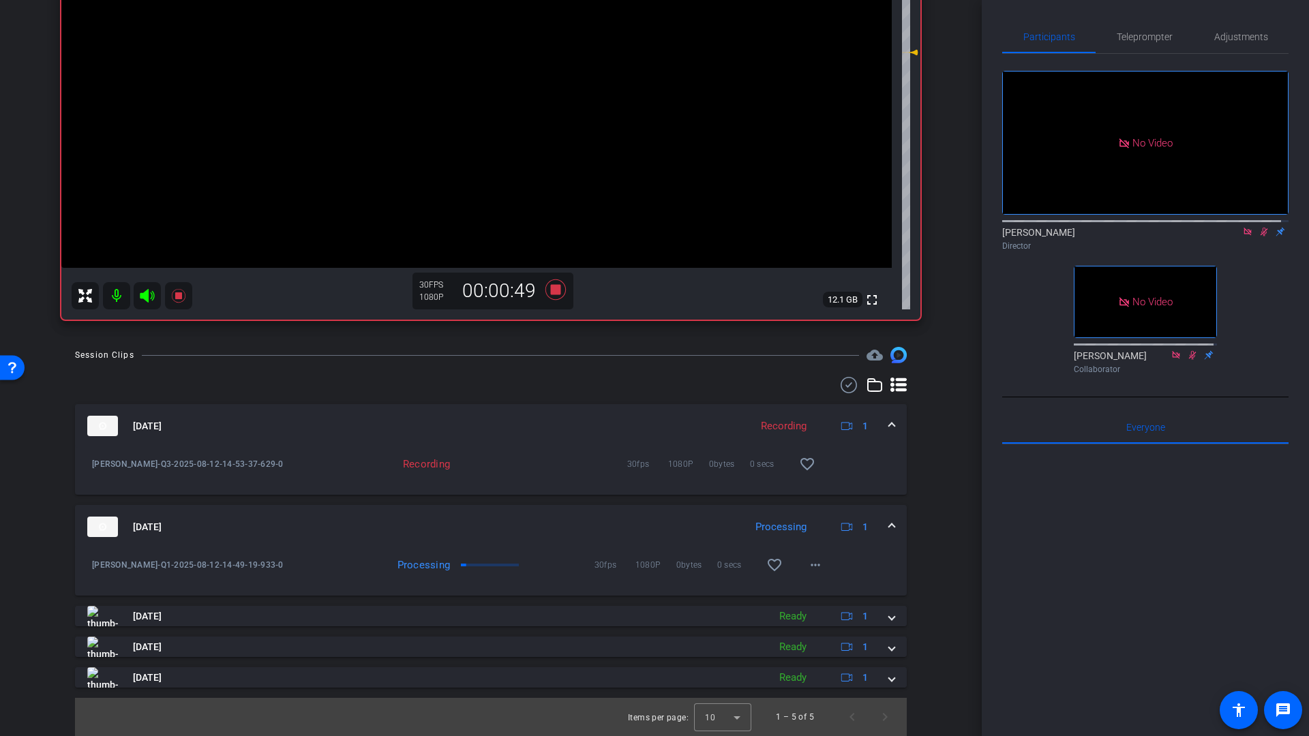
click at [1261, 237] on icon at bounding box center [1264, 232] width 7 height 9
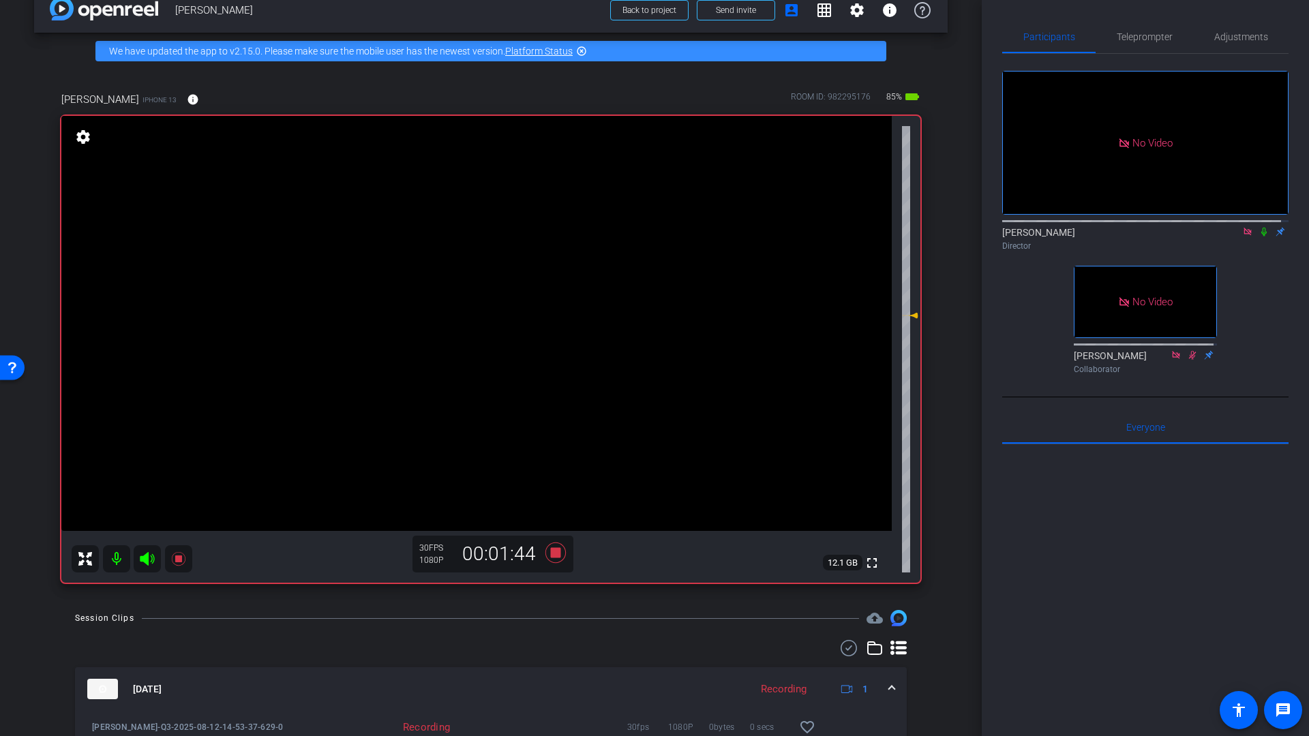
scroll to position [25, 0]
click at [1243, 235] on icon at bounding box center [1246, 231] width 7 height 7
click at [555, 553] on icon at bounding box center [555, 553] width 20 height 20
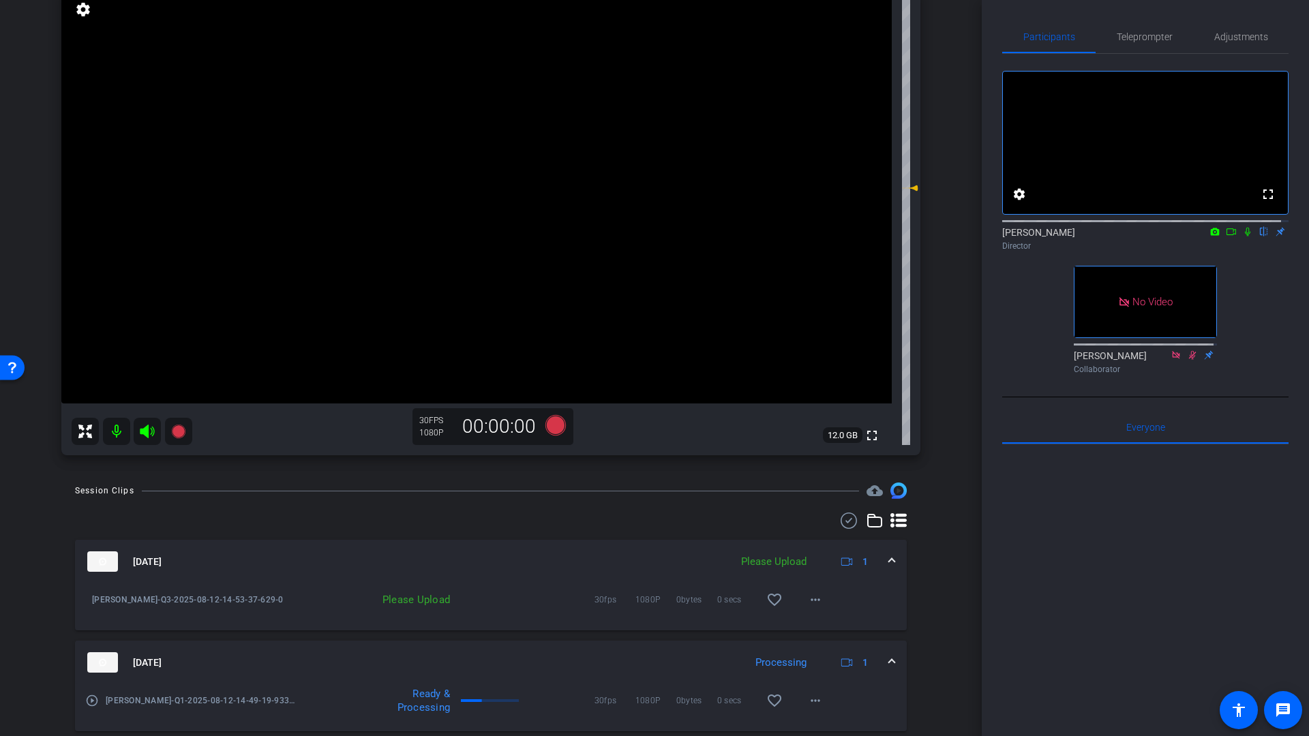
scroll to position [151, 0]
click at [812, 605] on mat-icon "more_horiz" at bounding box center [815, 602] width 16 height 16
click at [830, 632] on span "Upload" at bounding box center [830, 631] width 55 height 16
click at [553, 428] on icon at bounding box center [555, 428] width 20 height 20
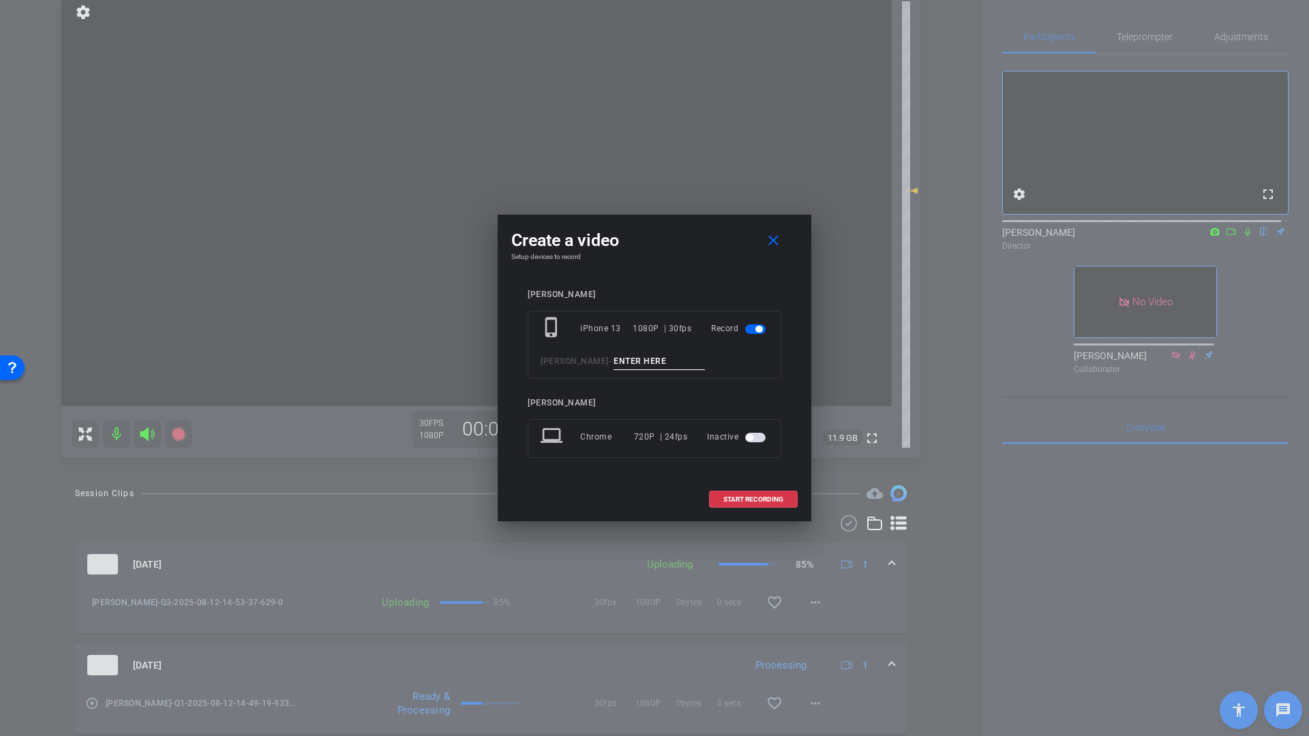
click at [615, 359] on input at bounding box center [659, 361] width 91 height 17
type input "Q5"
click at [739, 497] on span "START RECORDING" at bounding box center [753, 499] width 60 height 7
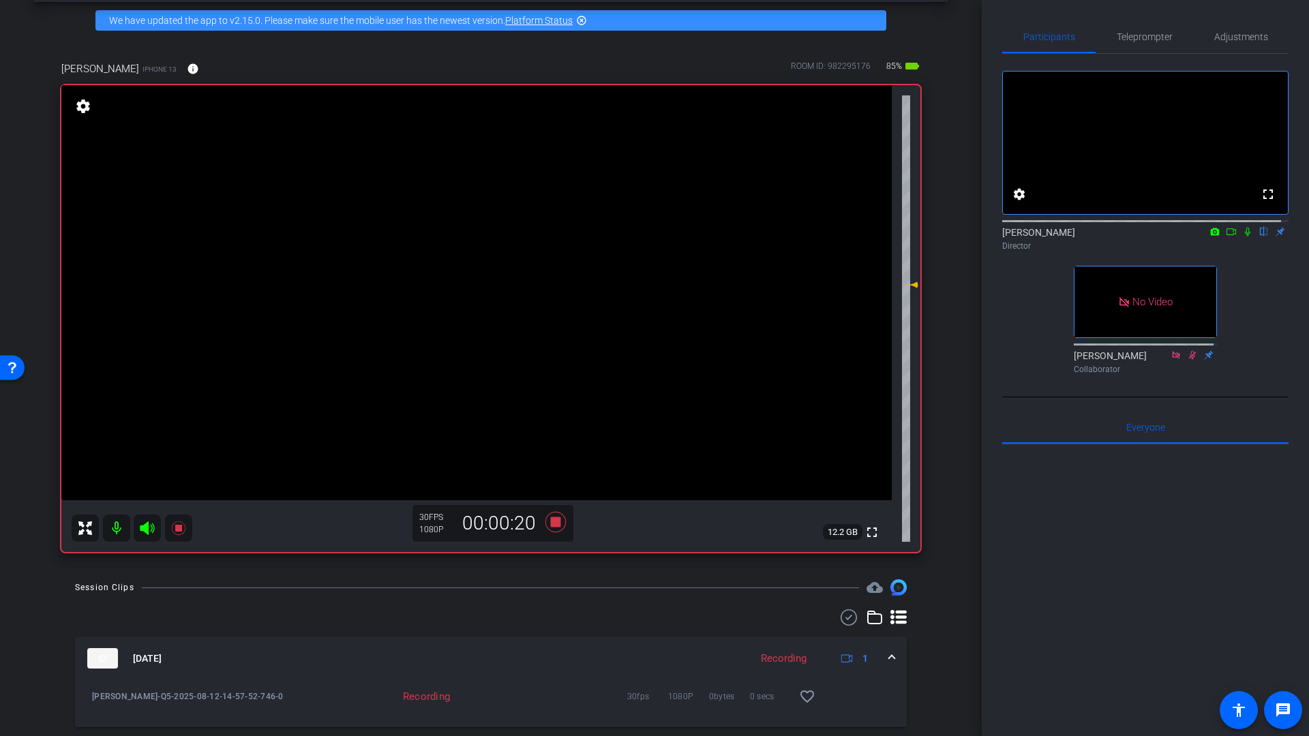
scroll to position [32, 0]
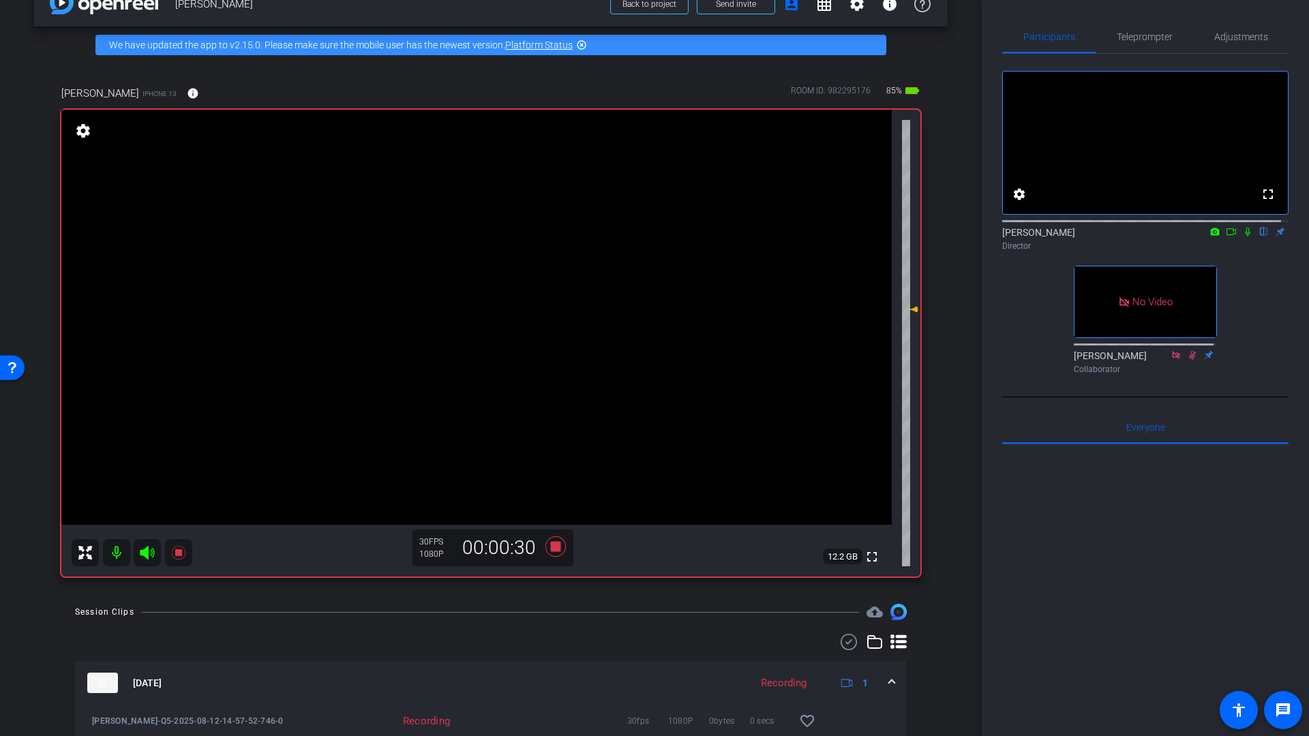
click at [1242, 237] on icon at bounding box center [1247, 232] width 11 height 10
click at [1243, 237] on icon at bounding box center [1247, 232] width 11 height 10
click at [1245, 237] on icon at bounding box center [1247, 232] width 5 height 9
click at [1244, 237] on icon at bounding box center [1247, 232] width 7 height 9
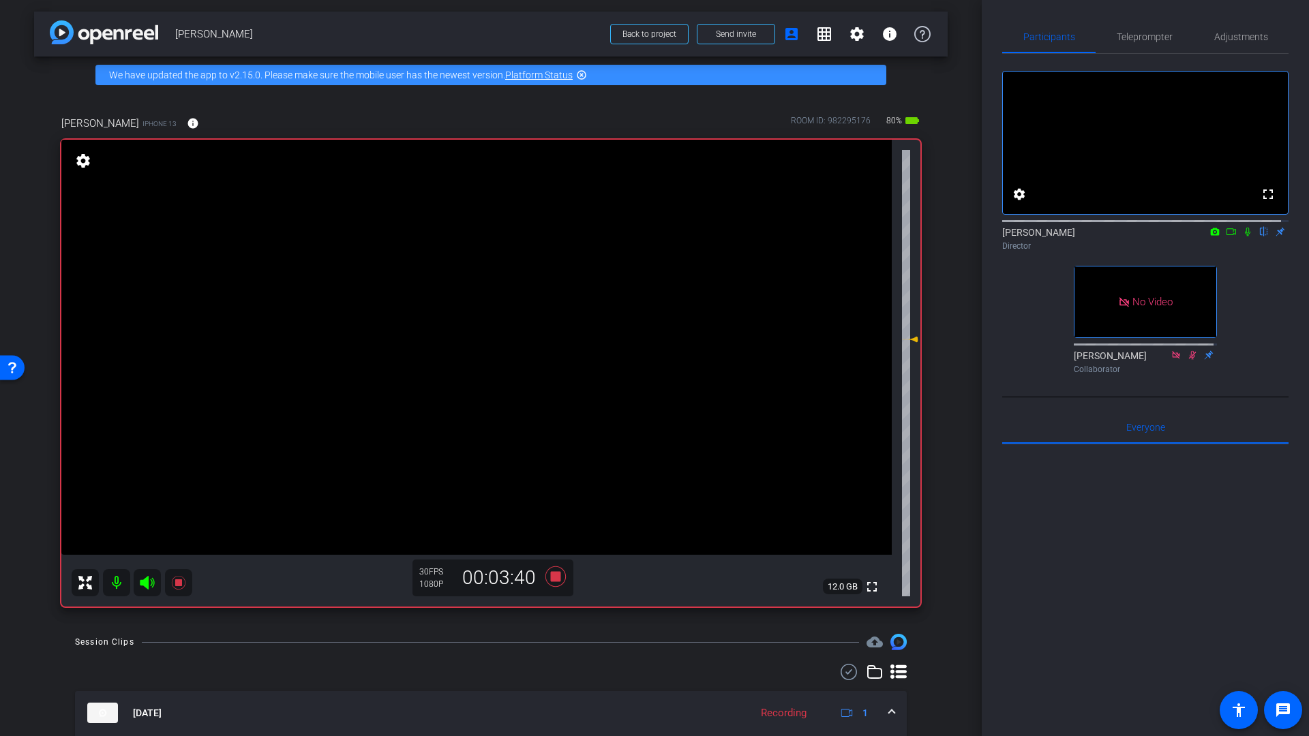
scroll to position [0, 0]
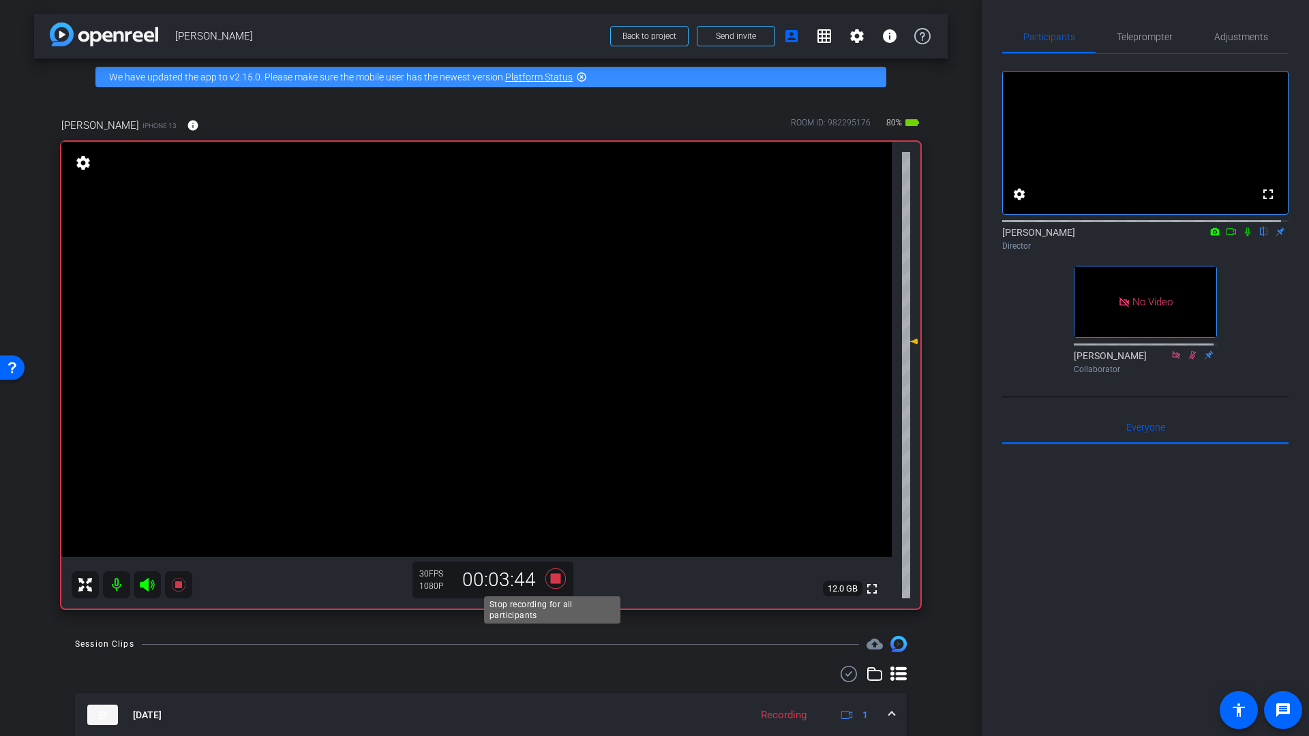
click at [553, 579] on icon at bounding box center [555, 579] width 20 height 20
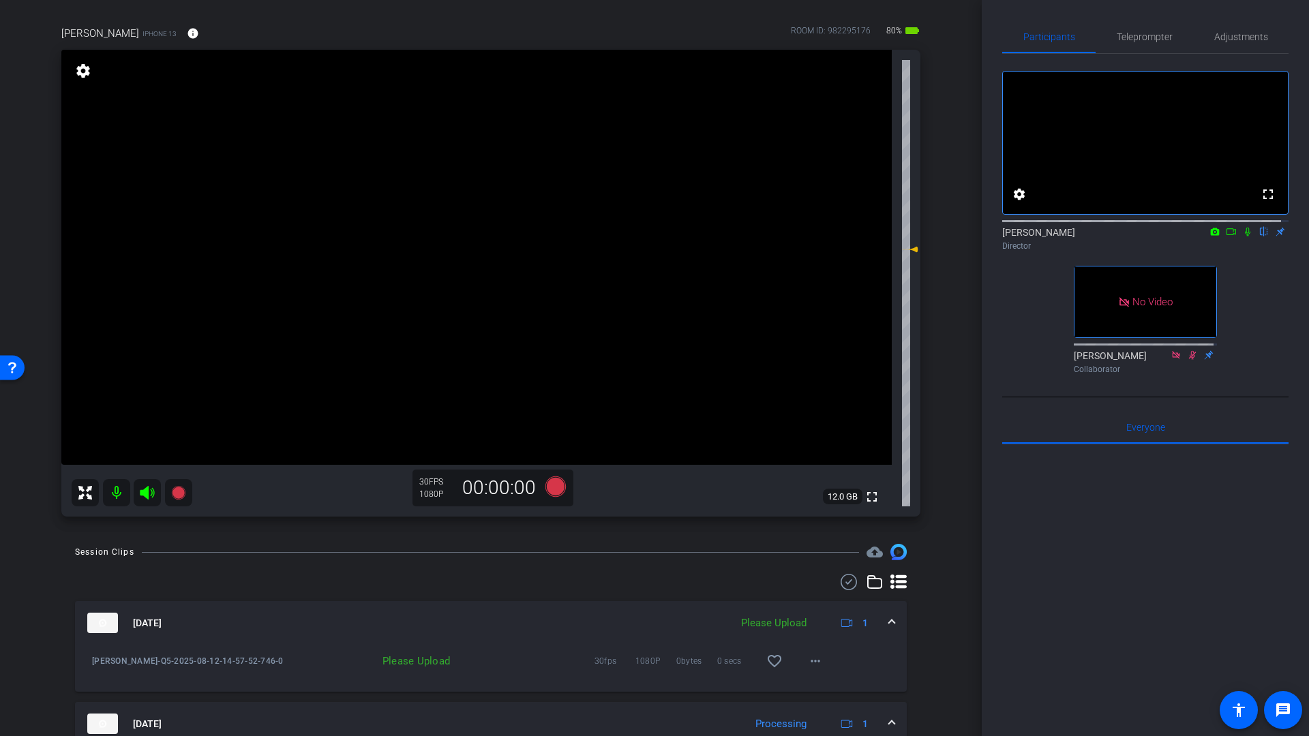
scroll to position [91, 0]
click at [554, 486] on icon at bounding box center [555, 487] width 20 height 20
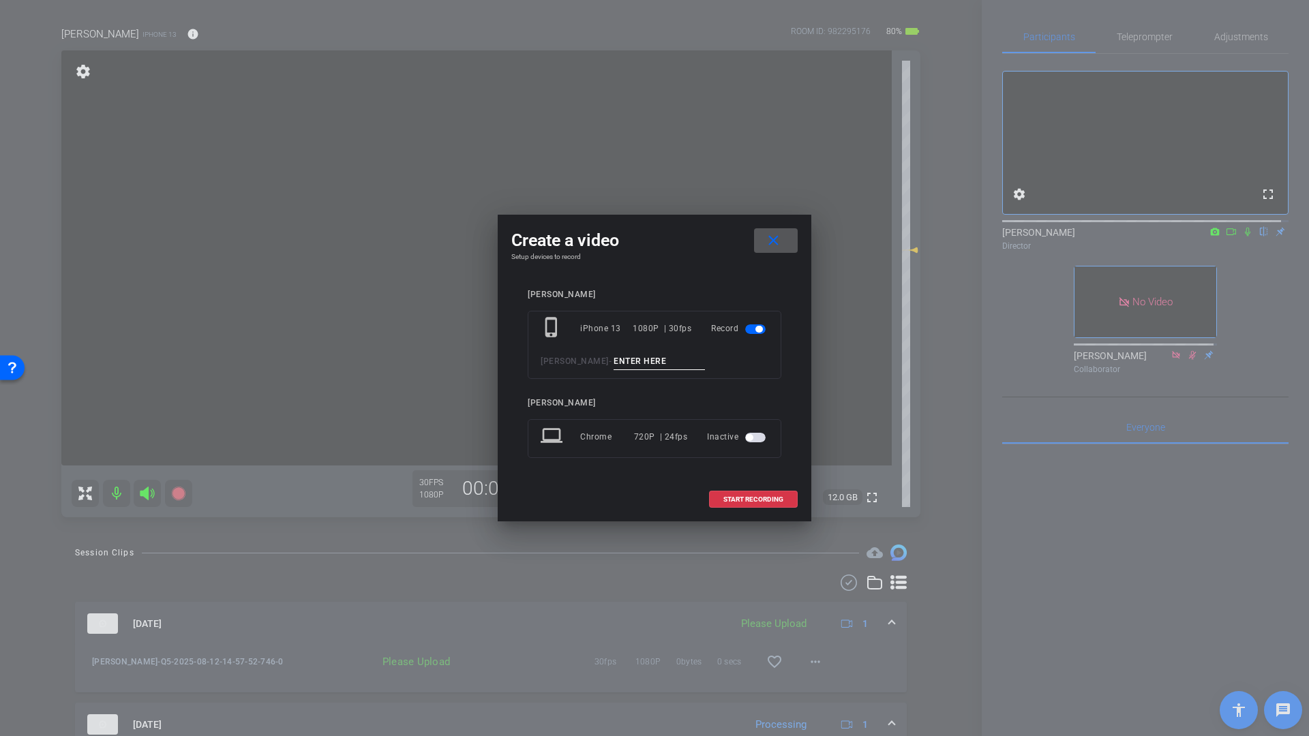
click at [627, 360] on input at bounding box center [659, 361] width 91 height 17
type input "Q7"
click at [763, 498] on span "START RECORDING" at bounding box center [753, 499] width 60 height 7
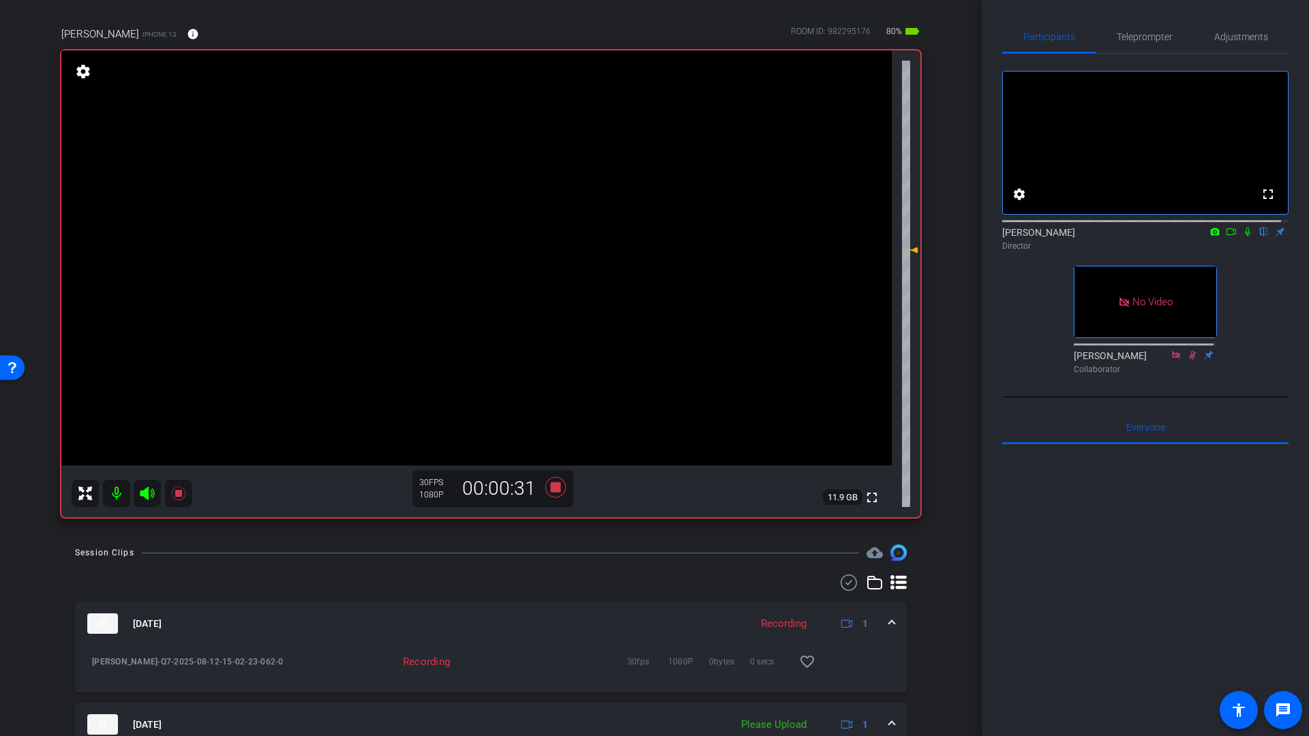
click at [1245, 237] on icon at bounding box center [1247, 232] width 5 height 9
click at [1244, 237] on icon at bounding box center [1247, 232] width 7 height 9
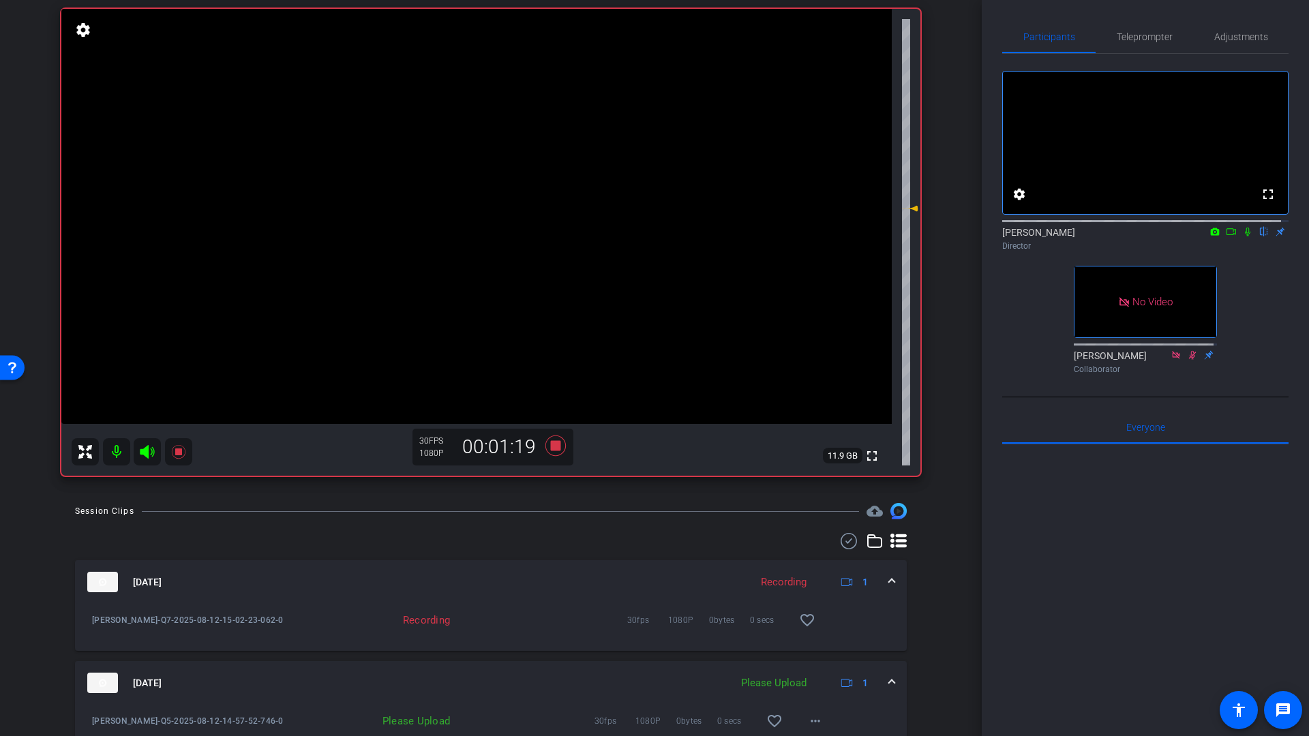
scroll to position [337, 0]
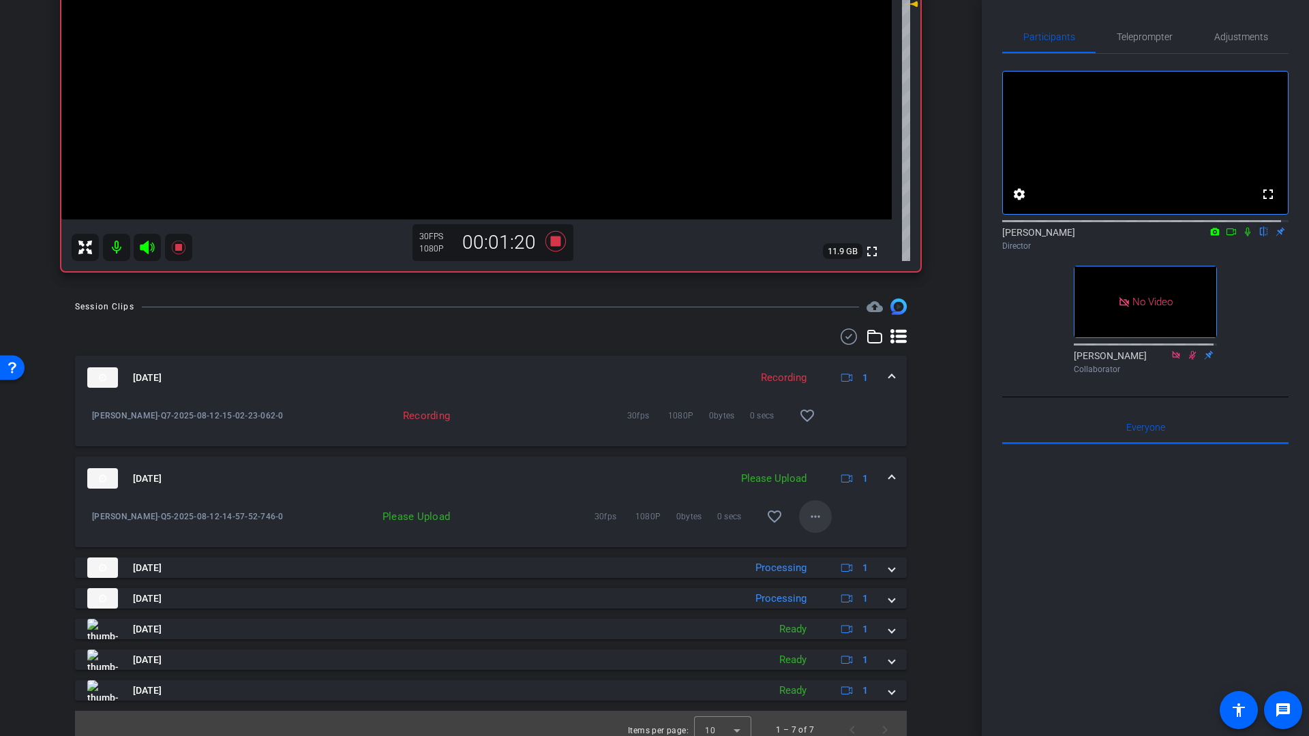
click at [815, 516] on mat-icon "more_horiz" at bounding box center [815, 517] width 16 height 16
click at [821, 543] on span "Upload" at bounding box center [830, 545] width 55 height 16
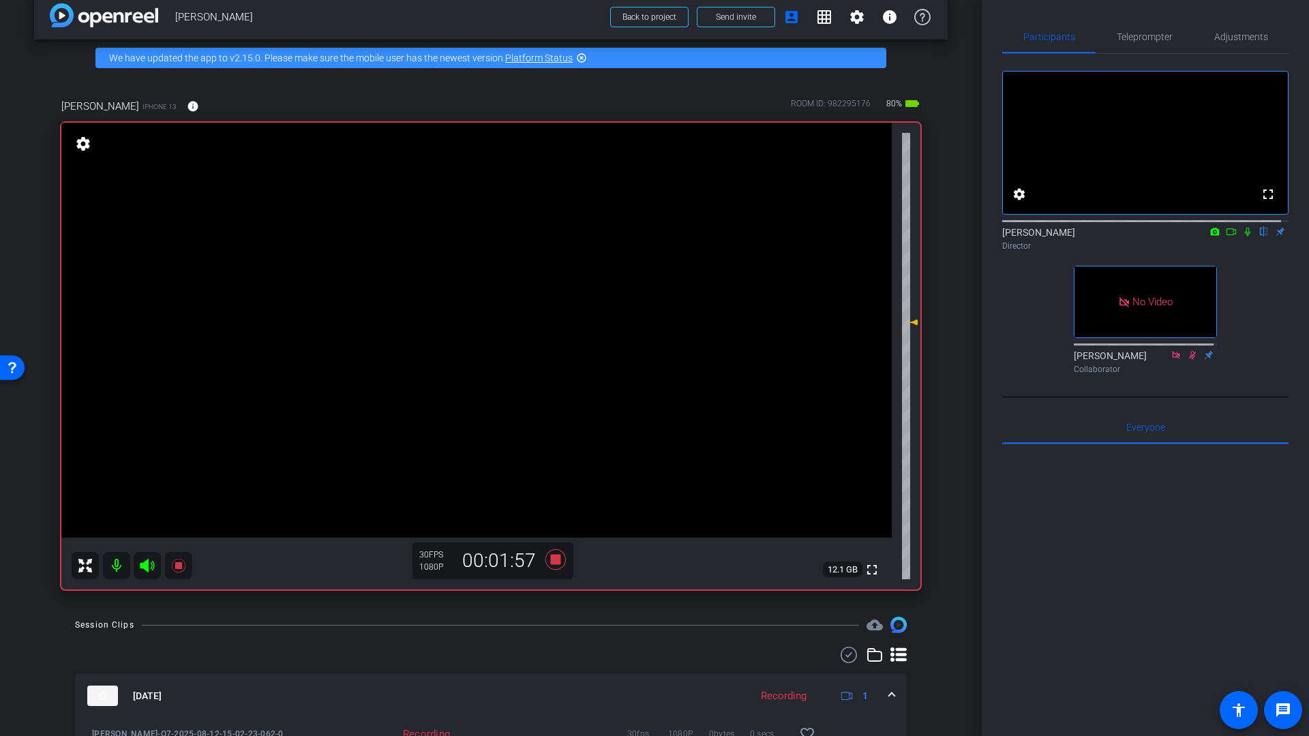
scroll to position [18, 0]
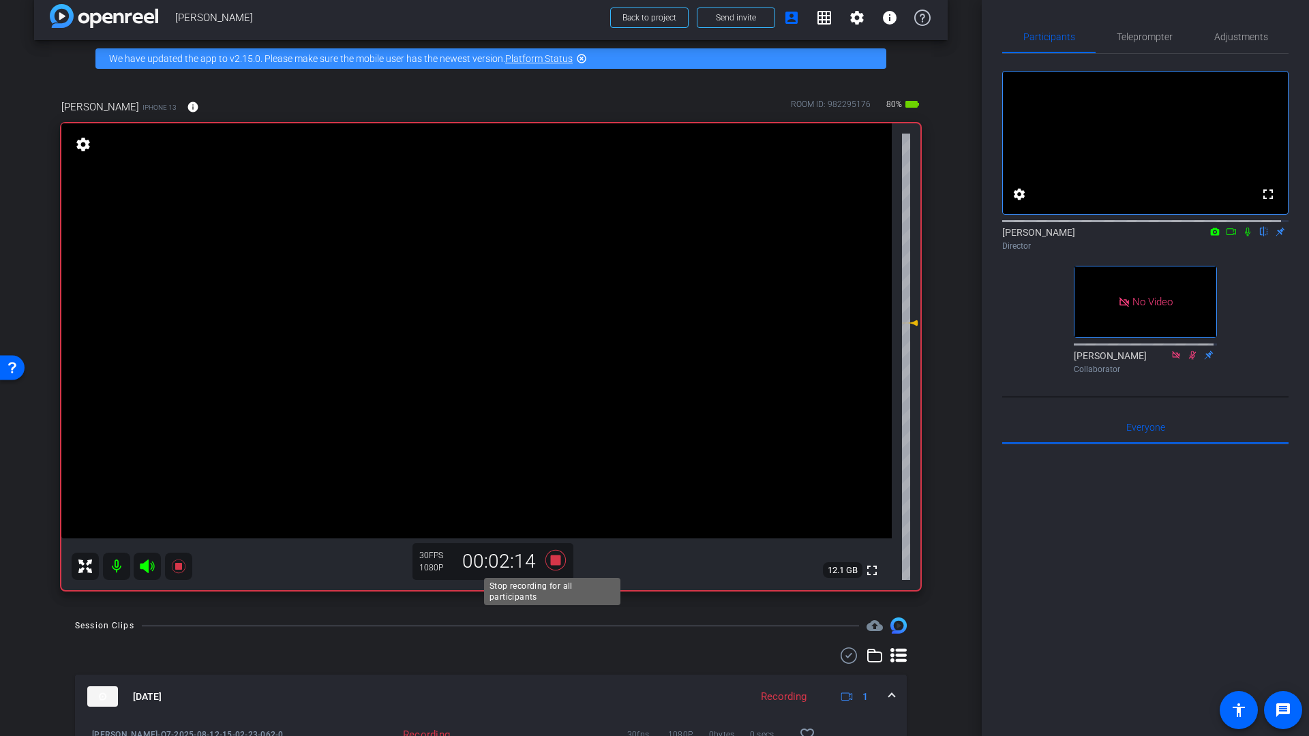
click at [552, 560] on icon at bounding box center [555, 560] width 20 height 20
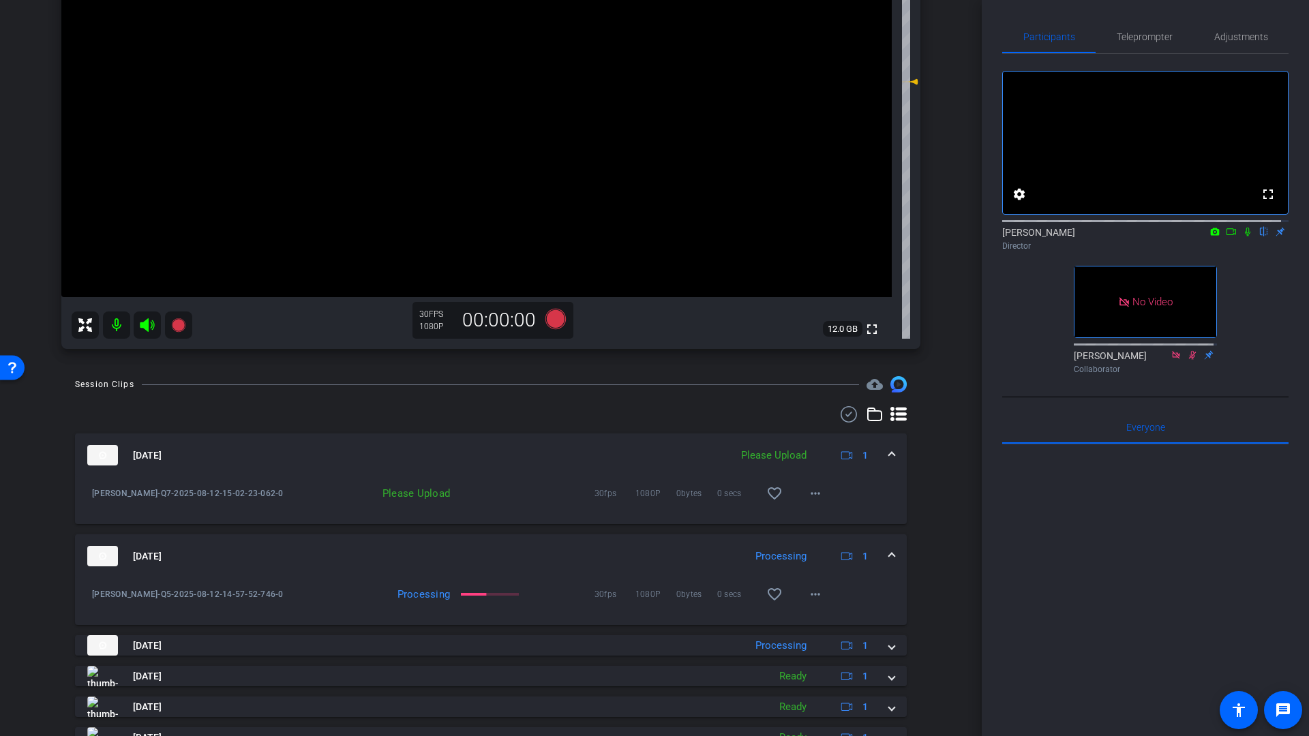
scroll to position [238, 0]
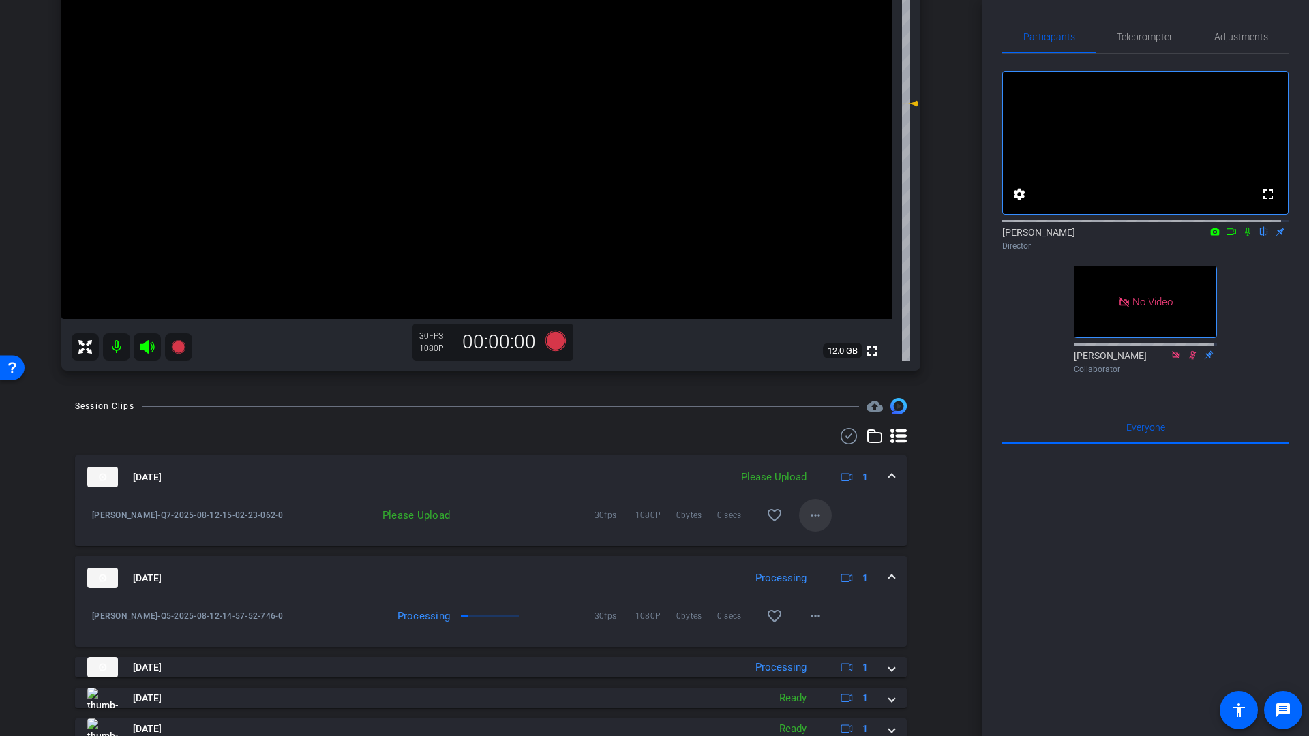
click at [809, 513] on mat-icon "more_horiz" at bounding box center [815, 515] width 16 height 16
click at [824, 545] on span "Upload" at bounding box center [830, 544] width 55 height 16
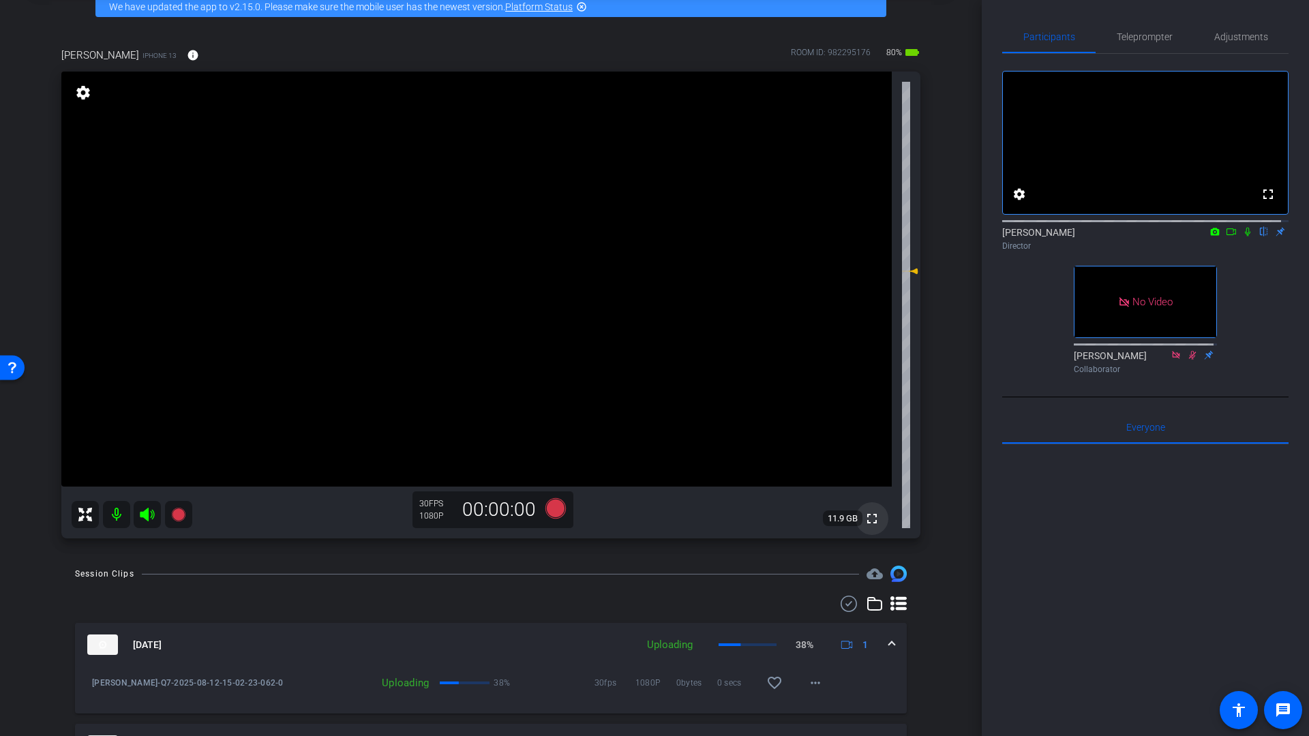
scroll to position [67, 0]
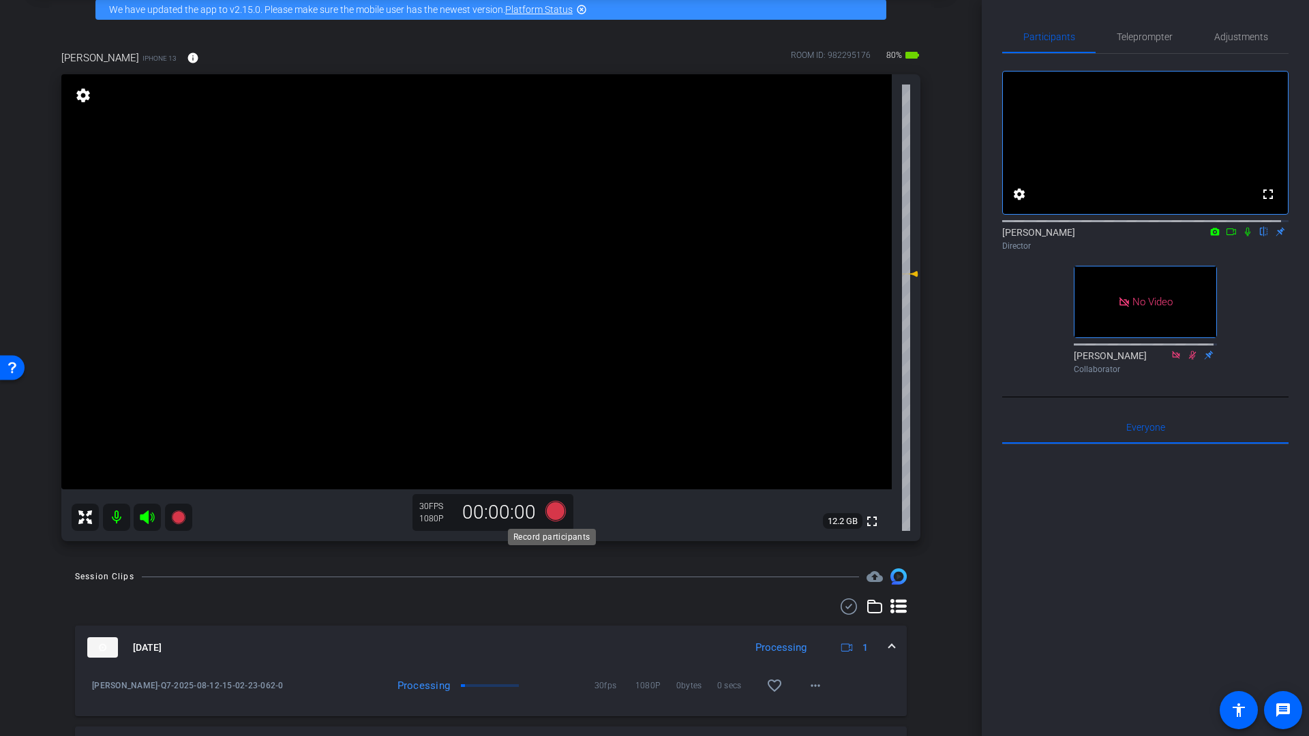
click at [549, 512] on icon at bounding box center [555, 511] width 20 height 20
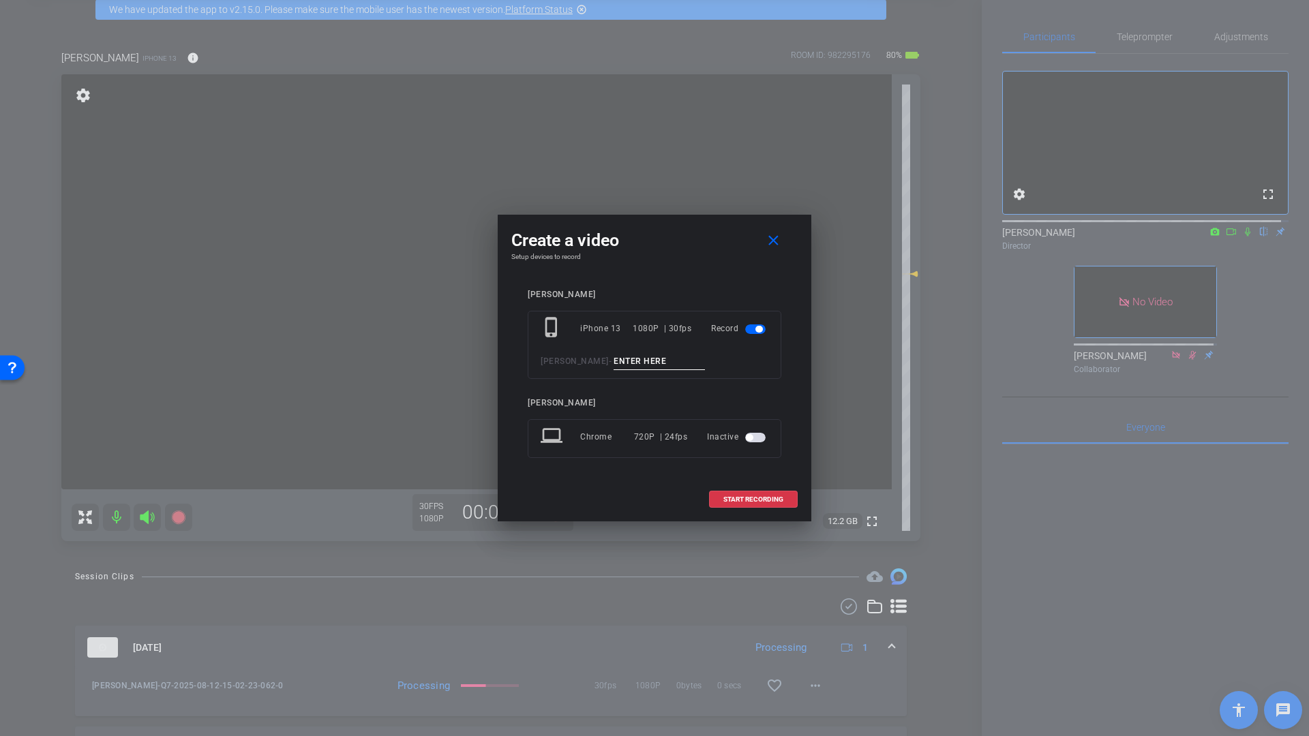
click at [614, 364] on input at bounding box center [659, 361] width 91 height 17
type input "Part 2 Q9"
click at [740, 497] on span "START RECORDING" at bounding box center [753, 499] width 60 height 7
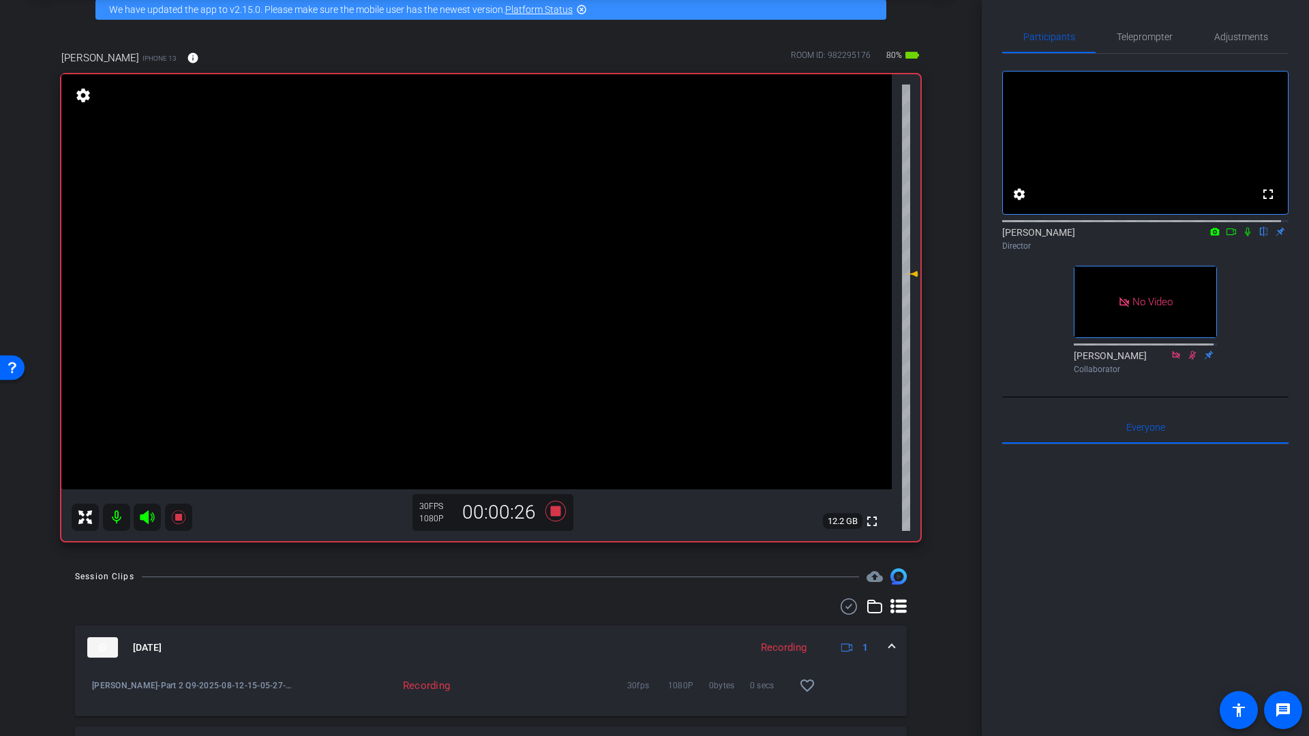
click at [1226, 237] on icon at bounding box center [1231, 232] width 11 height 10
click at [1242, 237] on icon at bounding box center [1247, 232] width 11 height 10
click at [552, 513] on icon at bounding box center [555, 511] width 20 height 20
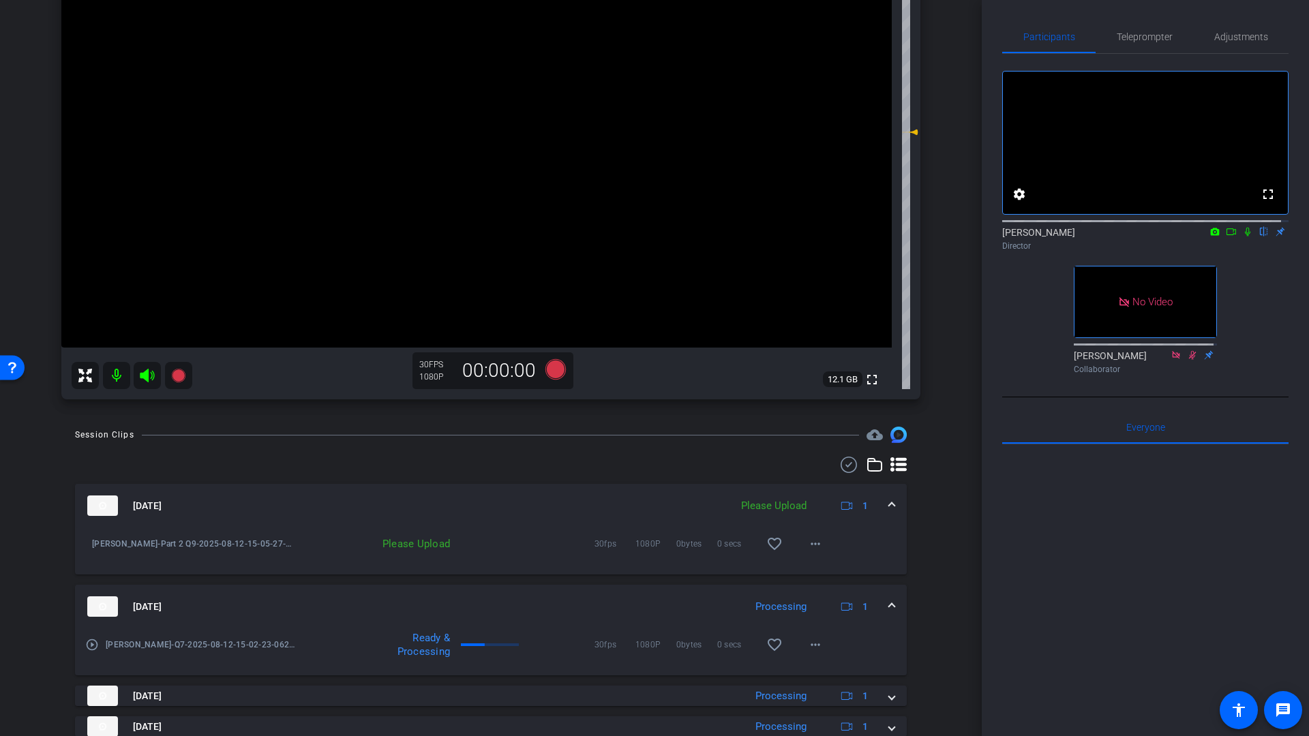
scroll to position [319, 0]
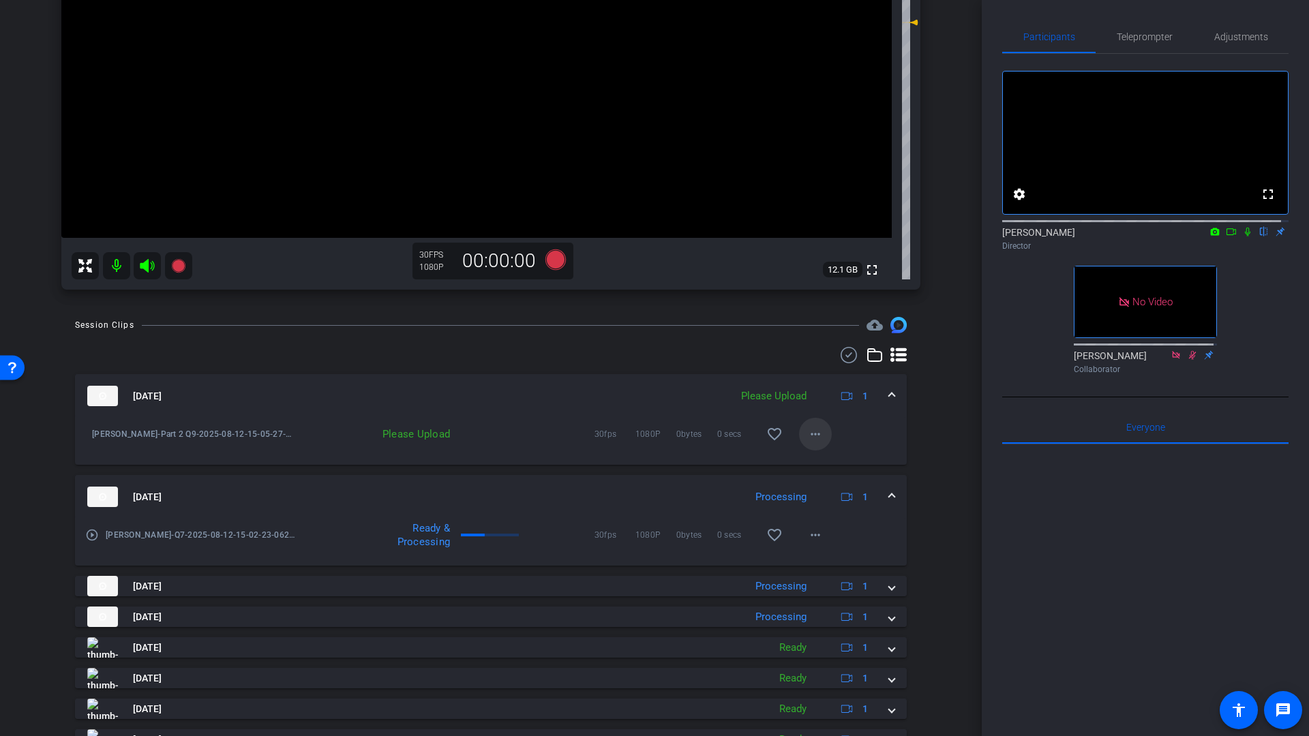
click at [809, 434] on mat-icon "more_horiz" at bounding box center [815, 434] width 16 height 16
drag, startPoint x: 980, startPoint y: 266, endPoint x: 976, endPoint y: 224, distance: 42.5
click at [979, 207] on div at bounding box center [654, 368] width 1309 height 736
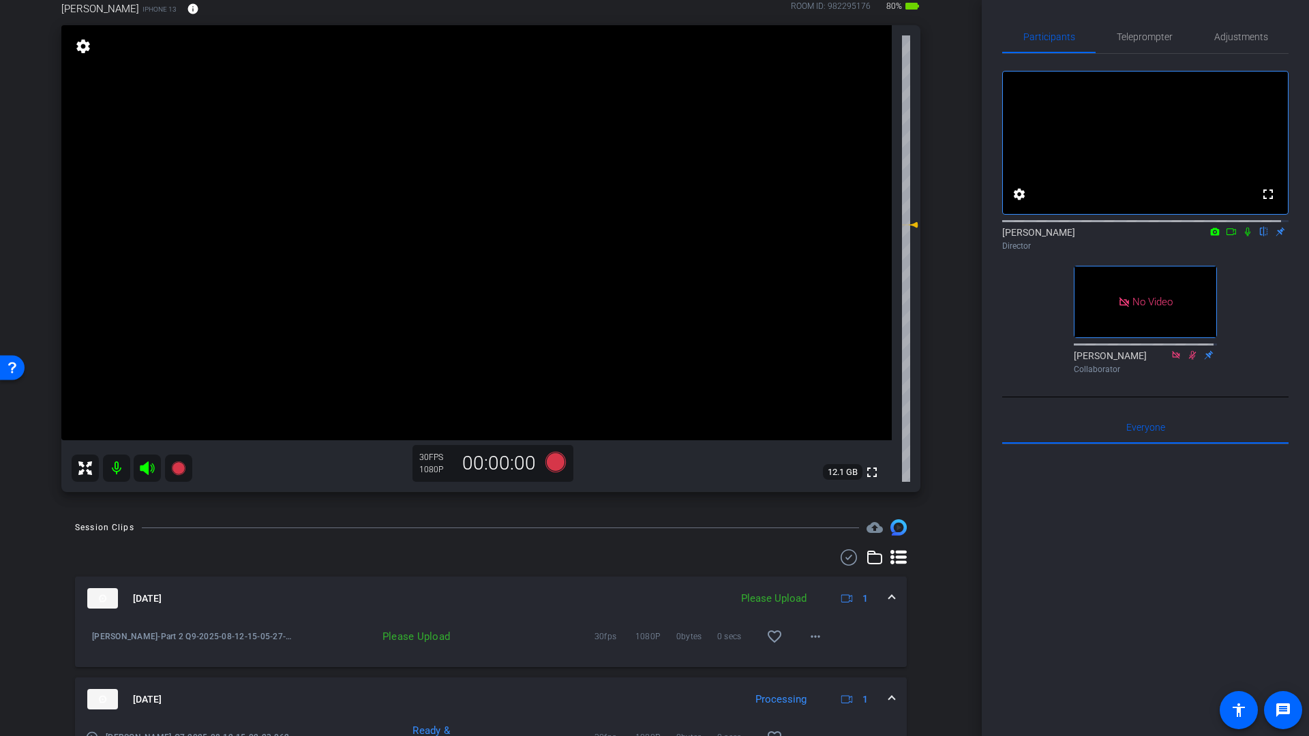
scroll to position [112, 0]
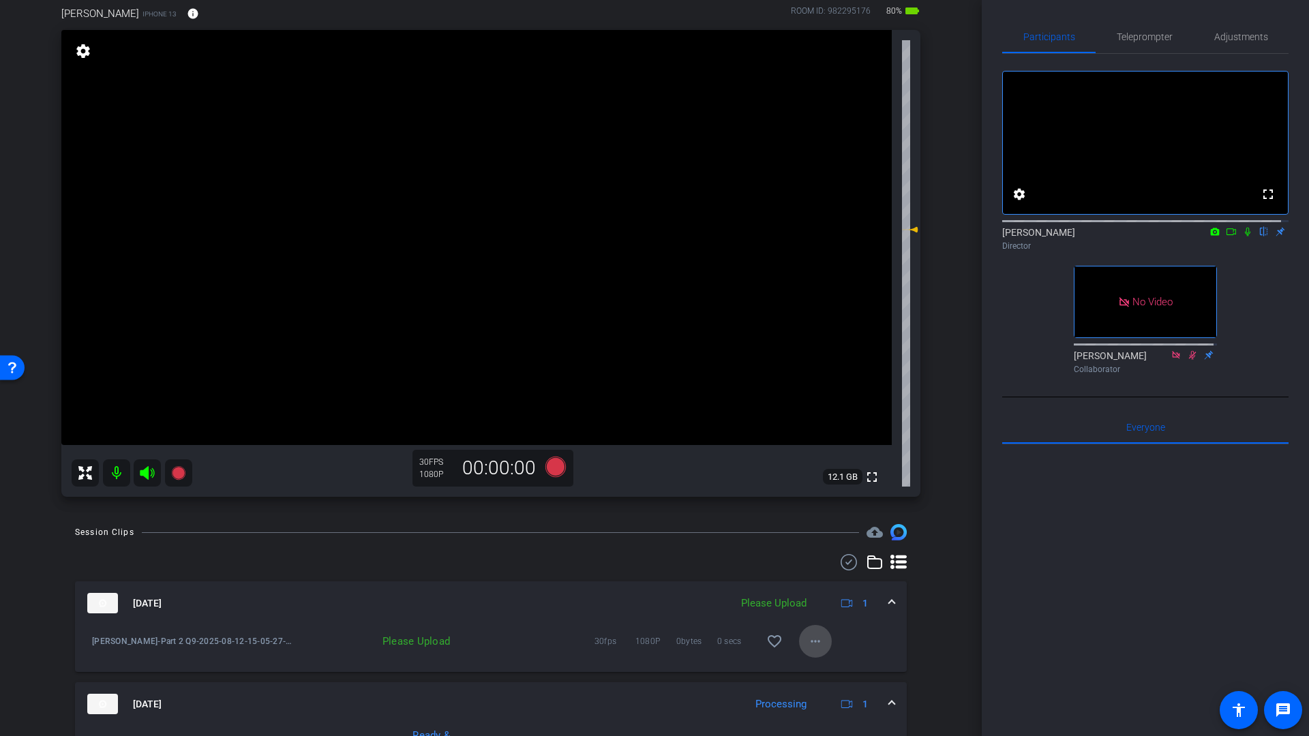
click at [807, 639] on mat-icon "more_horiz" at bounding box center [815, 641] width 16 height 16
click at [823, 671] on span "Upload" at bounding box center [830, 670] width 55 height 16
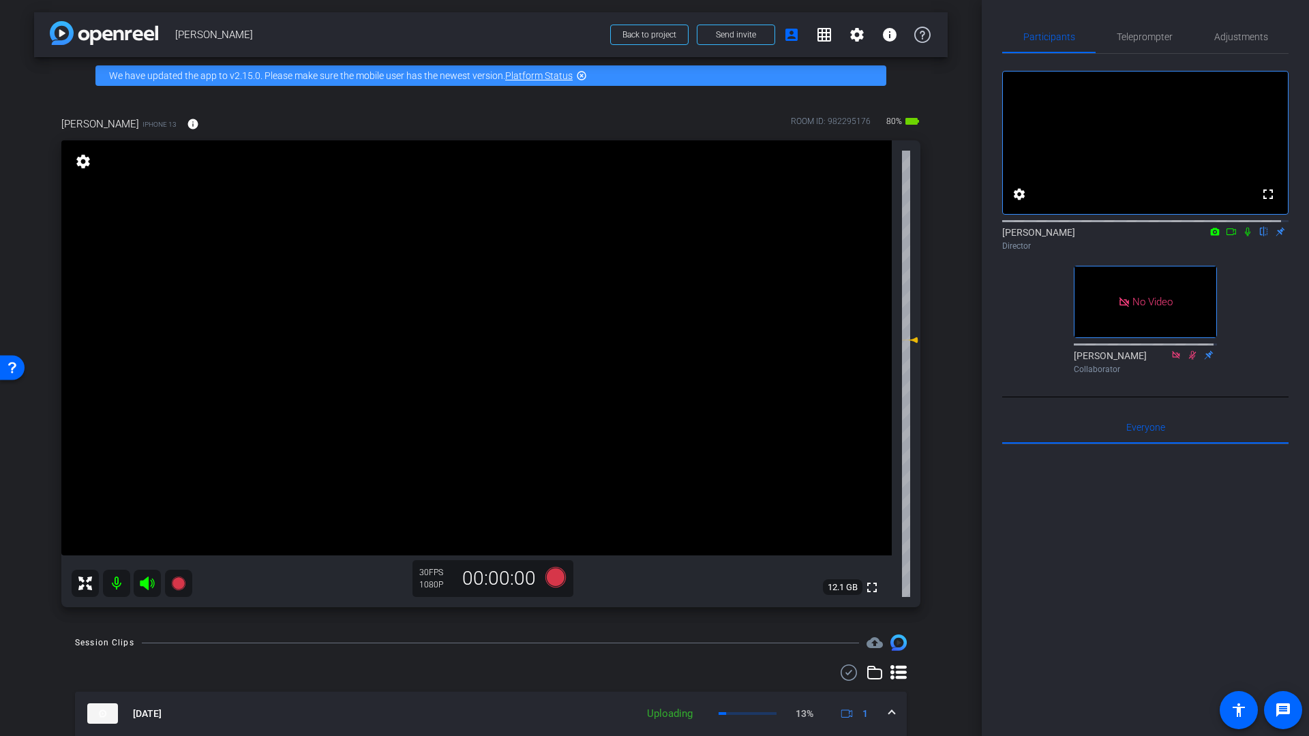
scroll to position [0, 0]
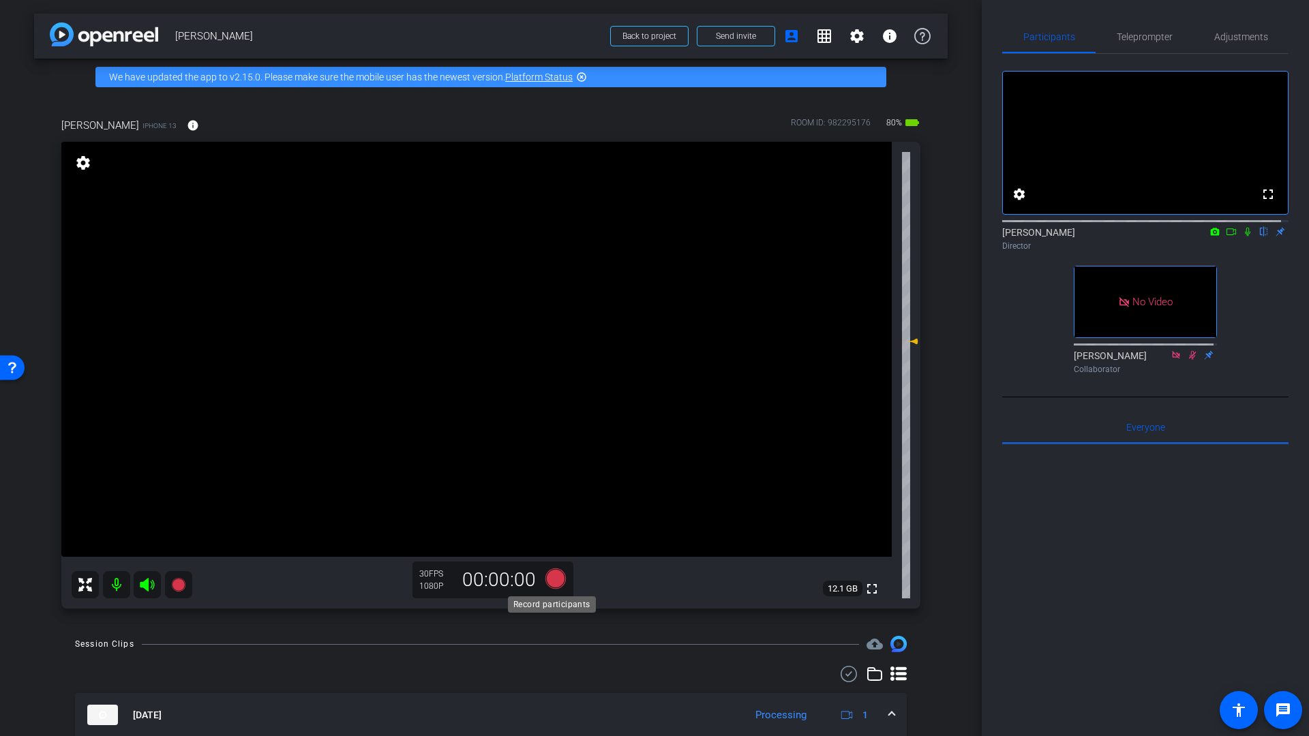
click at [551, 577] on icon at bounding box center [555, 579] width 20 height 20
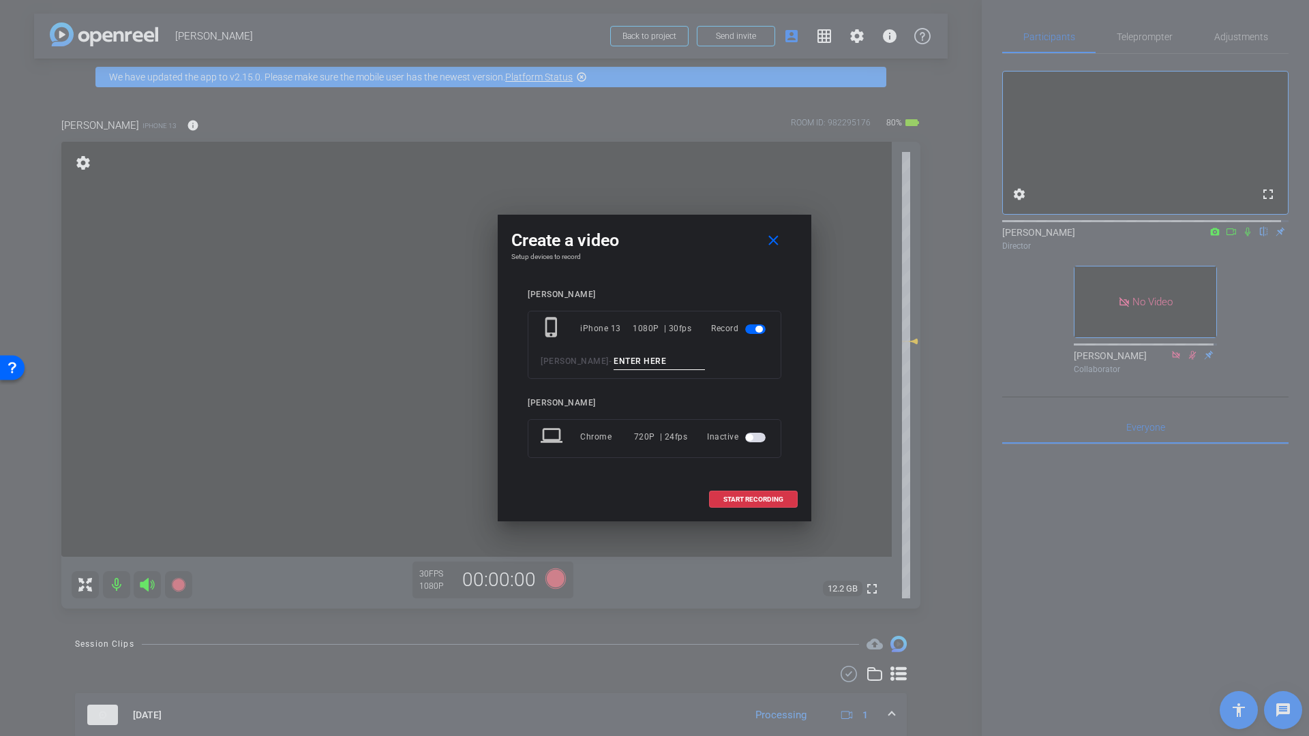
click at [614, 359] on input at bounding box center [659, 361] width 91 height 17
type input "Q10"
click at [740, 505] on span at bounding box center [753, 499] width 87 height 33
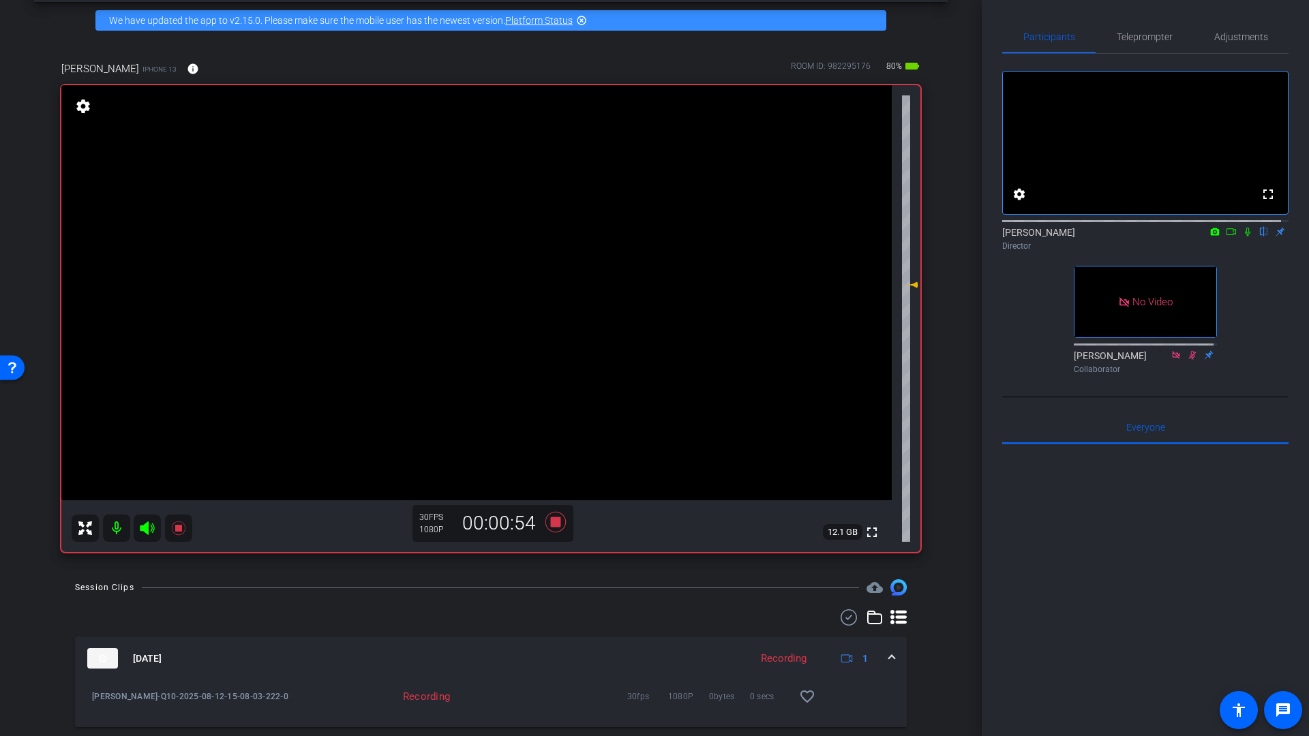
scroll to position [52, 0]
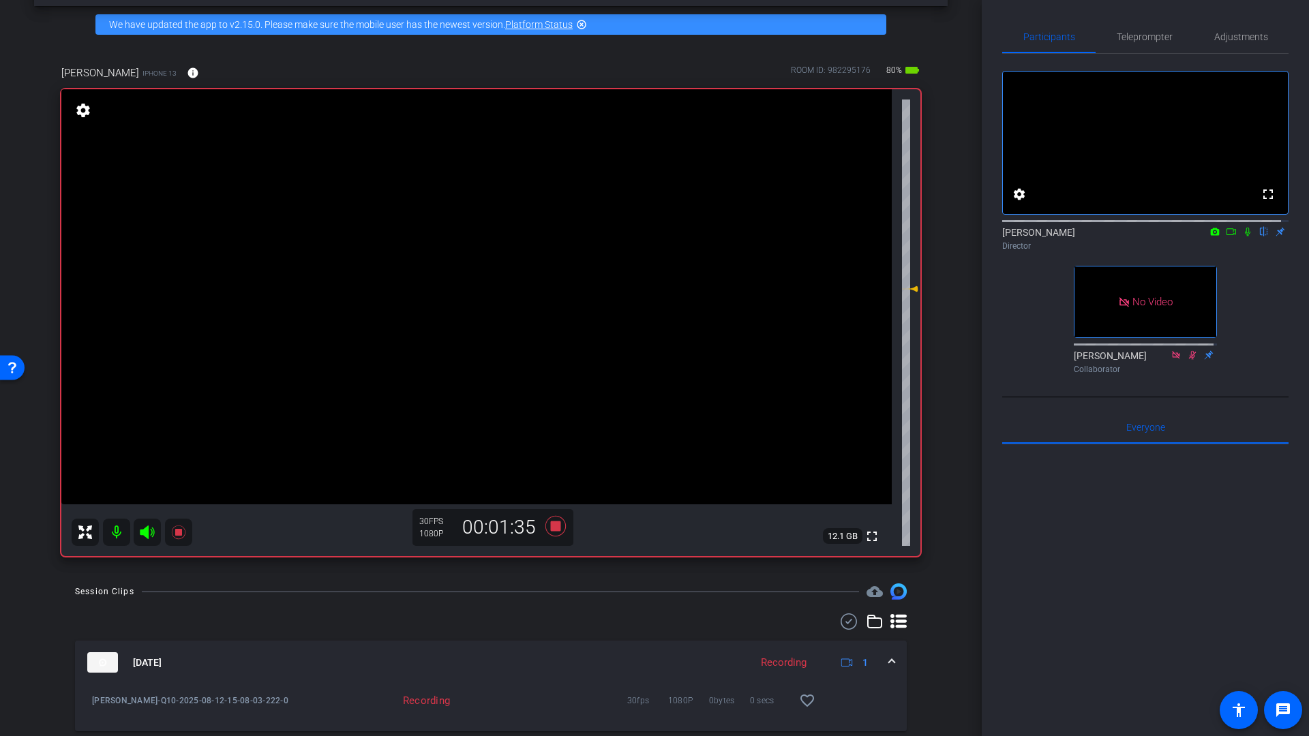
click at [1226, 237] on icon at bounding box center [1231, 232] width 11 height 10
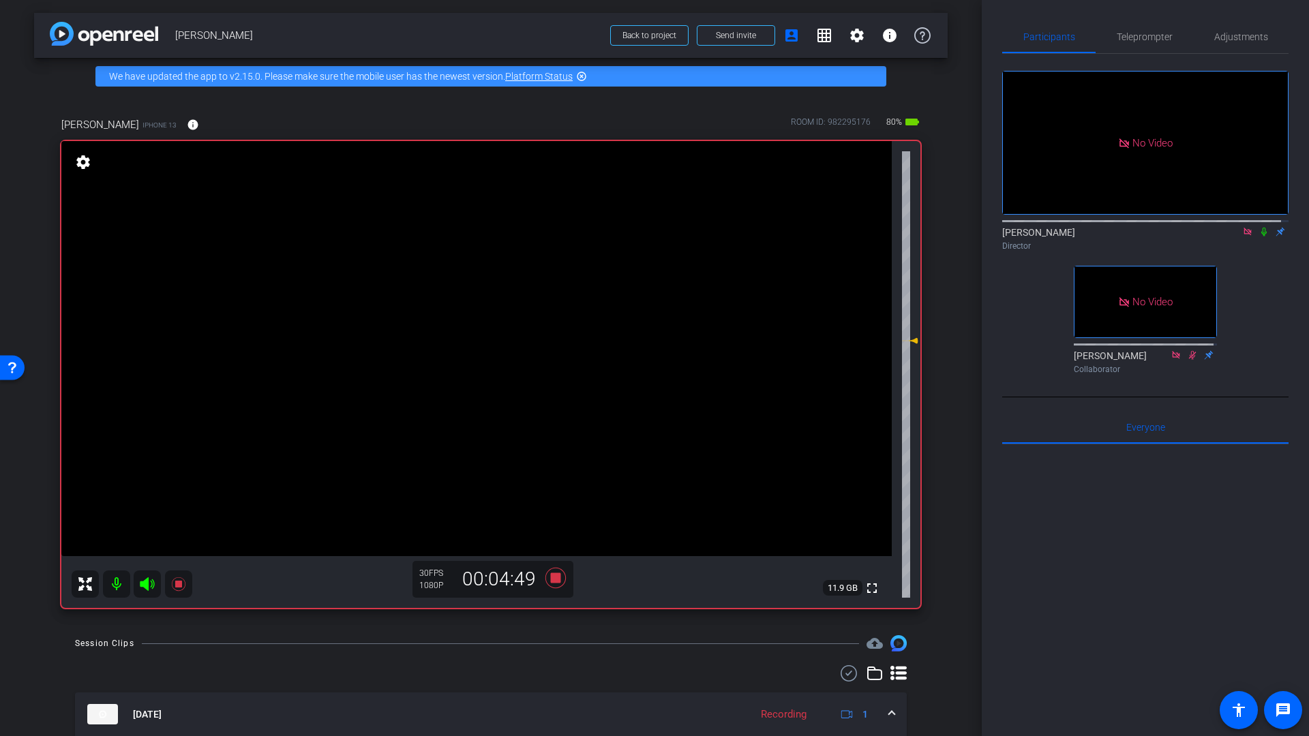
scroll to position [0, 0]
click at [548, 577] on icon at bounding box center [555, 579] width 20 height 20
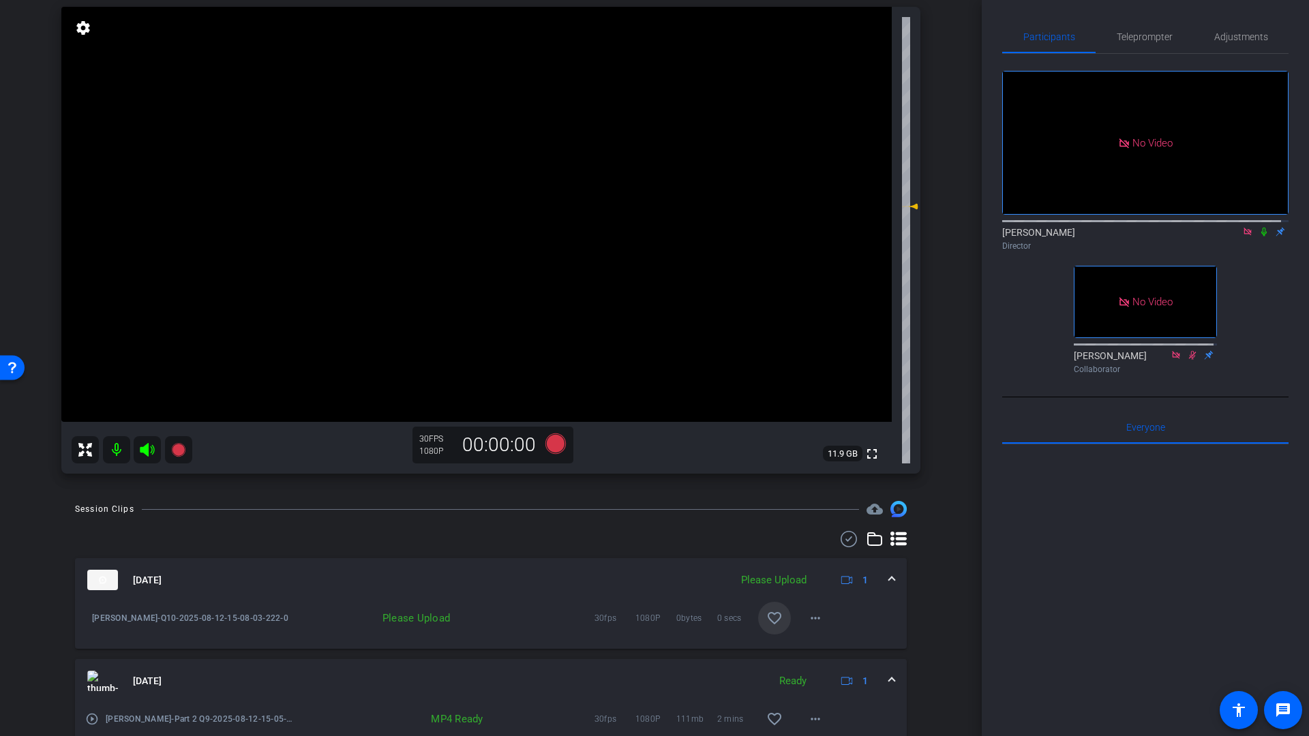
scroll to position [138, 0]
click at [809, 616] on mat-icon "more_horiz" at bounding box center [815, 615] width 16 height 16
click at [819, 645] on span "Upload" at bounding box center [830, 643] width 55 height 16
click at [555, 443] on icon at bounding box center [555, 440] width 20 height 20
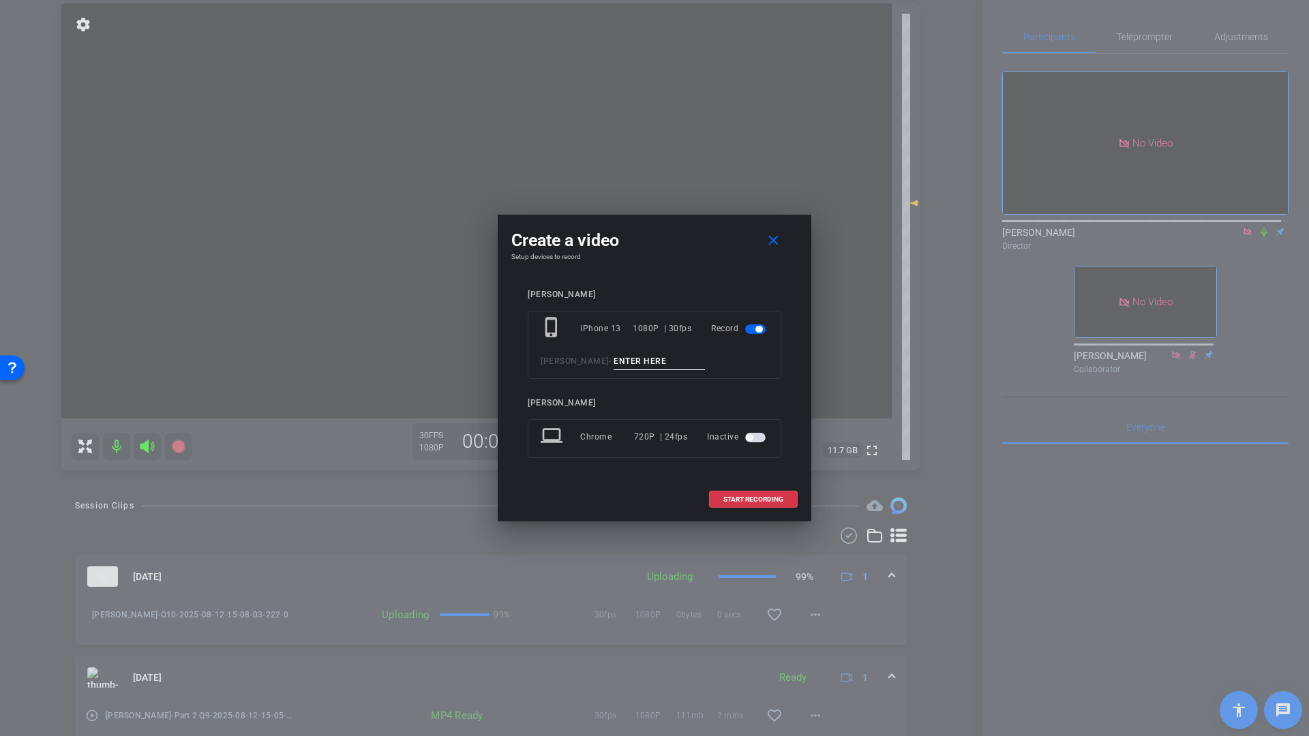
click at [614, 365] on input at bounding box center [659, 361] width 91 height 17
type input "Q13"
click at [742, 498] on span "START RECORDING" at bounding box center [753, 499] width 60 height 7
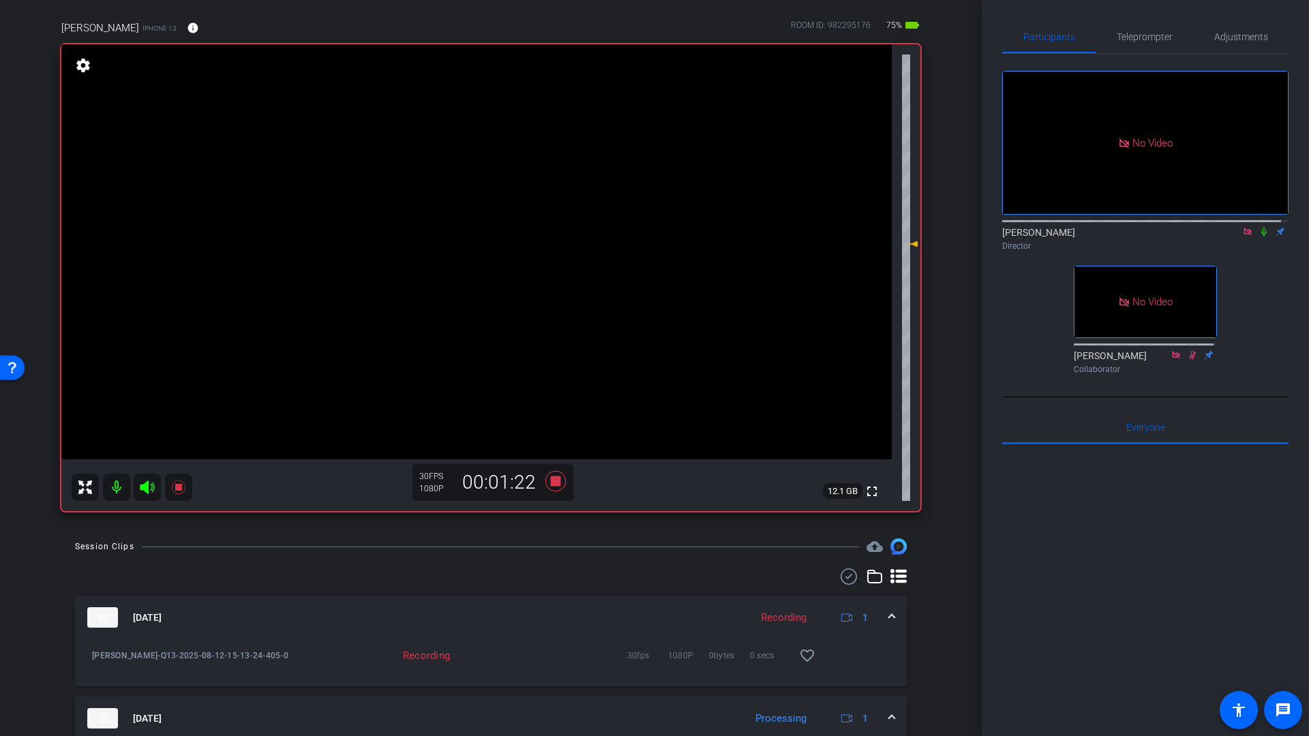
scroll to position [93, 0]
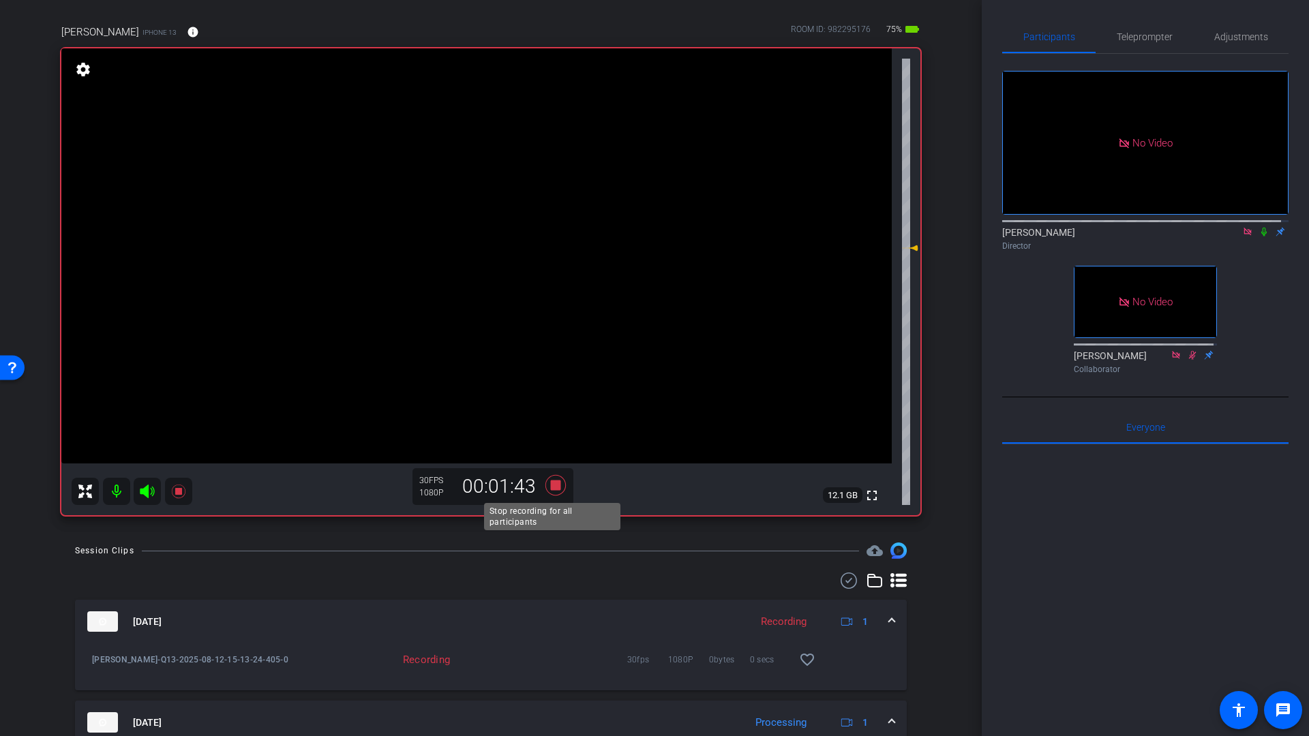
click at [555, 486] on icon at bounding box center [555, 485] width 20 height 20
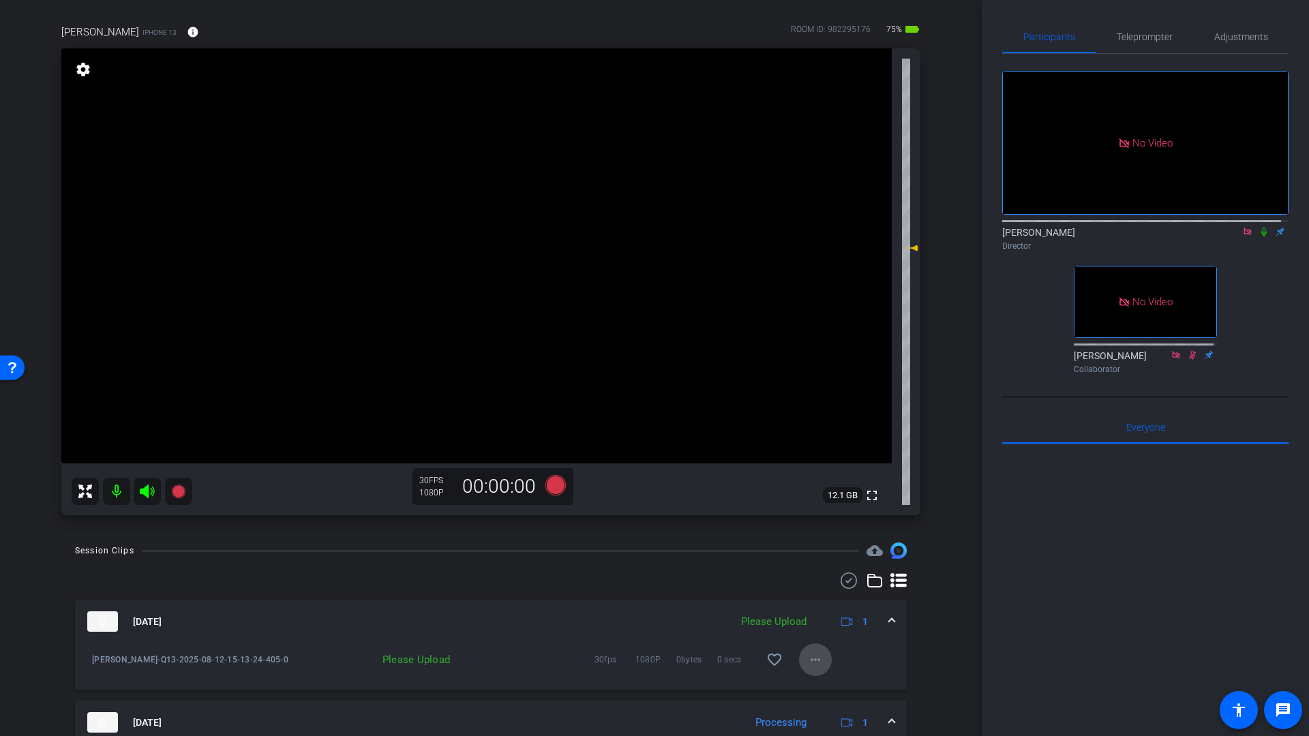
click at [809, 661] on mat-icon "more_horiz" at bounding box center [815, 660] width 16 height 16
click at [817, 685] on span "Upload" at bounding box center [830, 688] width 55 height 16
click at [554, 491] on icon at bounding box center [555, 485] width 20 height 20
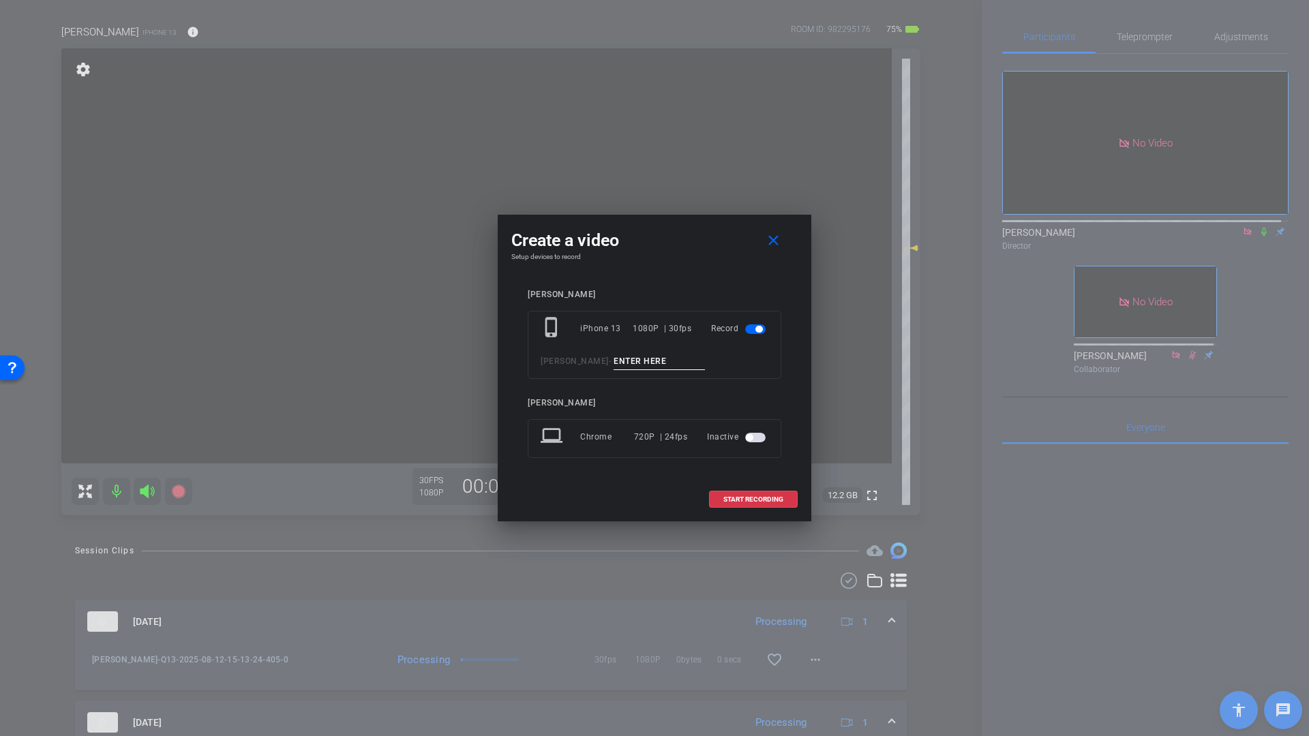
click at [614, 361] on input at bounding box center [659, 361] width 91 height 17
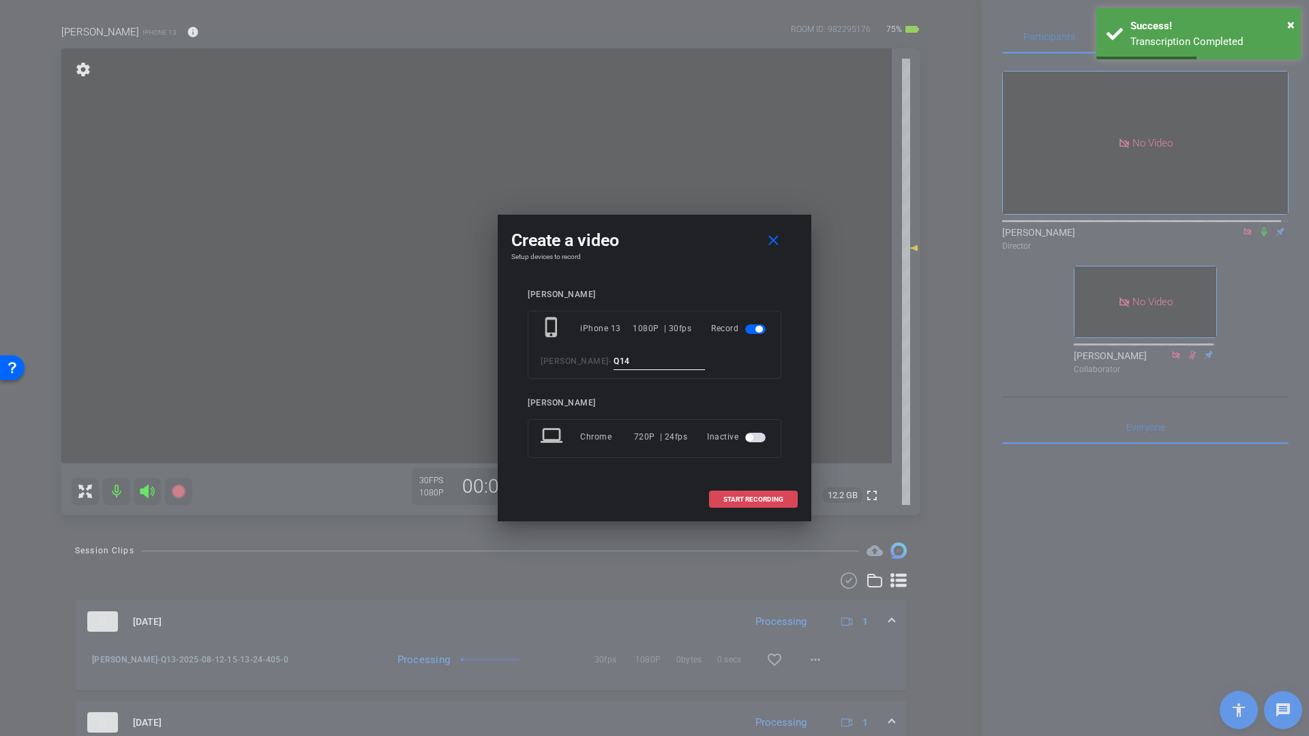
type input "Q14"
click at [766, 502] on span "START RECORDING" at bounding box center [753, 499] width 60 height 7
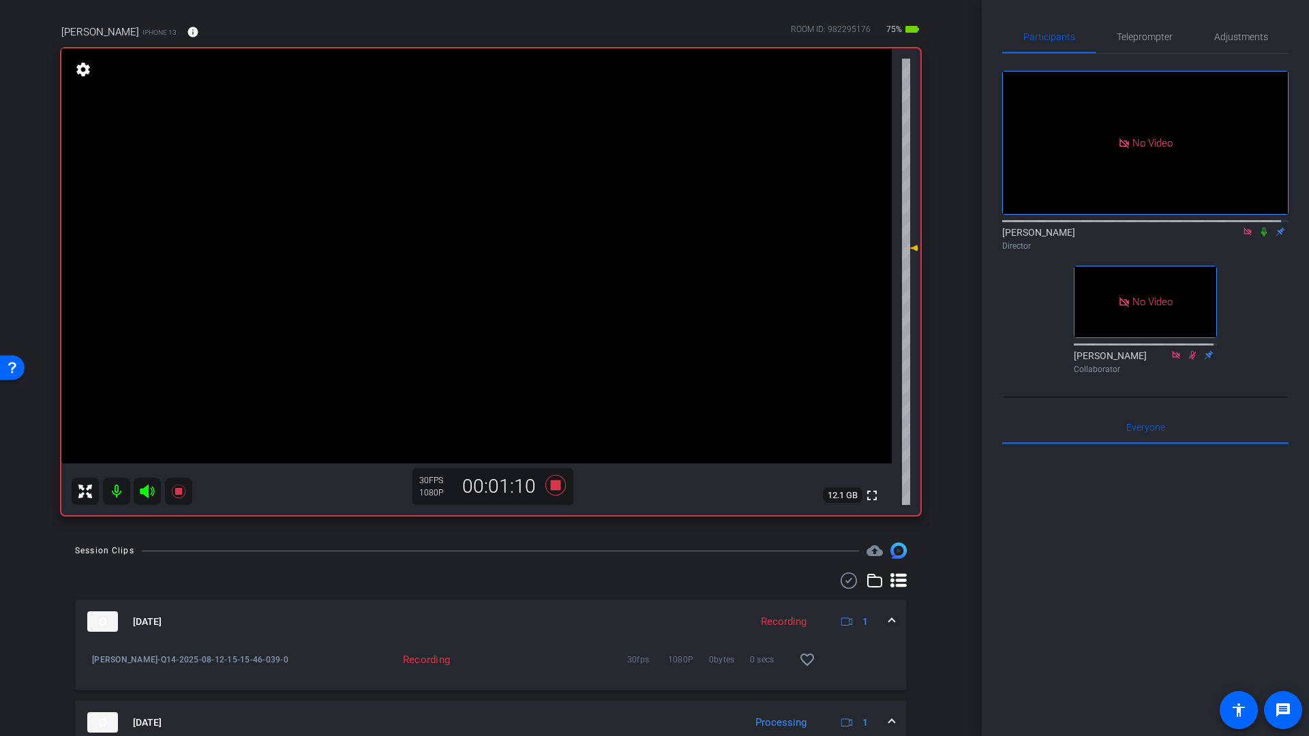
click at [1243, 235] on icon at bounding box center [1246, 231] width 7 height 7
click at [560, 485] on icon at bounding box center [555, 485] width 33 height 25
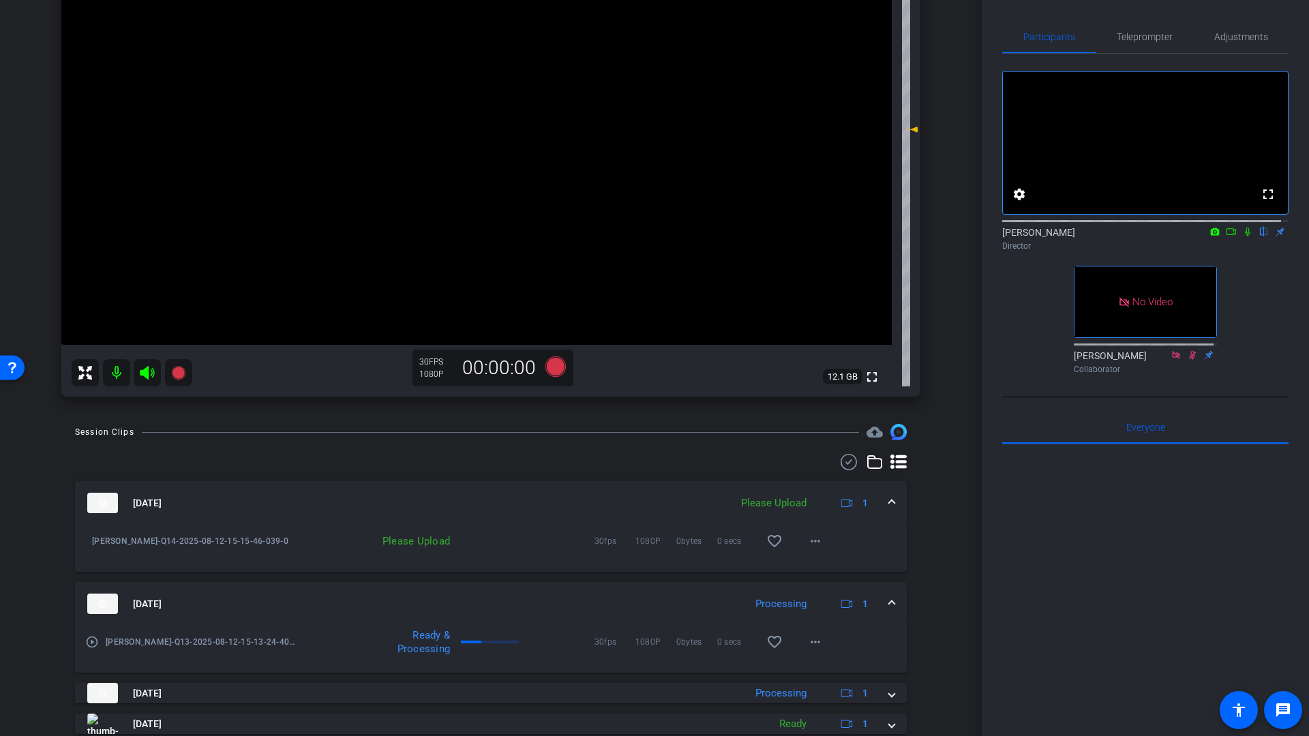
scroll to position [221, 0]
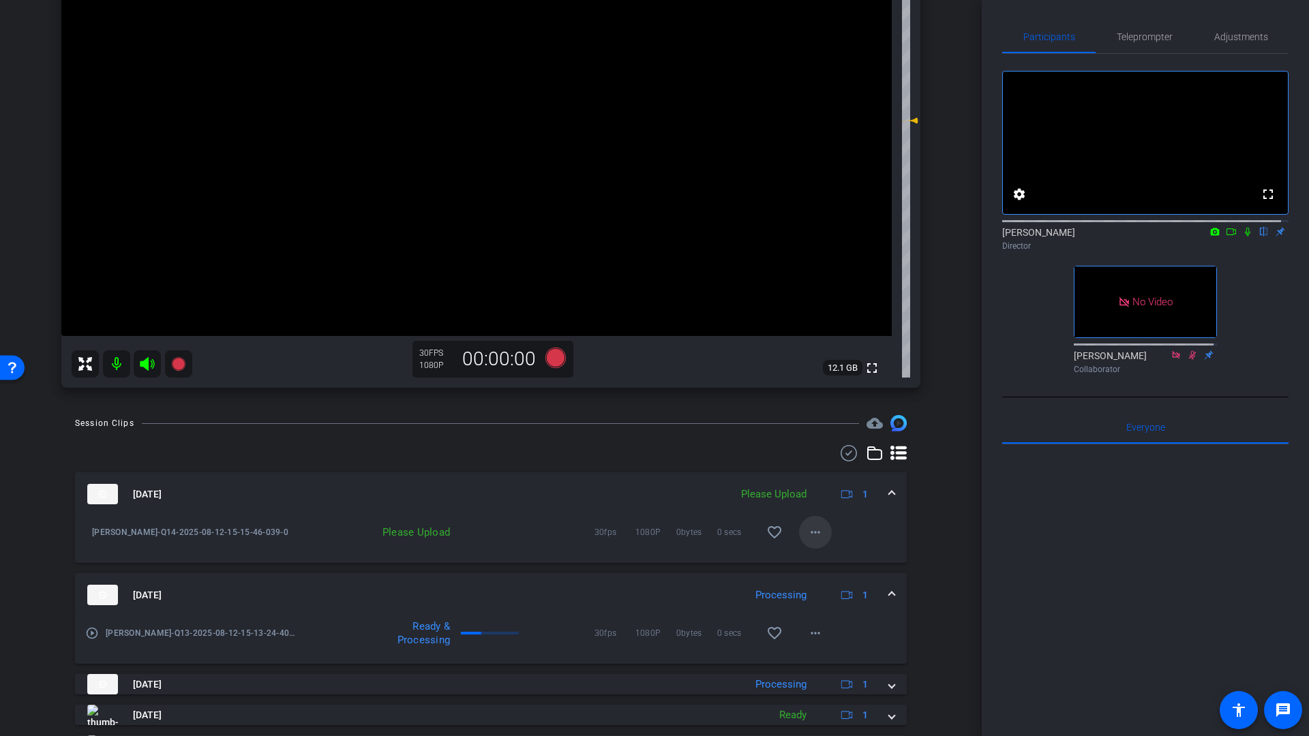
click at [809, 534] on mat-icon "more_horiz" at bounding box center [815, 532] width 16 height 16
click at [824, 561] on span "Upload" at bounding box center [830, 561] width 55 height 16
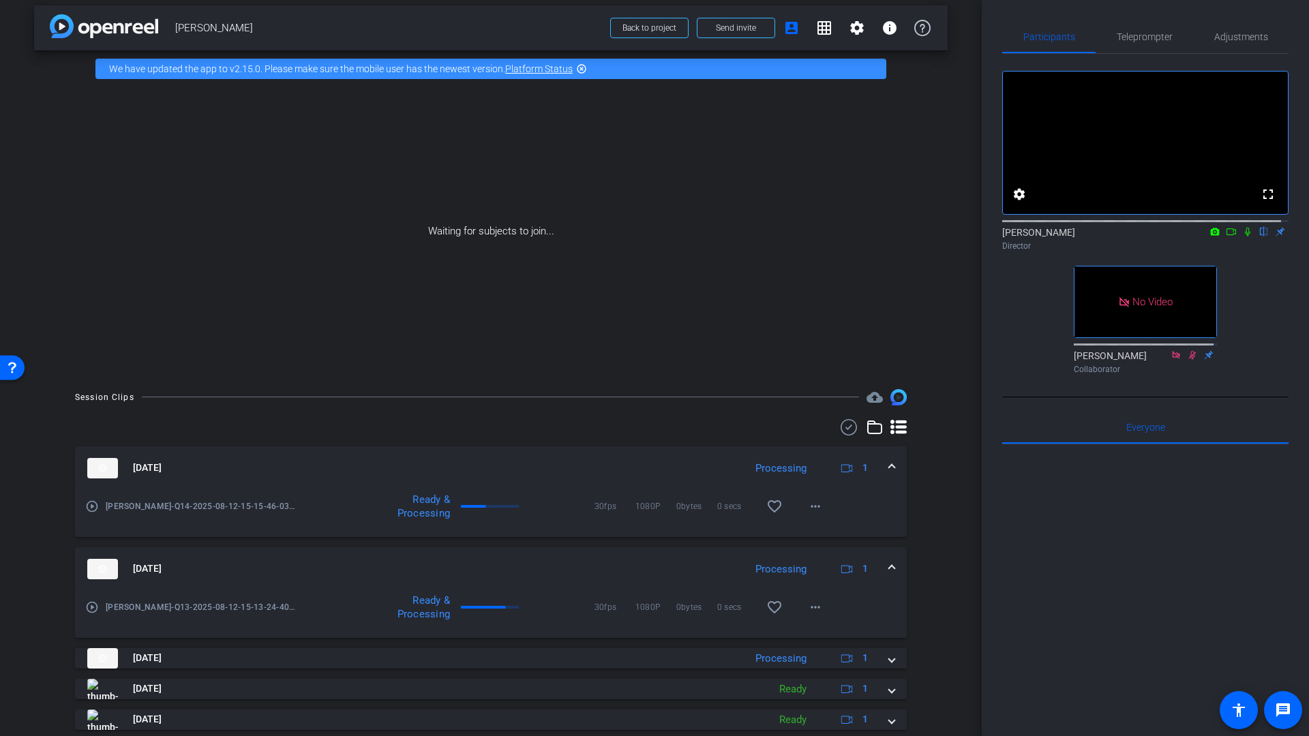
scroll to position [0, 0]
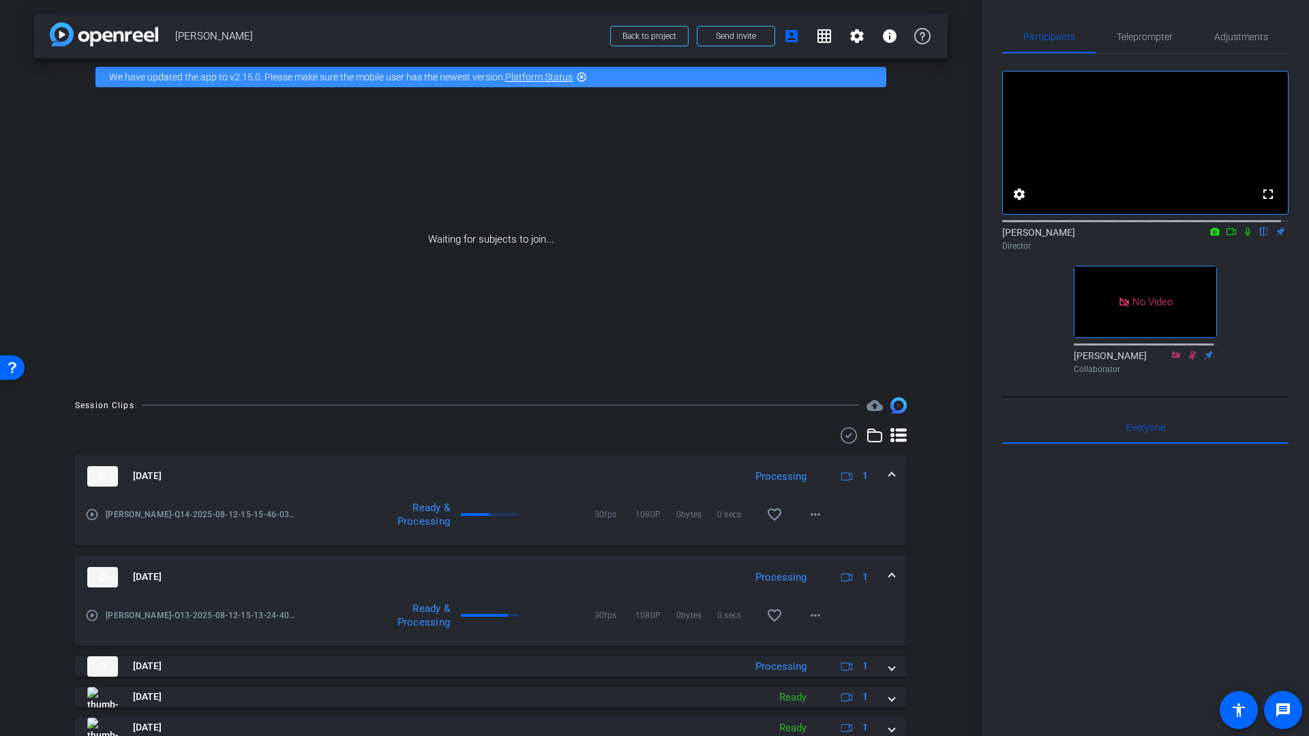
click at [1245, 237] on icon at bounding box center [1247, 232] width 5 height 9
